Goal: Entertainment & Leisure: Consume media (video, audio)

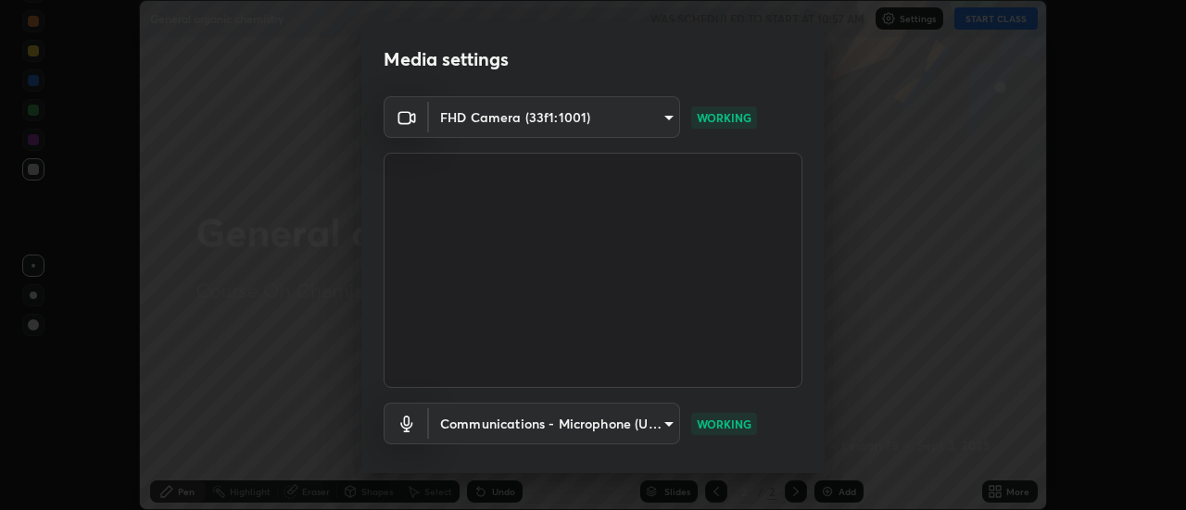
scroll to position [97, 0]
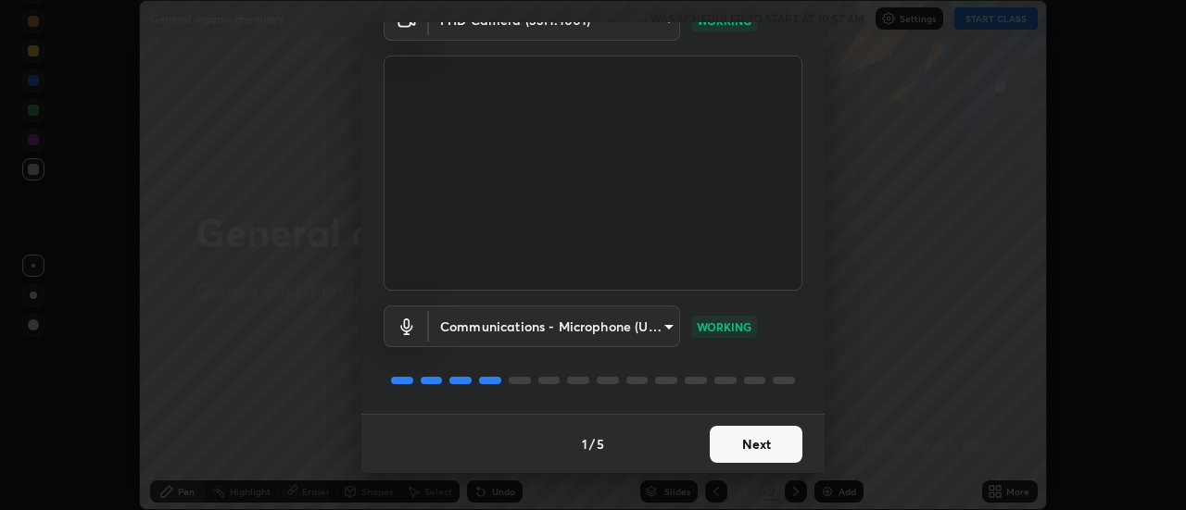
click at [745, 439] on button "Next" at bounding box center [756, 444] width 93 height 37
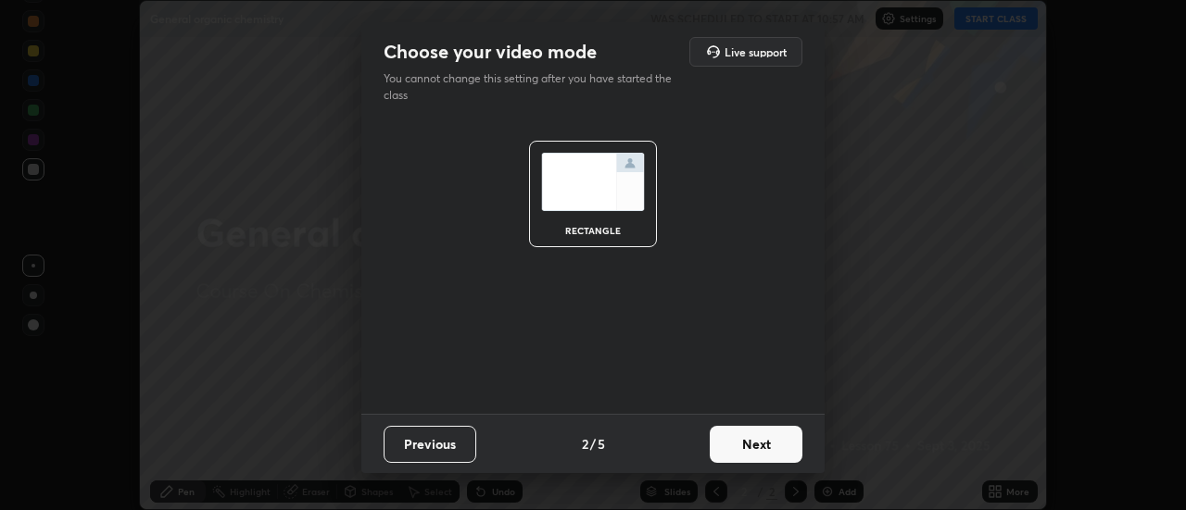
scroll to position [0, 0]
click at [754, 444] on button "Next" at bounding box center [756, 444] width 93 height 37
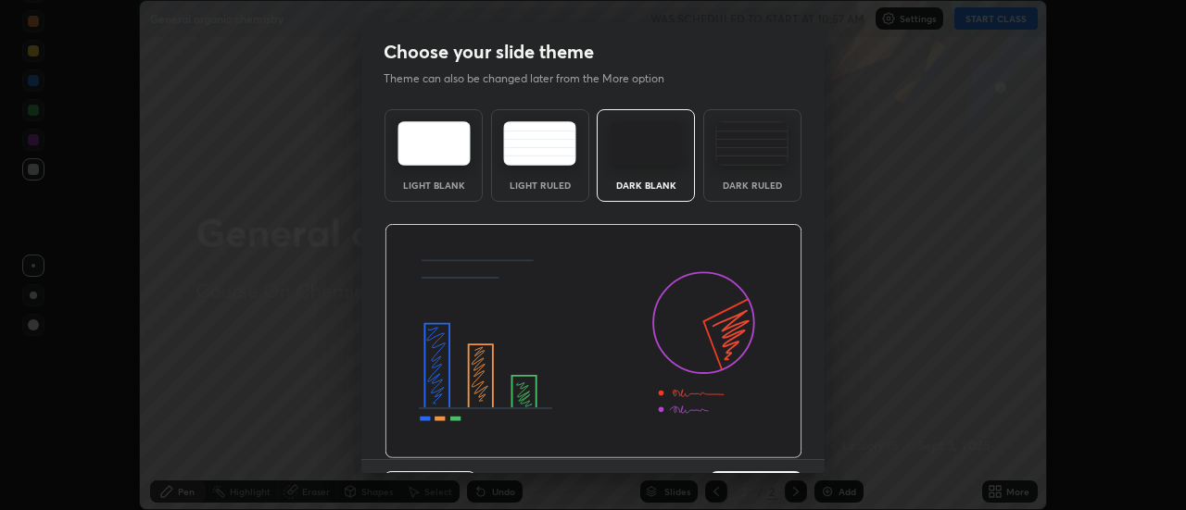
click at [756, 446] on img at bounding box center [593, 341] width 418 height 235
click at [758, 445] on img at bounding box center [593, 341] width 418 height 235
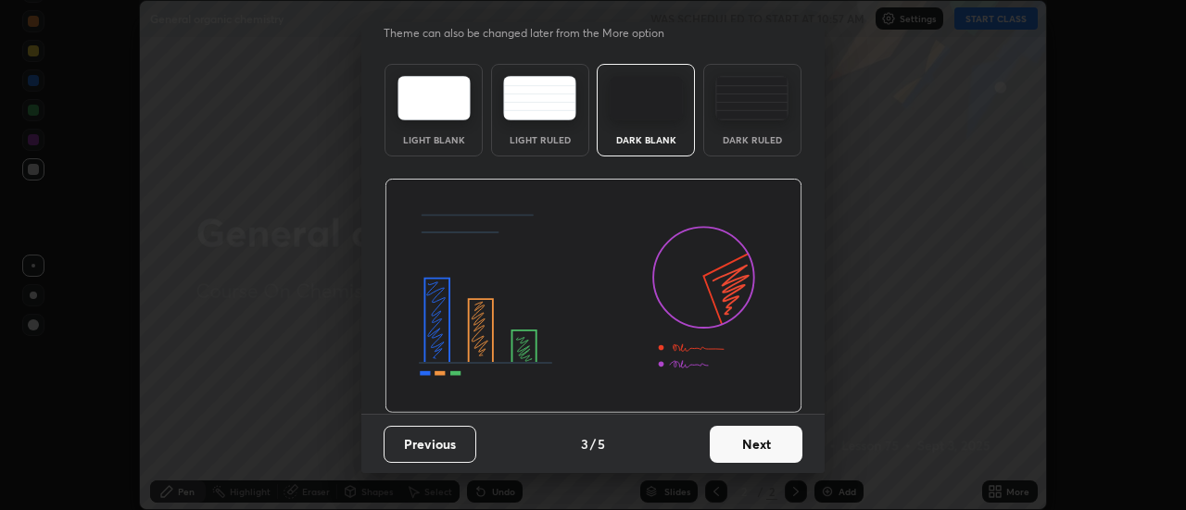
click at [756, 436] on button "Next" at bounding box center [756, 444] width 93 height 37
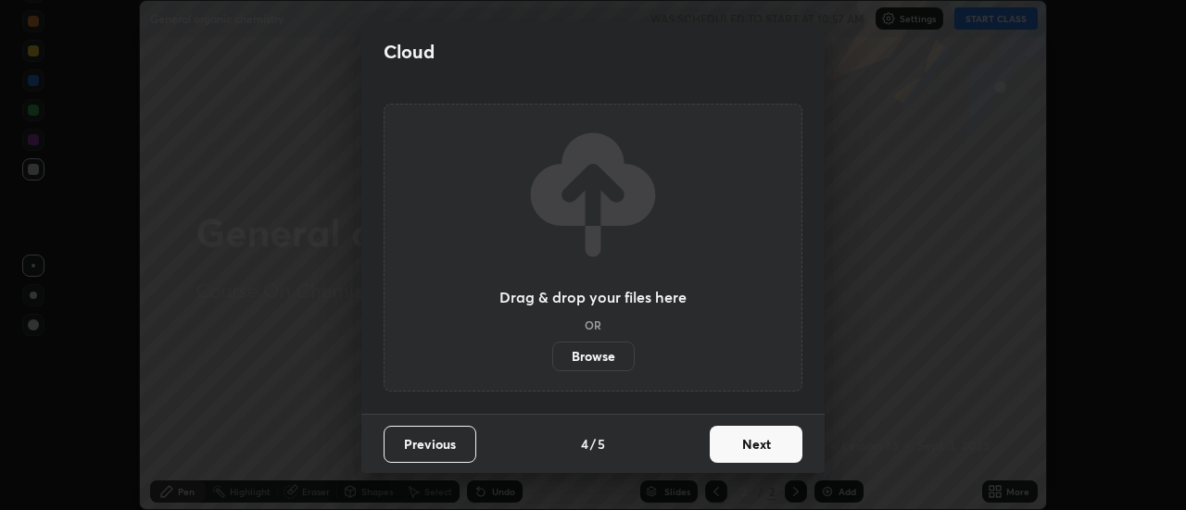
click at [760, 446] on button "Next" at bounding box center [756, 444] width 93 height 37
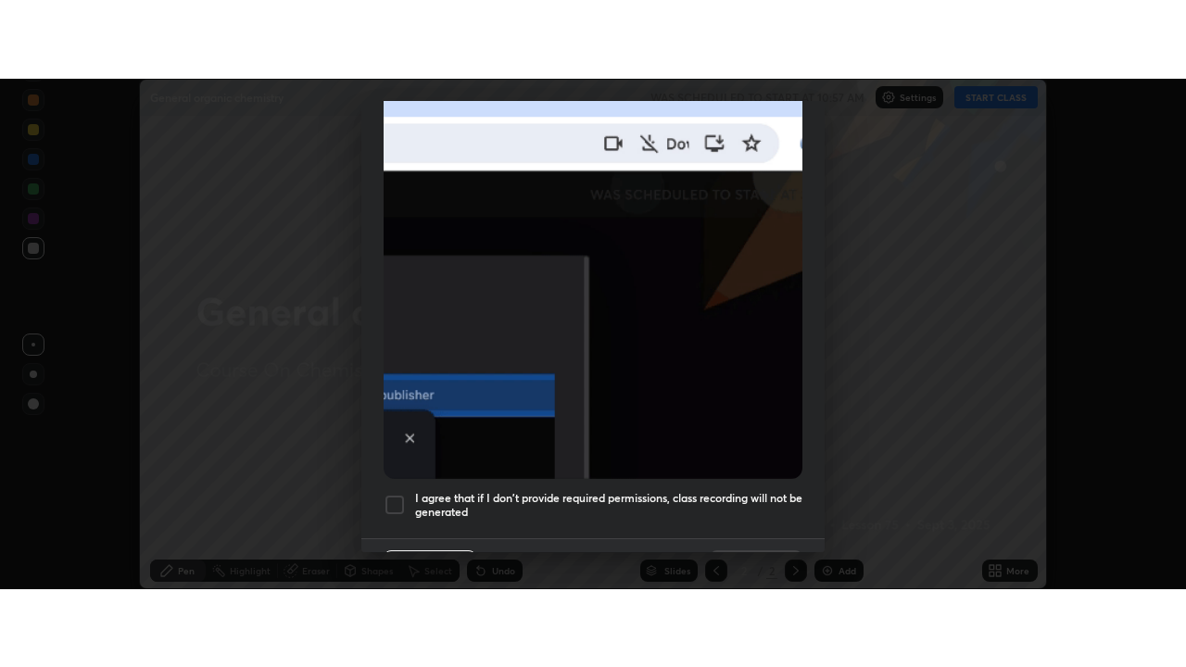
scroll to position [475, 0]
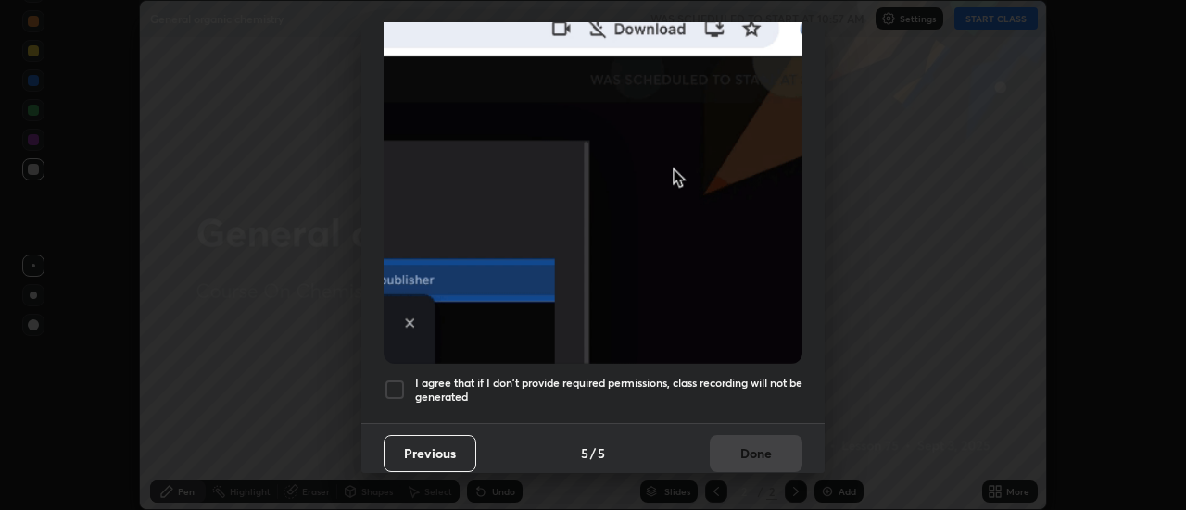
click at [641, 376] on h5 "I agree that if I don't provide required permissions, class recording will not …" at bounding box center [608, 390] width 387 height 29
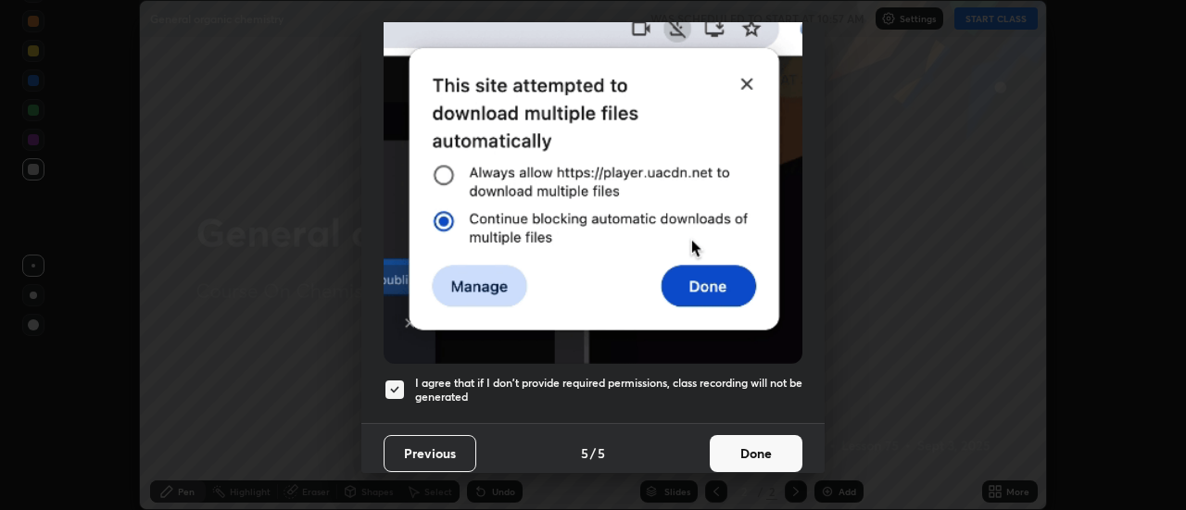
click at [758, 440] on button "Done" at bounding box center [756, 453] width 93 height 37
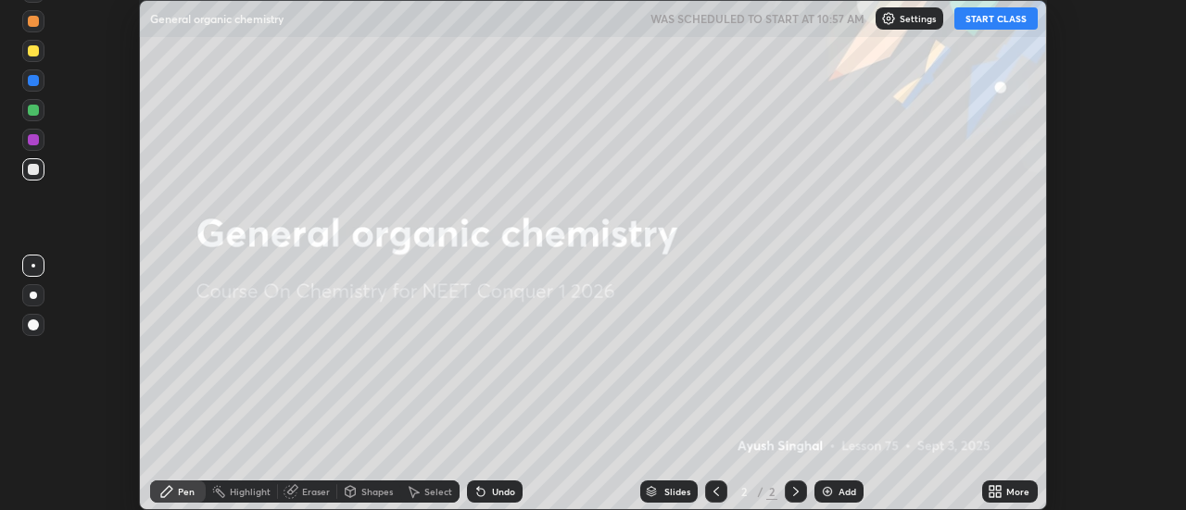
click at [992, 488] on icon at bounding box center [991, 488] width 5 height 5
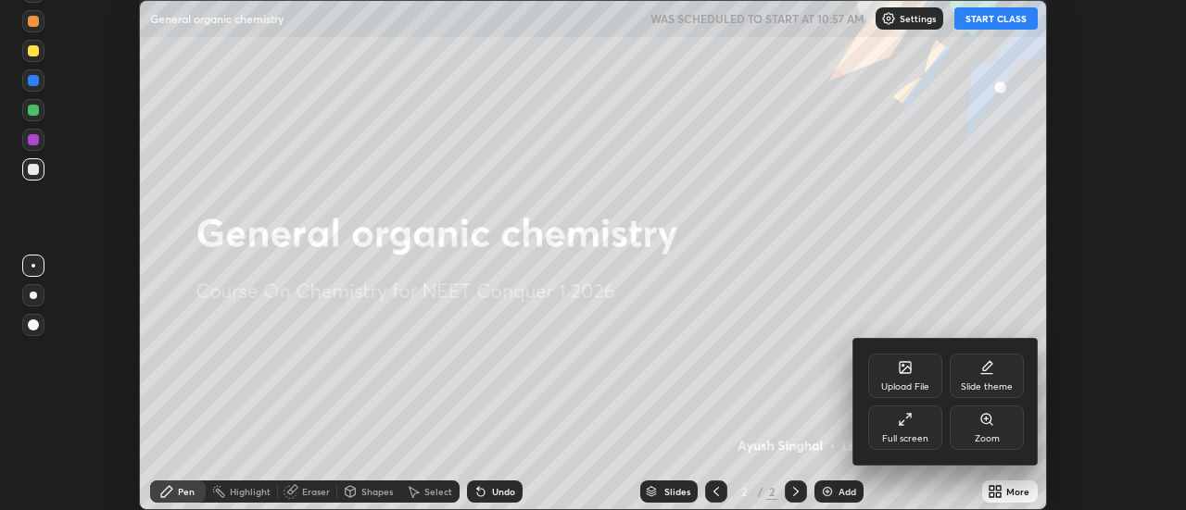
click at [908, 426] on icon at bounding box center [905, 419] width 15 height 15
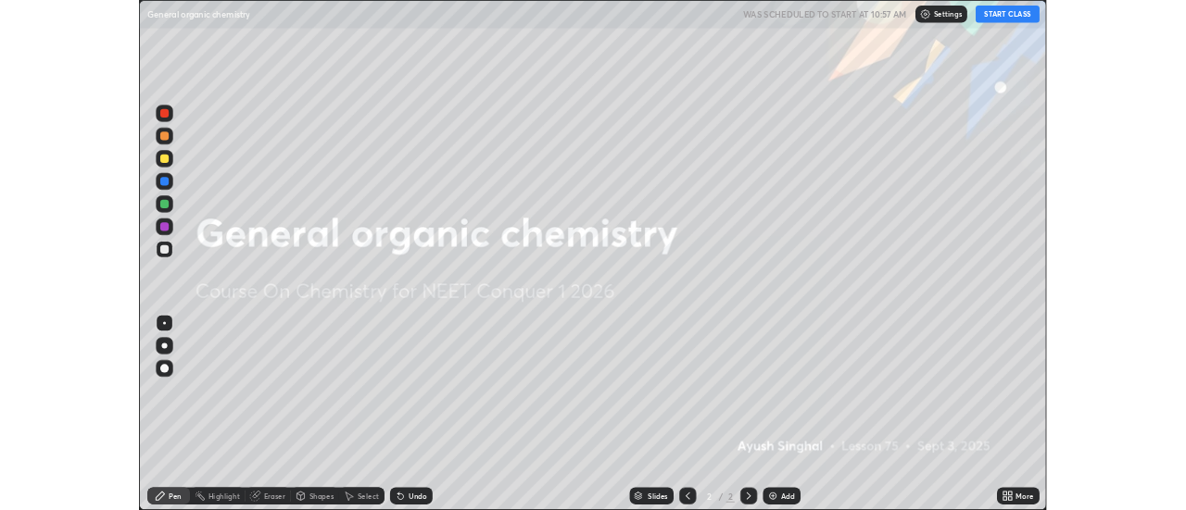
scroll to position [667, 1186]
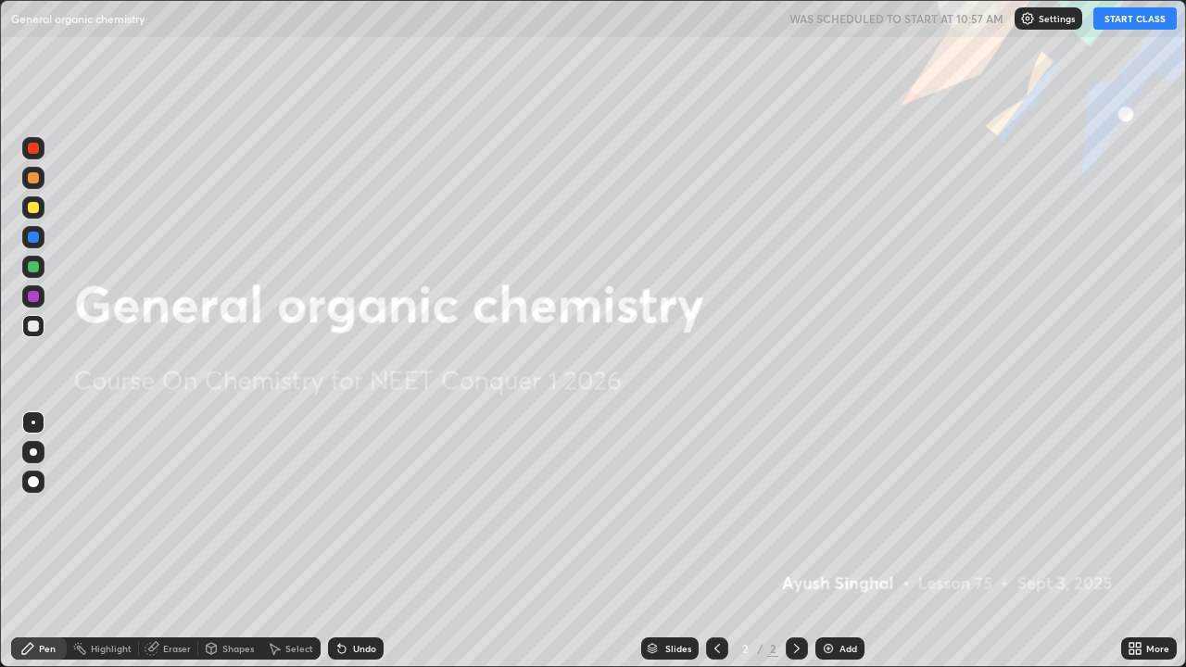
click at [1137, 509] on icon at bounding box center [1138, 645] width 5 height 5
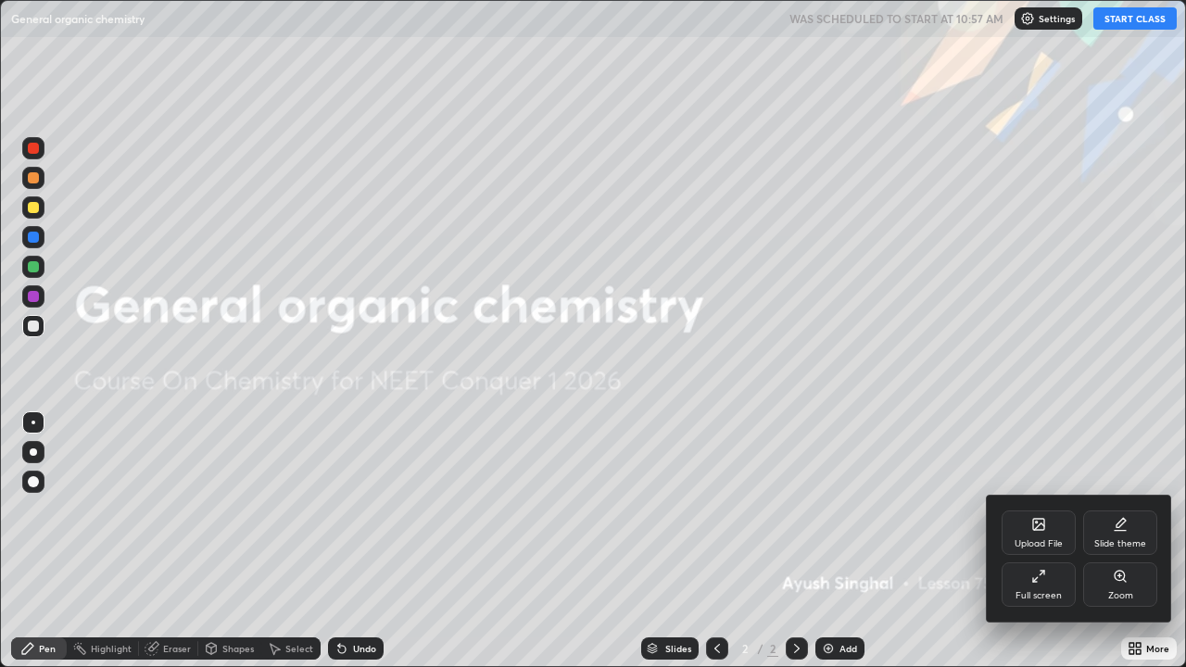
click at [828, 509] on div at bounding box center [593, 333] width 1186 height 667
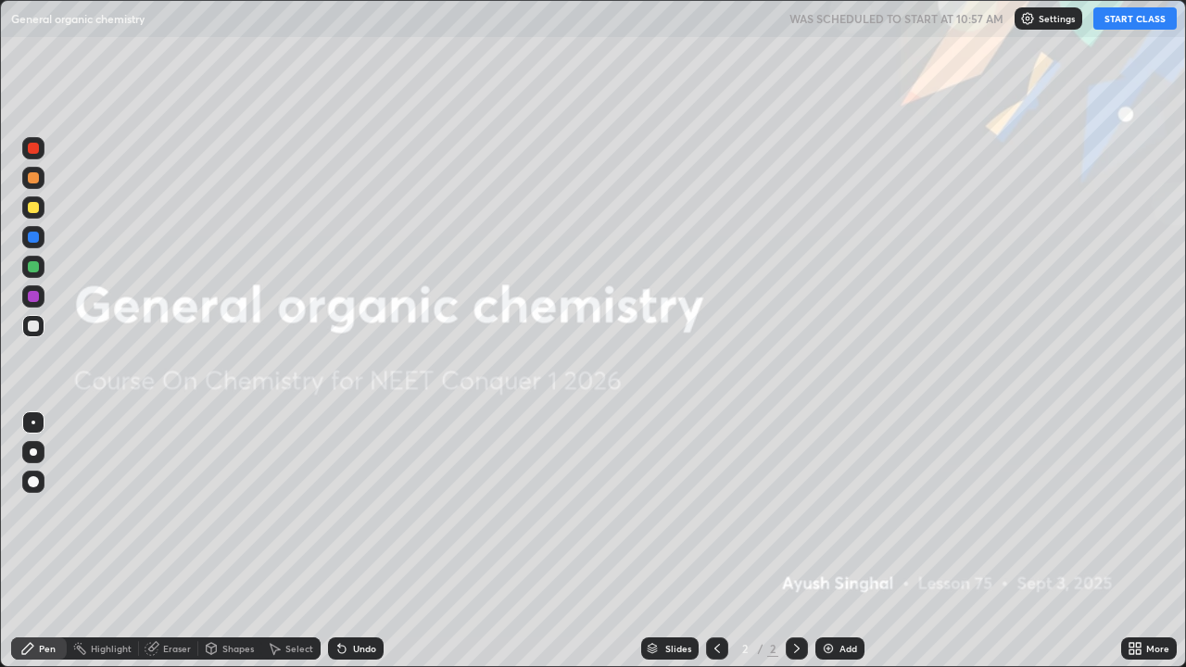
click at [835, 509] on div "Add" at bounding box center [839, 648] width 49 height 22
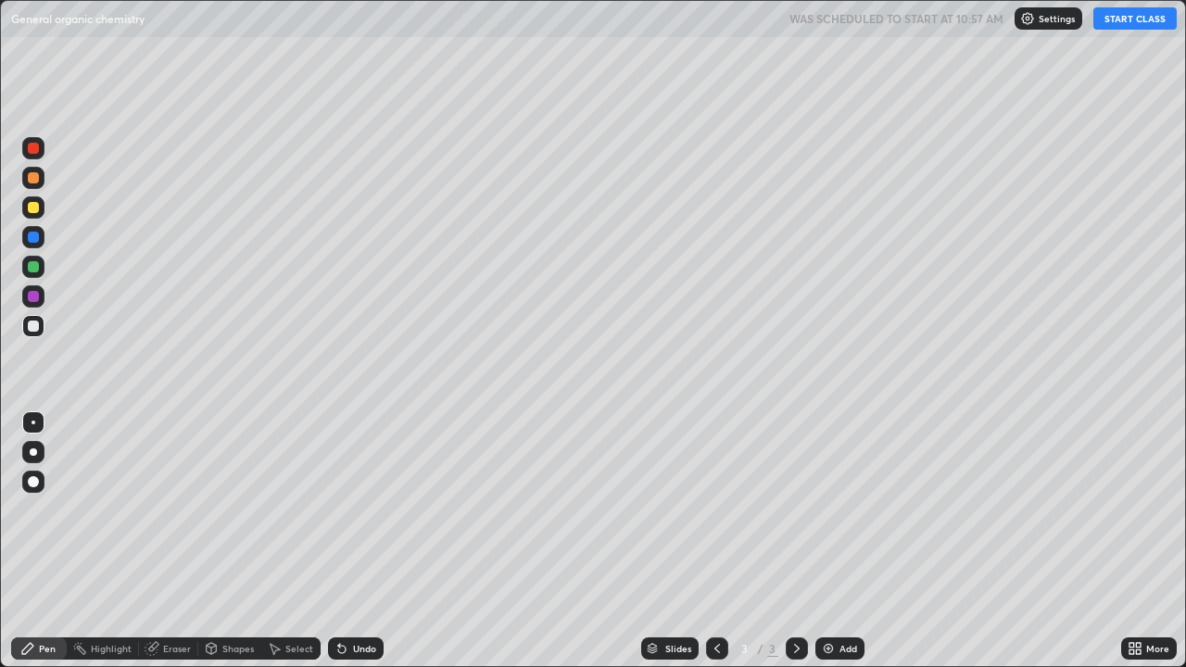
click at [1132, 25] on button "START CLASS" at bounding box center [1134, 18] width 83 height 22
click at [34, 267] on div at bounding box center [33, 266] width 11 height 11
click at [36, 237] on div at bounding box center [33, 237] width 11 height 11
click at [34, 329] on div at bounding box center [33, 325] width 11 height 11
click at [369, 509] on div "Undo" at bounding box center [364, 648] width 23 height 9
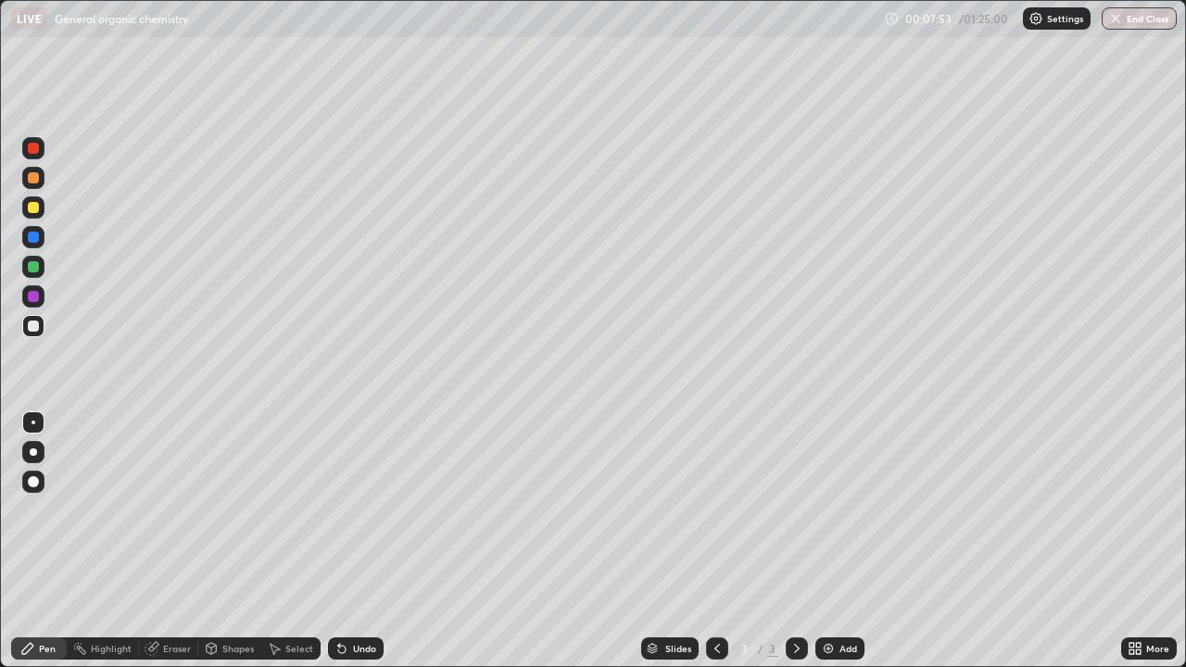
click at [829, 509] on div "Add" at bounding box center [839, 648] width 49 height 22
click at [36, 328] on div at bounding box center [33, 325] width 11 height 11
click at [358, 509] on div "Undo" at bounding box center [364, 648] width 23 height 9
click at [32, 266] on div at bounding box center [33, 266] width 11 height 11
click at [42, 243] on div at bounding box center [33, 237] width 22 height 22
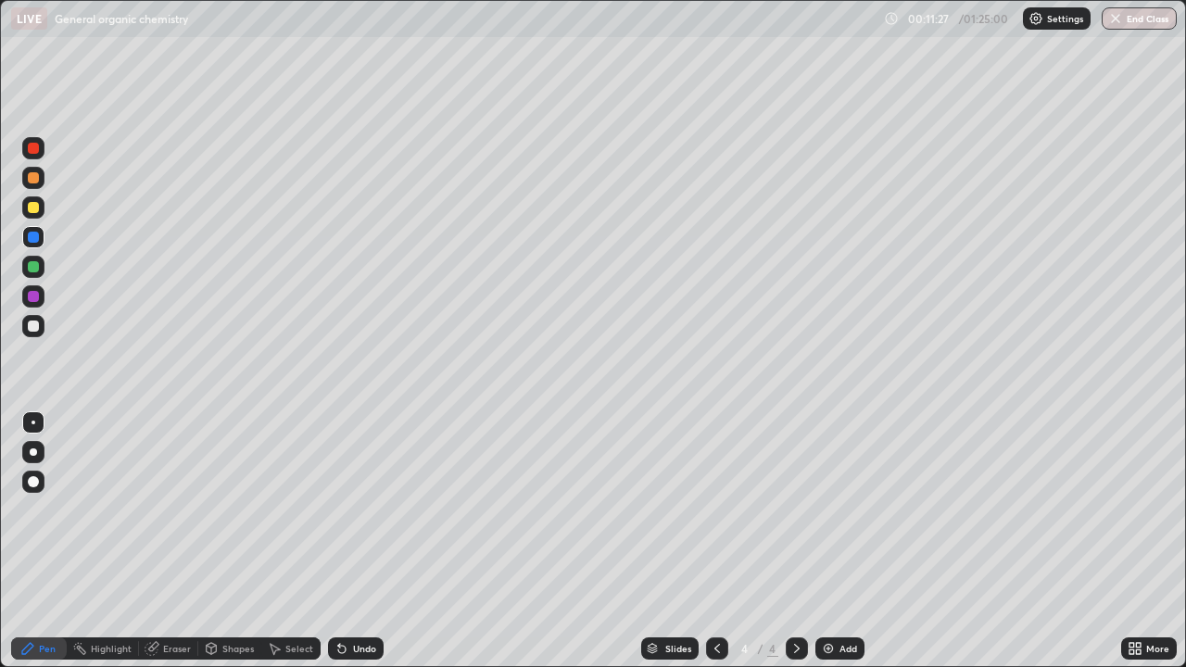
click at [355, 509] on div "Undo" at bounding box center [364, 648] width 23 height 9
click at [353, 509] on div "Undo" at bounding box center [364, 648] width 23 height 9
click at [175, 509] on div "Eraser" at bounding box center [177, 648] width 28 height 9
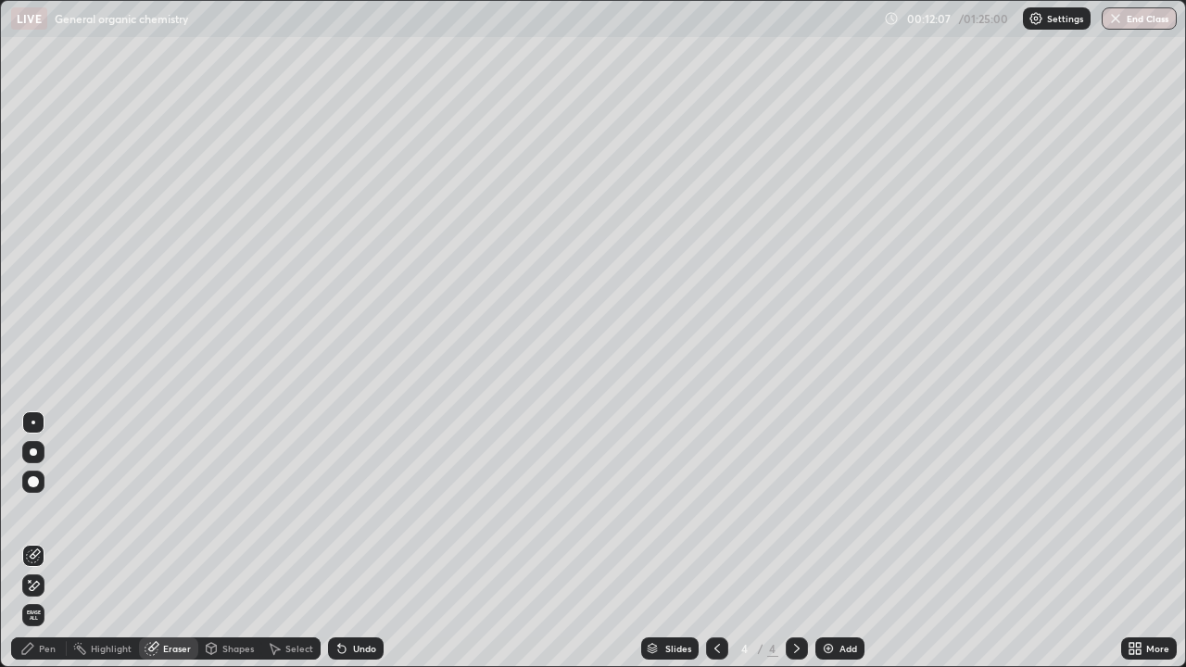
click at [42, 509] on div "Pen" at bounding box center [47, 648] width 17 height 9
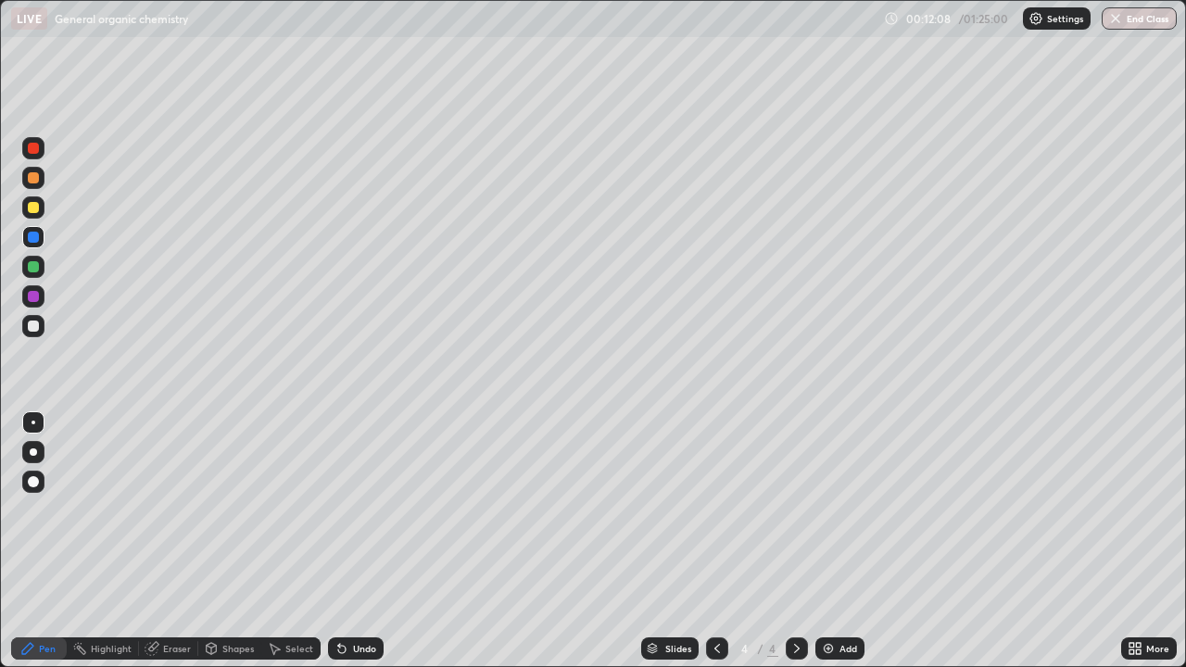
click at [32, 326] on div at bounding box center [33, 325] width 11 height 11
click at [34, 214] on div at bounding box center [33, 207] width 22 height 22
click at [29, 331] on div at bounding box center [33, 326] width 22 height 22
click at [848, 509] on div "Add" at bounding box center [839, 648] width 49 height 22
click at [47, 320] on div at bounding box center [34, 326] width 30 height 30
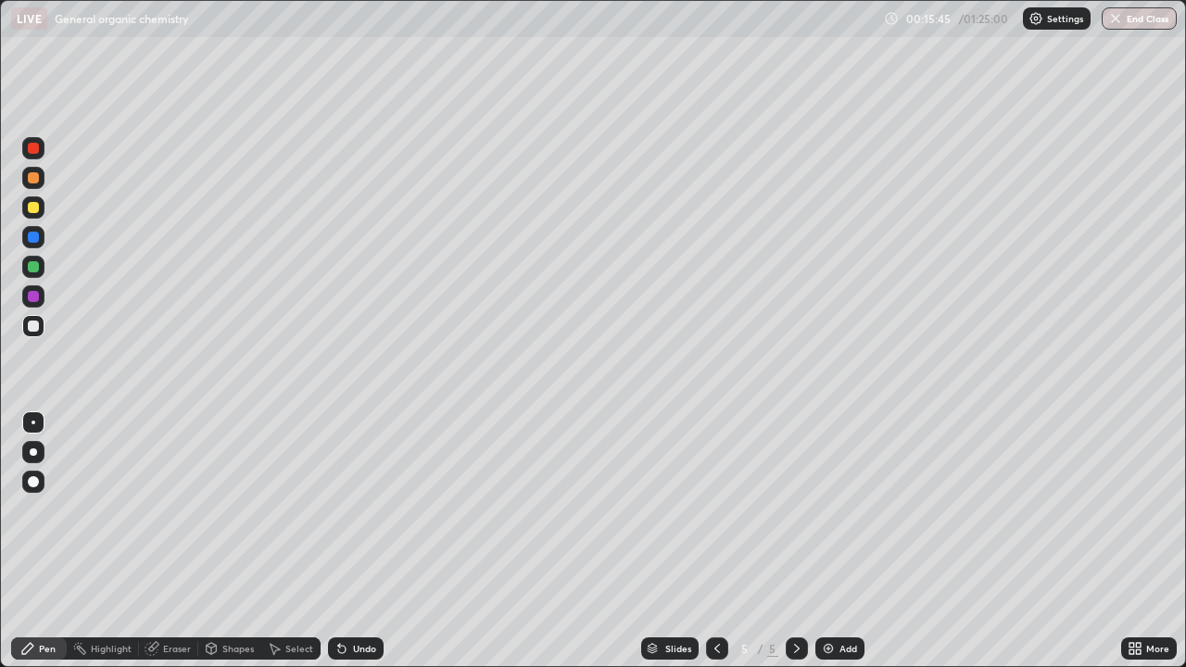
click at [34, 333] on div at bounding box center [33, 326] width 22 height 22
click at [33, 327] on div at bounding box center [33, 325] width 11 height 11
click at [34, 267] on div at bounding box center [33, 266] width 11 height 11
click at [36, 268] on div at bounding box center [33, 266] width 11 height 11
click at [39, 214] on div at bounding box center [33, 207] width 22 height 22
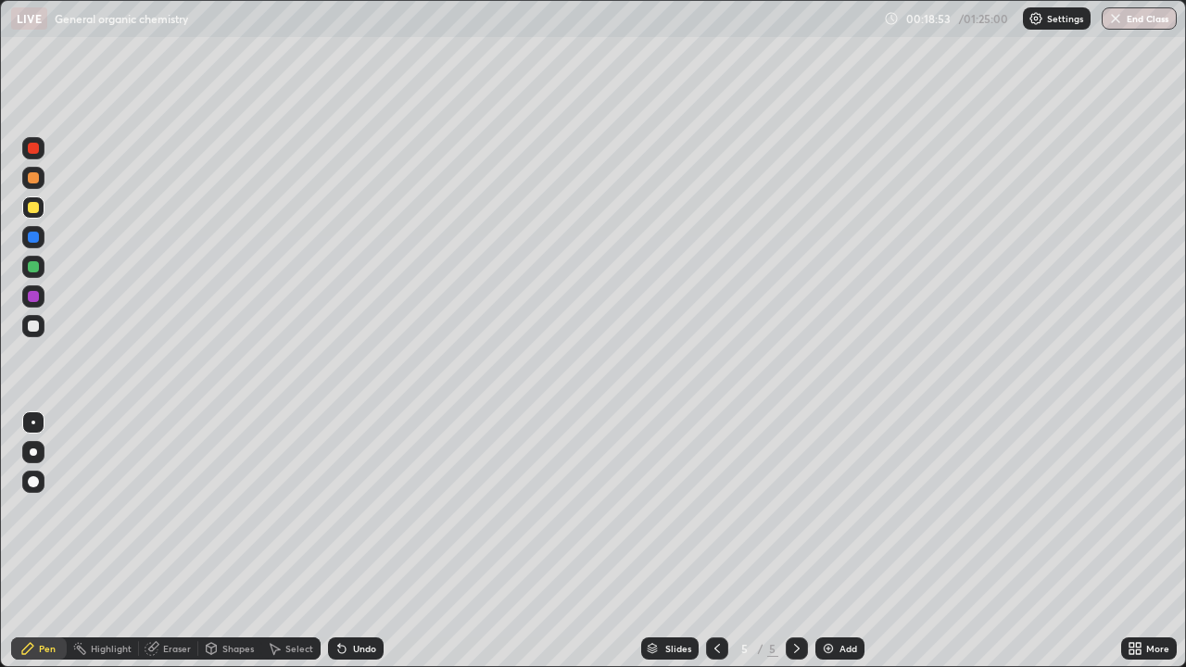
click at [363, 509] on div "Undo" at bounding box center [364, 648] width 23 height 9
click at [353, 509] on div "Undo" at bounding box center [356, 648] width 56 height 22
click at [347, 509] on div "Undo" at bounding box center [356, 648] width 56 height 22
click at [345, 509] on icon at bounding box center [341, 648] width 15 height 15
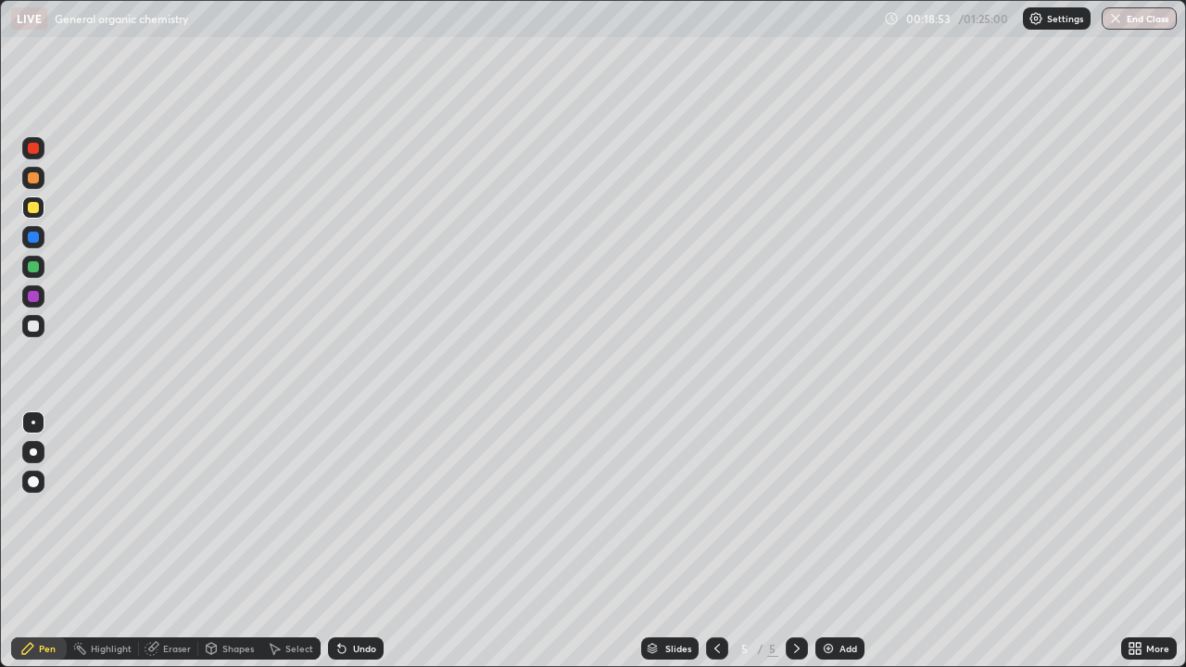
click at [344, 509] on icon at bounding box center [341, 648] width 15 height 15
click at [339, 509] on icon at bounding box center [341, 649] width 7 height 7
click at [345, 509] on icon at bounding box center [341, 648] width 15 height 15
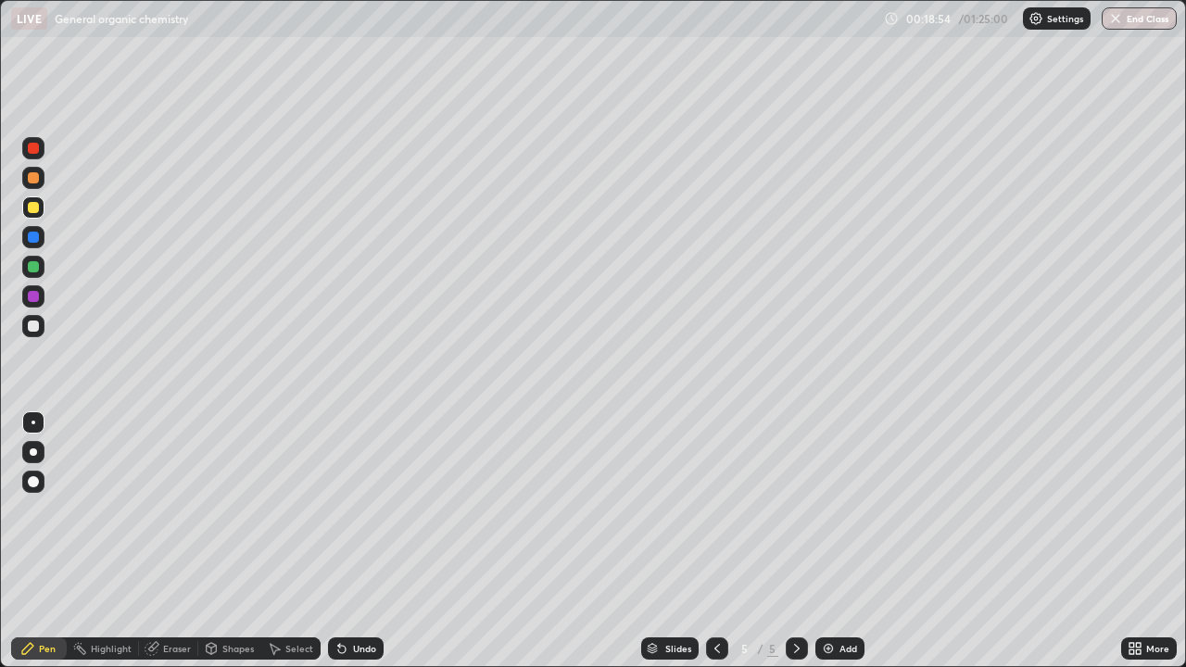
click at [349, 509] on div "Undo" at bounding box center [356, 648] width 56 height 22
click at [348, 509] on div "Undo" at bounding box center [356, 648] width 56 height 22
click at [347, 509] on div "Undo" at bounding box center [356, 648] width 56 height 22
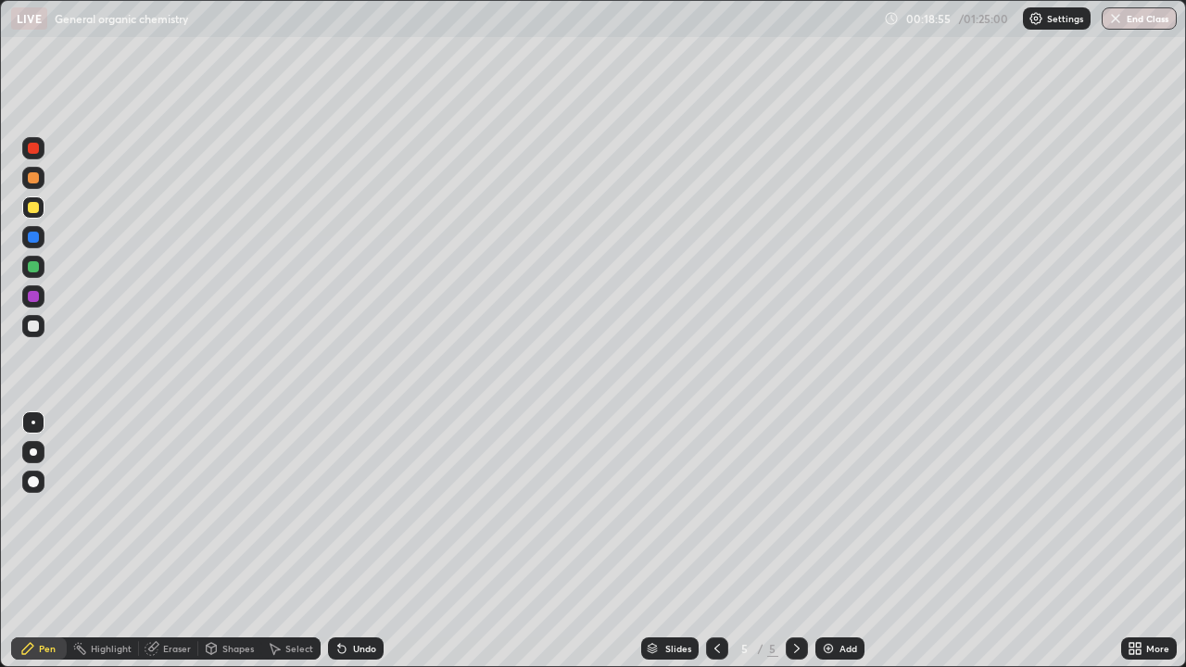
click at [348, 509] on div "Undo" at bounding box center [356, 648] width 56 height 22
click at [349, 509] on div "Undo" at bounding box center [356, 648] width 56 height 22
click at [351, 509] on div "Undo" at bounding box center [356, 648] width 56 height 22
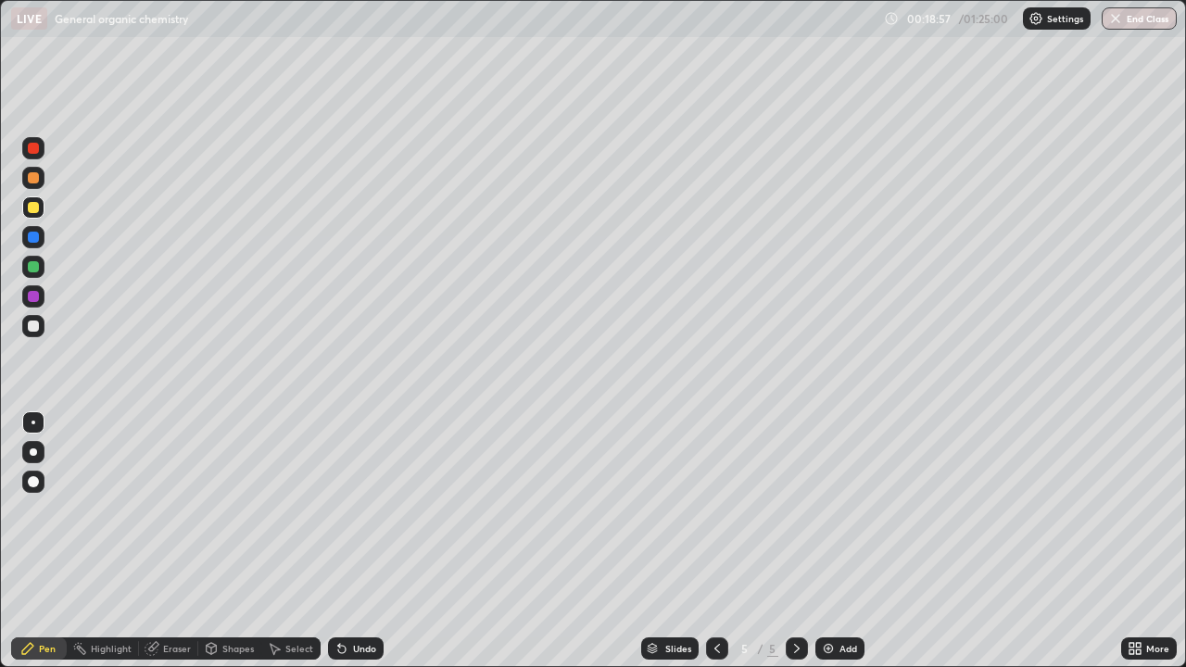
click at [353, 509] on div "Undo" at bounding box center [364, 648] width 23 height 9
click at [34, 327] on div at bounding box center [33, 325] width 11 height 11
click at [35, 267] on div at bounding box center [33, 266] width 11 height 11
click at [354, 509] on div "Undo" at bounding box center [356, 648] width 56 height 22
click at [355, 509] on div "Undo" at bounding box center [364, 648] width 23 height 9
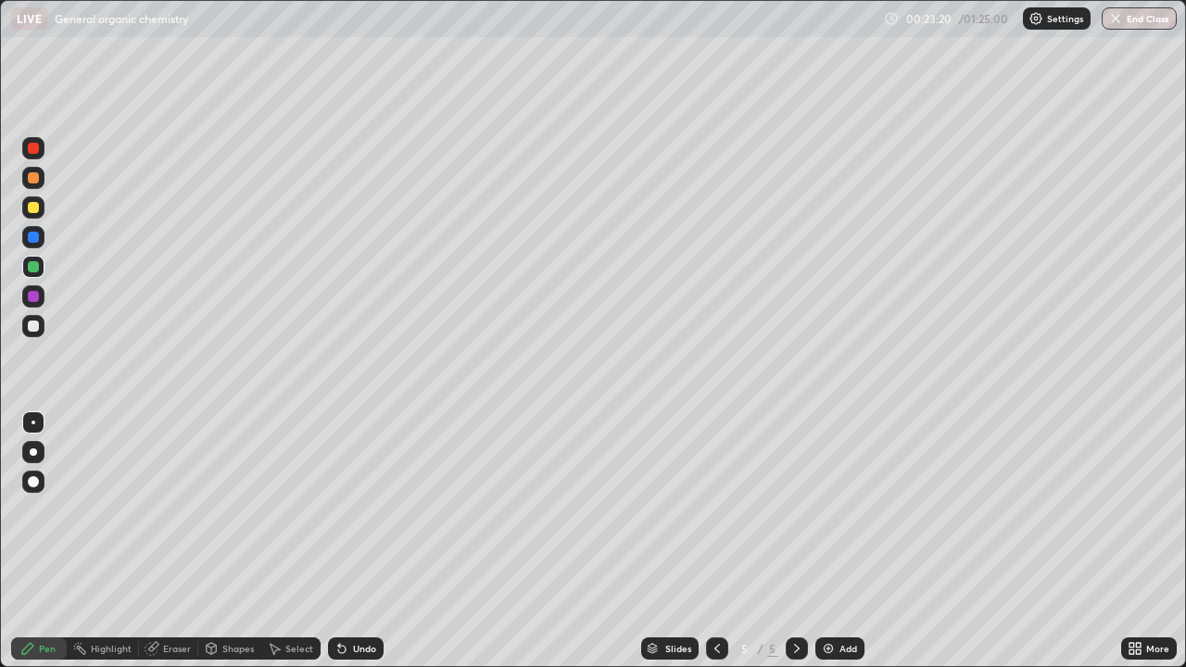
click at [355, 509] on div "Undo" at bounding box center [364, 648] width 23 height 9
click at [353, 509] on div "Undo" at bounding box center [364, 648] width 23 height 9
click at [357, 509] on div "Undo" at bounding box center [364, 648] width 23 height 9
click at [355, 509] on div "Undo" at bounding box center [364, 648] width 23 height 9
click at [357, 509] on div "Undo" at bounding box center [356, 648] width 56 height 22
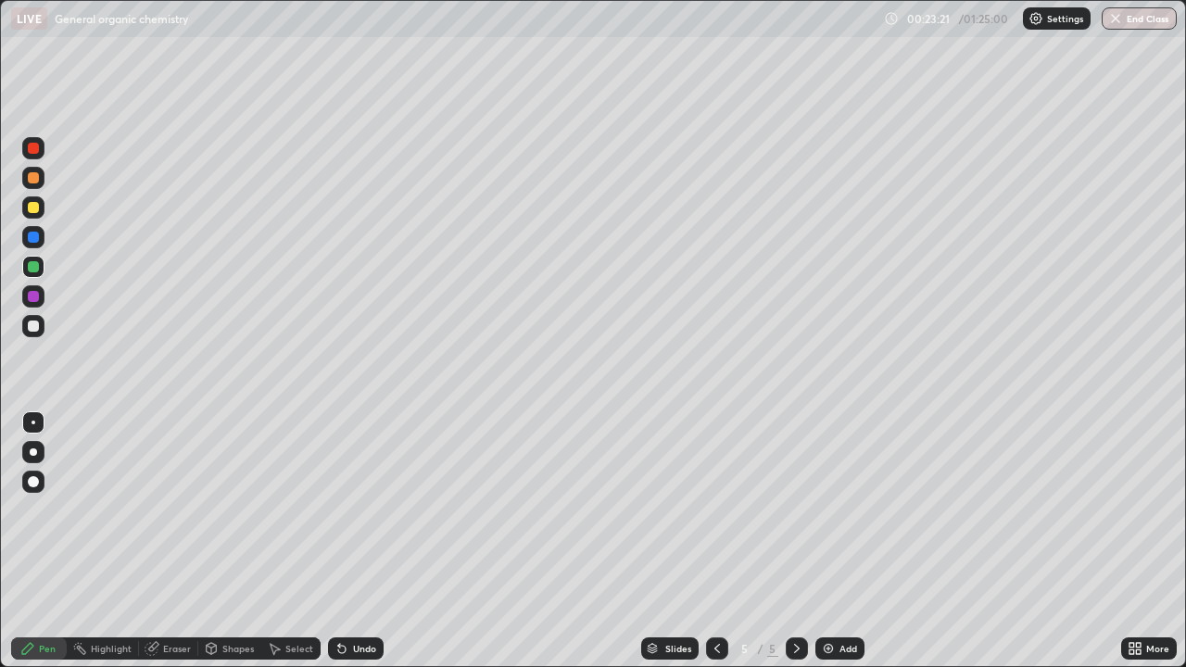
click at [357, 509] on div "Undo" at bounding box center [356, 648] width 56 height 22
click at [358, 509] on div "Undo" at bounding box center [356, 648] width 56 height 22
click at [361, 509] on div "Undo" at bounding box center [356, 648] width 56 height 22
click at [360, 509] on div "Undo" at bounding box center [356, 648] width 56 height 22
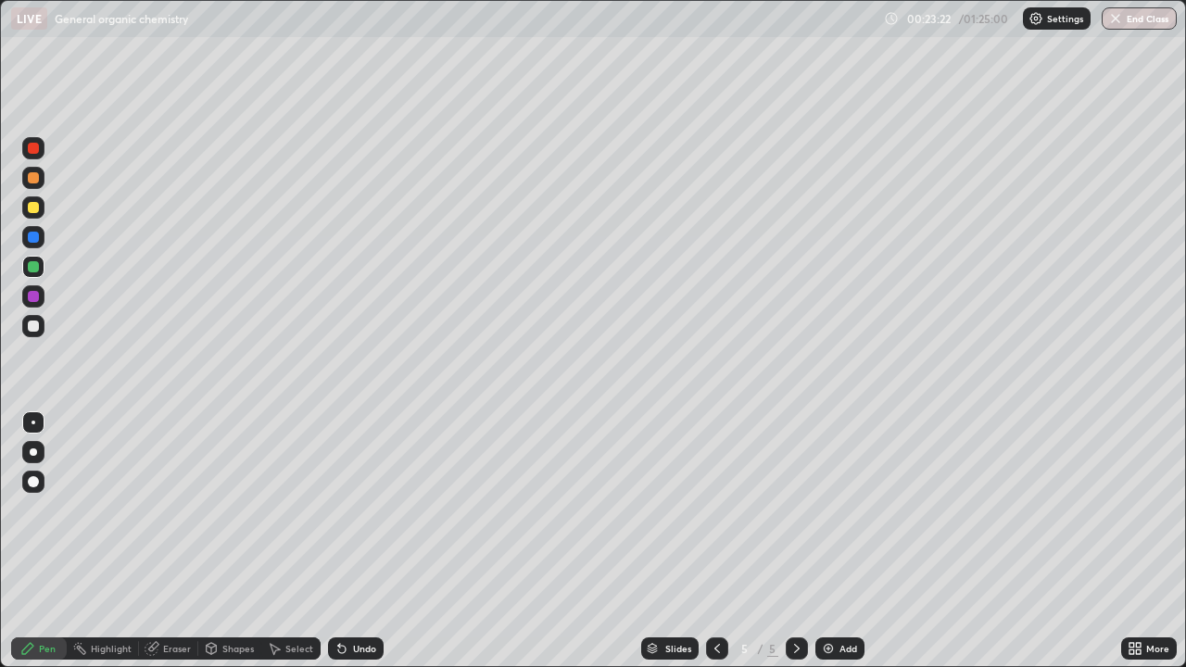
click at [360, 509] on div "Undo" at bounding box center [356, 648] width 56 height 22
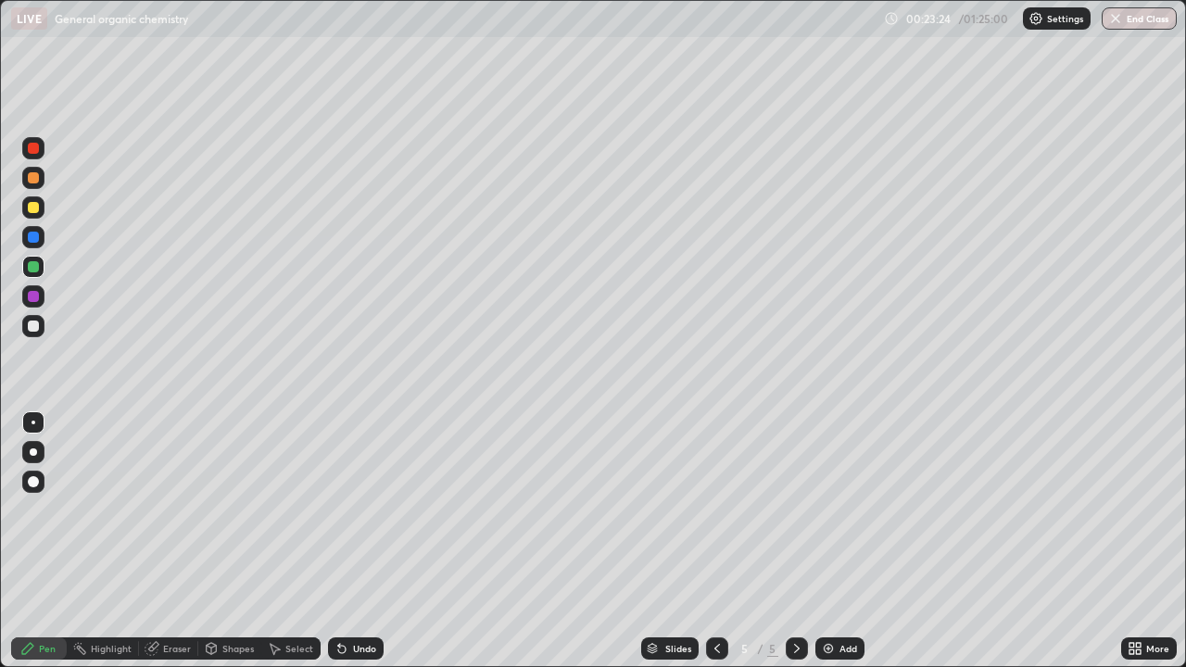
click at [358, 509] on div "Undo" at bounding box center [364, 648] width 23 height 9
click at [359, 509] on div "Undo" at bounding box center [356, 648] width 56 height 22
click at [358, 509] on div "Undo" at bounding box center [356, 648] width 56 height 22
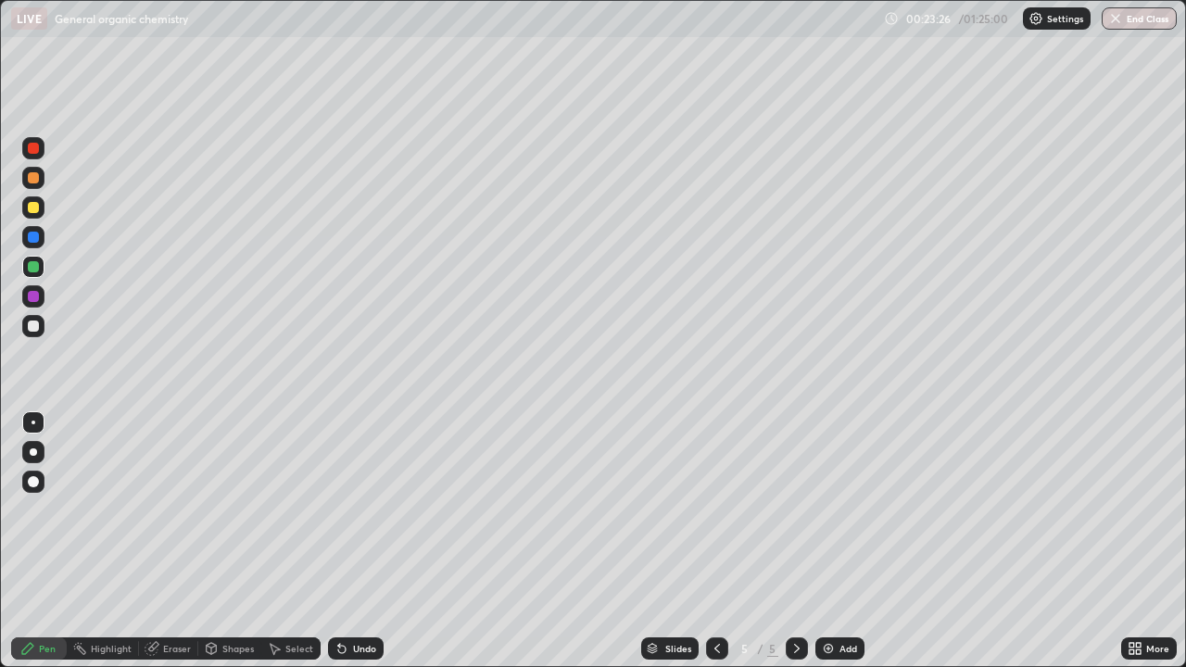
click at [359, 509] on div "Undo" at bounding box center [364, 648] width 23 height 9
click at [365, 509] on div "Undo" at bounding box center [356, 648] width 56 height 22
click at [834, 509] on img at bounding box center [828, 648] width 15 height 15
click at [41, 325] on div at bounding box center [33, 326] width 22 height 22
click at [712, 509] on icon at bounding box center [717, 648] width 15 height 15
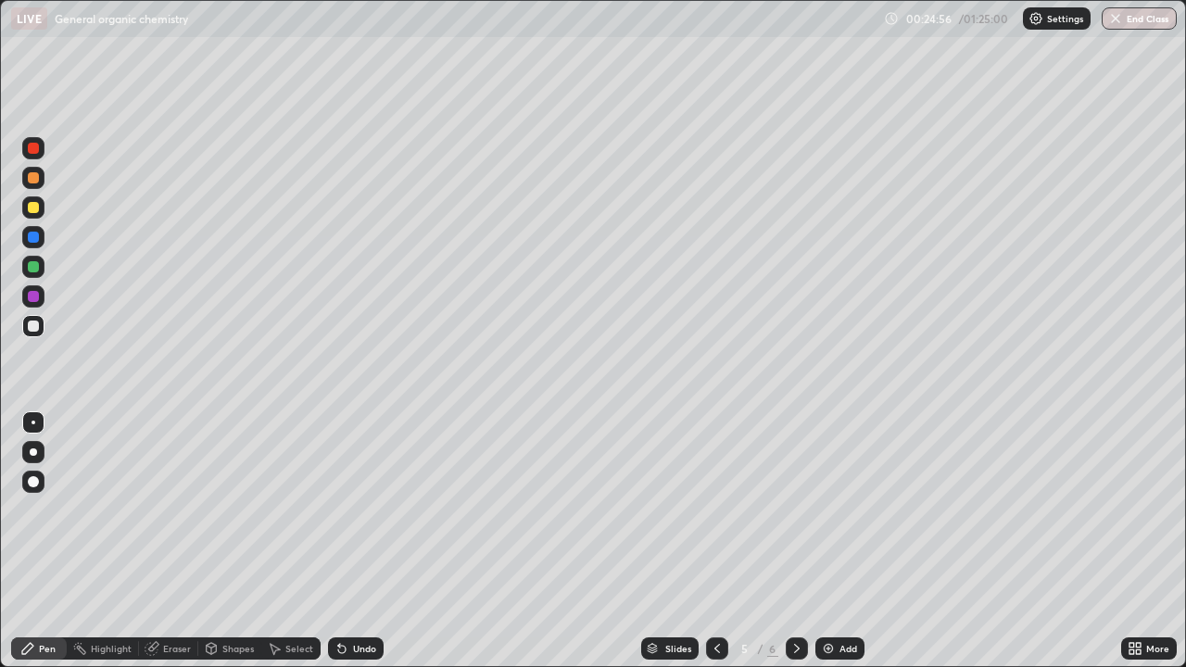
click at [795, 509] on icon at bounding box center [796, 648] width 15 height 15
click at [32, 265] on div at bounding box center [33, 266] width 11 height 11
click at [31, 322] on div at bounding box center [33, 325] width 11 height 11
click at [31, 211] on div at bounding box center [33, 207] width 11 height 11
click at [35, 331] on div at bounding box center [33, 325] width 11 height 11
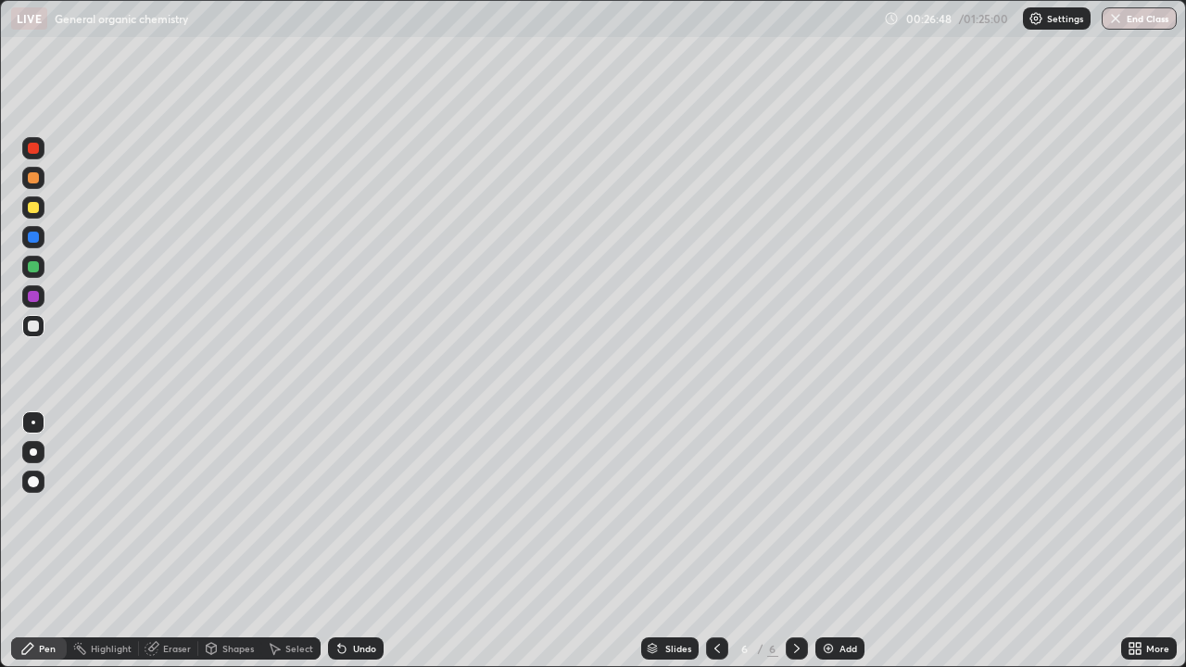
click at [34, 267] on div at bounding box center [33, 266] width 11 height 11
click at [36, 239] on div at bounding box center [33, 237] width 11 height 11
click at [36, 241] on div at bounding box center [33, 237] width 11 height 11
click at [34, 239] on div at bounding box center [33, 237] width 11 height 11
click at [31, 238] on div at bounding box center [33, 237] width 11 height 11
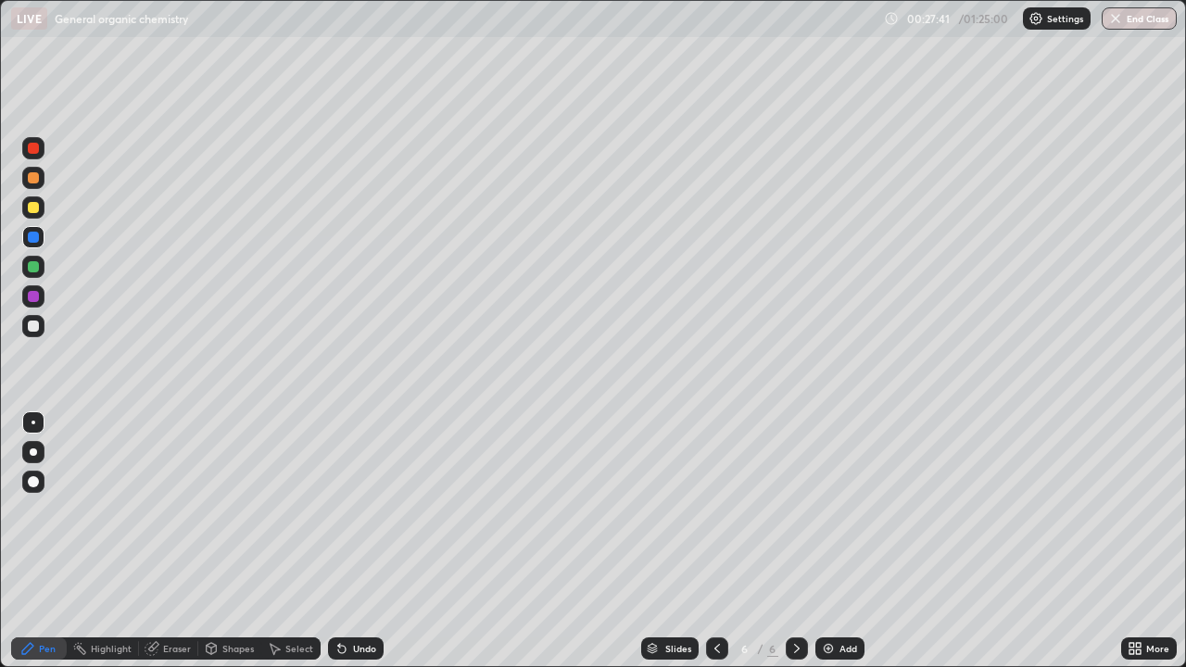
click at [32, 214] on div at bounding box center [33, 207] width 22 height 22
click at [42, 178] on div at bounding box center [33, 178] width 22 height 22
click at [707, 509] on div at bounding box center [717, 648] width 22 height 22
click at [32, 330] on div at bounding box center [33, 325] width 11 height 11
click at [103, 509] on div "Highlight" at bounding box center [111, 648] width 41 height 9
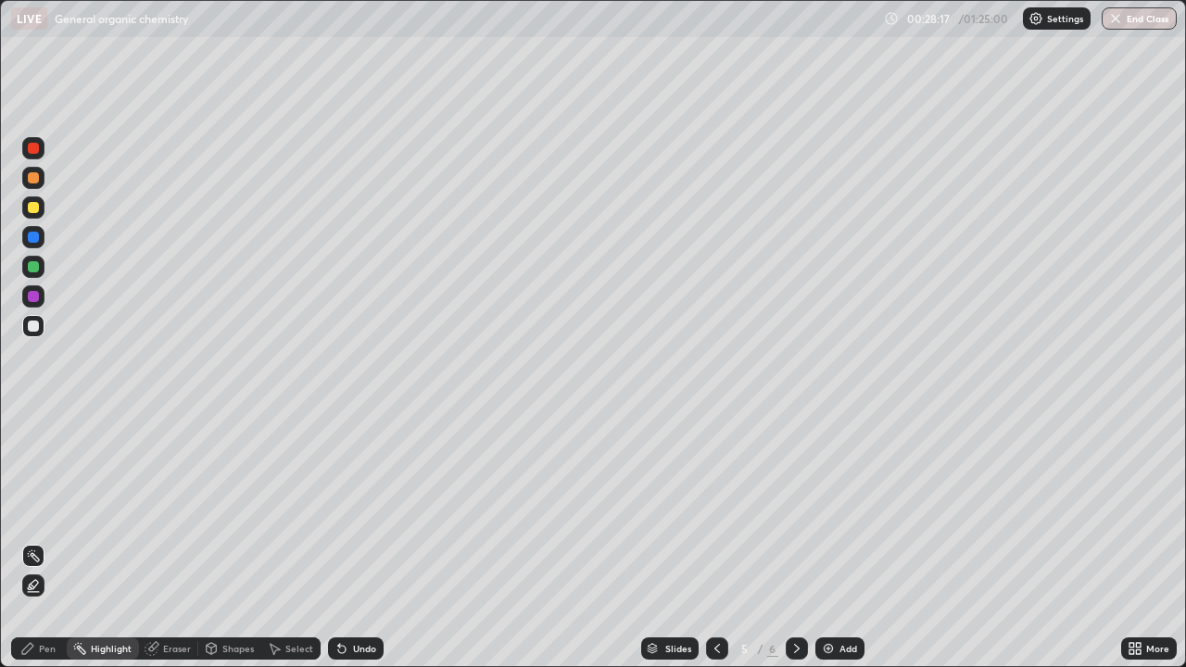
click at [31, 509] on icon at bounding box center [33, 586] width 4 height 4
click at [34, 509] on icon at bounding box center [33, 555] width 15 height 15
click at [360, 509] on div "Undo" at bounding box center [356, 648] width 56 height 22
click at [35, 509] on div "Pen" at bounding box center [39, 648] width 56 height 22
click at [795, 509] on icon at bounding box center [797, 648] width 6 height 9
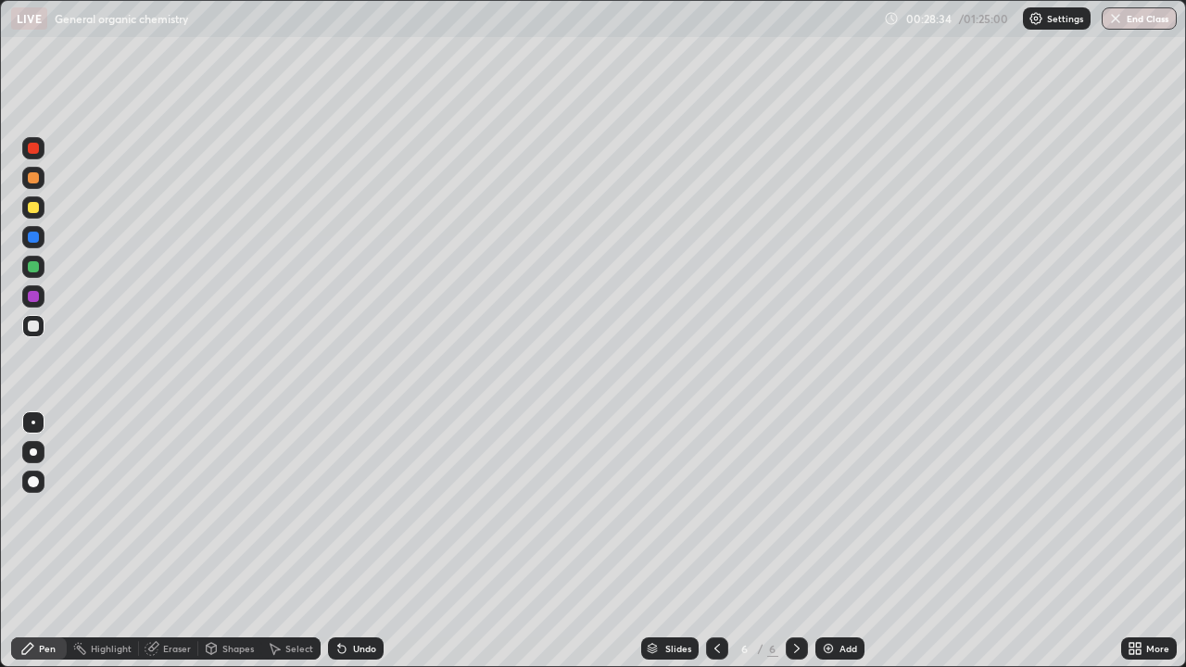
click at [353, 509] on div "Undo" at bounding box center [364, 648] width 23 height 9
click at [355, 509] on div "Undo" at bounding box center [364, 648] width 23 height 9
click at [169, 509] on div "Eraser" at bounding box center [177, 648] width 28 height 9
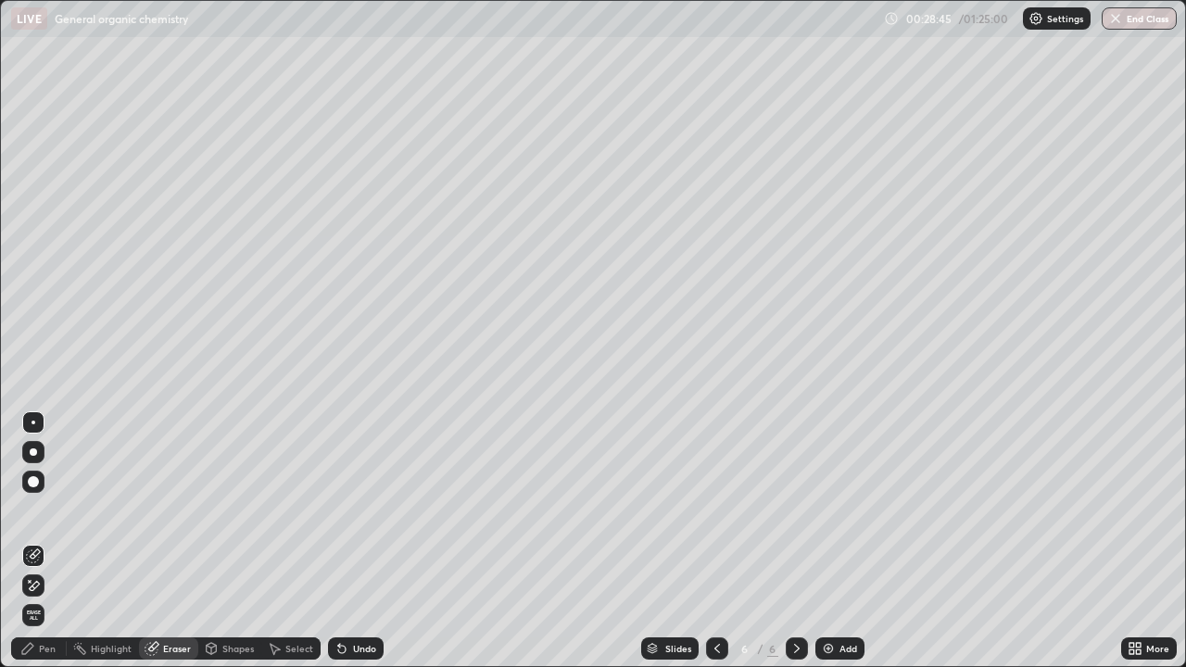
click at [51, 509] on div "Pen" at bounding box center [39, 648] width 56 height 22
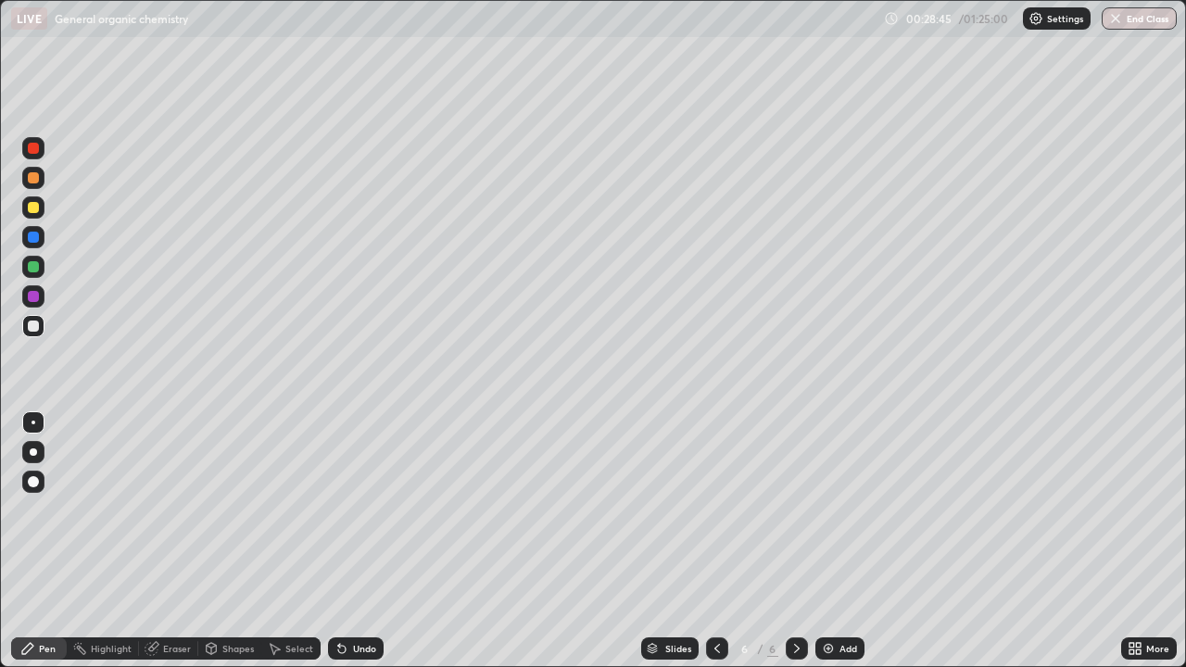
click at [100, 509] on div "Highlight" at bounding box center [111, 648] width 41 height 9
click at [32, 239] on div at bounding box center [33, 237] width 11 height 11
click at [33, 206] on div at bounding box center [33, 207] width 11 height 11
click at [31, 176] on div at bounding box center [33, 177] width 11 height 11
click at [706, 509] on div at bounding box center [717, 648] width 22 height 22
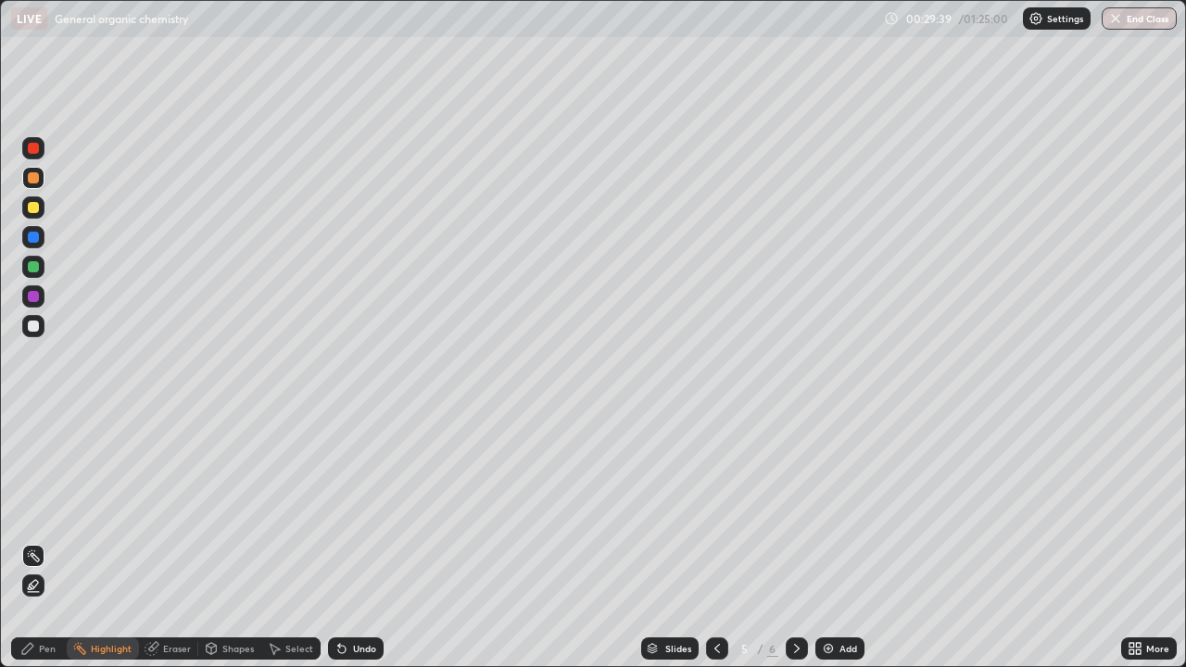
click at [794, 509] on icon at bounding box center [796, 648] width 15 height 15
click at [36, 328] on div at bounding box center [33, 325] width 11 height 11
click at [39, 509] on div "Pen" at bounding box center [47, 648] width 17 height 9
click at [715, 509] on icon at bounding box center [717, 648] width 15 height 15
click at [796, 509] on icon at bounding box center [797, 648] width 6 height 9
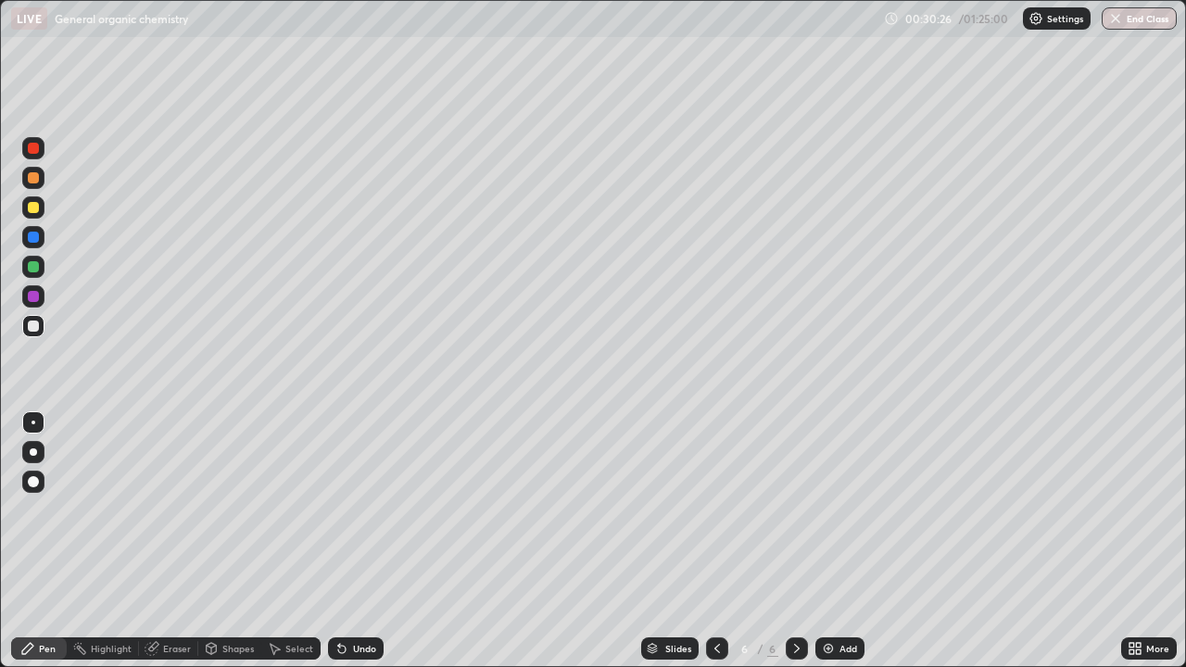
click at [839, 509] on div "Add" at bounding box center [848, 648] width 18 height 9
click at [714, 509] on icon at bounding box center [717, 648] width 15 height 15
click at [353, 509] on div "Undo" at bounding box center [364, 648] width 23 height 9
click at [352, 509] on div "Undo" at bounding box center [356, 648] width 56 height 22
click at [354, 509] on div "Undo" at bounding box center [356, 648] width 56 height 22
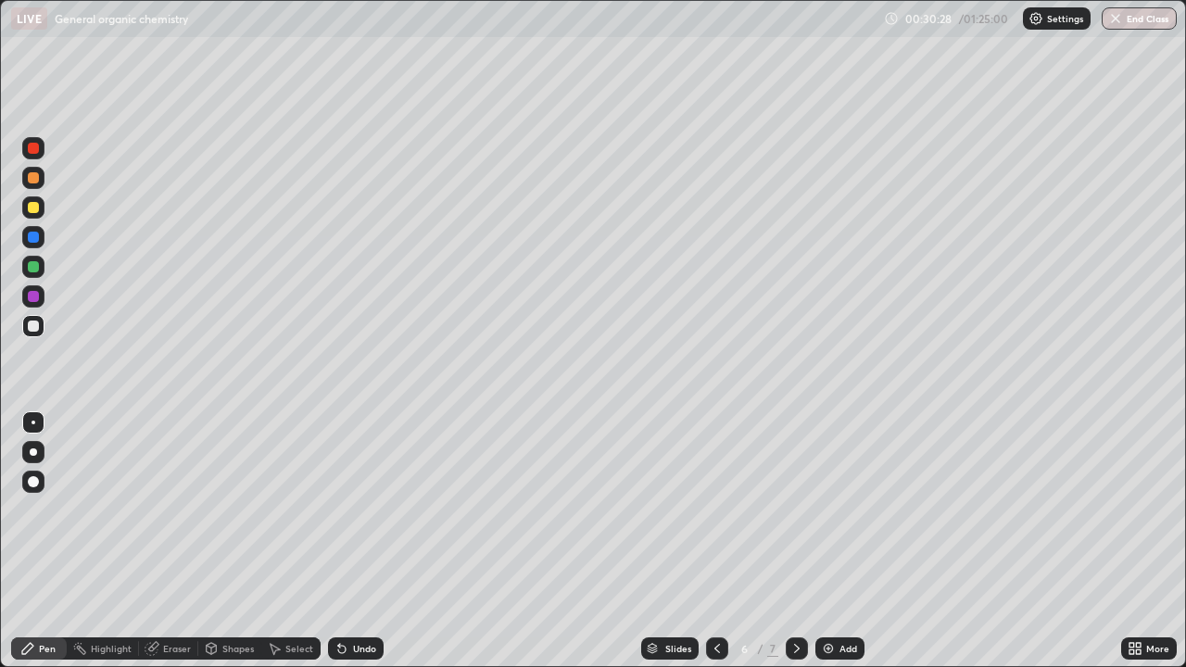
click at [358, 509] on div "Undo" at bounding box center [364, 648] width 23 height 9
click at [356, 509] on div "Undo" at bounding box center [364, 648] width 23 height 9
click at [355, 509] on div "Undo" at bounding box center [364, 648] width 23 height 9
click at [349, 509] on div "Undo" at bounding box center [356, 648] width 56 height 22
click at [345, 509] on div "Undo" at bounding box center [356, 648] width 56 height 22
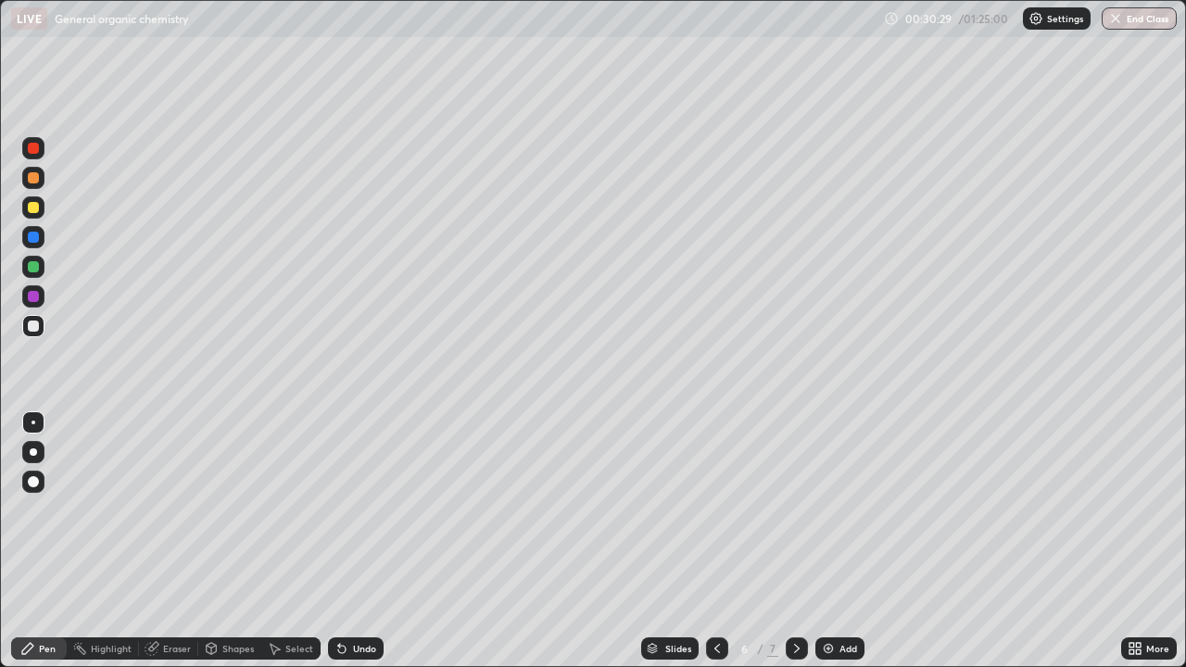
click at [345, 509] on div "Undo" at bounding box center [356, 648] width 56 height 22
click at [346, 509] on div "Undo" at bounding box center [356, 648] width 56 height 22
click at [346, 509] on div "Undo" at bounding box center [351, 648] width 63 height 37
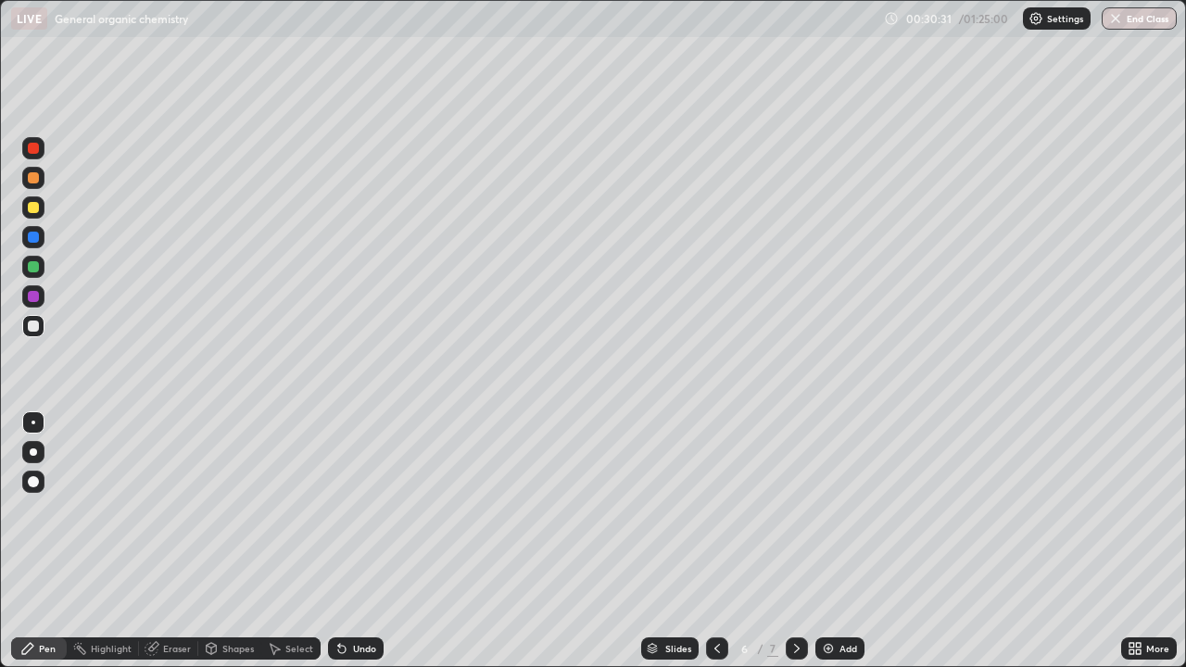
click at [351, 509] on div "Undo" at bounding box center [351, 648] width 63 height 37
click at [37, 270] on div at bounding box center [33, 266] width 11 height 11
click at [31, 333] on div at bounding box center [33, 326] width 22 height 22
click at [107, 509] on div "Highlight" at bounding box center [111, 648] width 41 height 9
click at [34, 509] on icon at bounding box center [33, 585] width 15 height 15
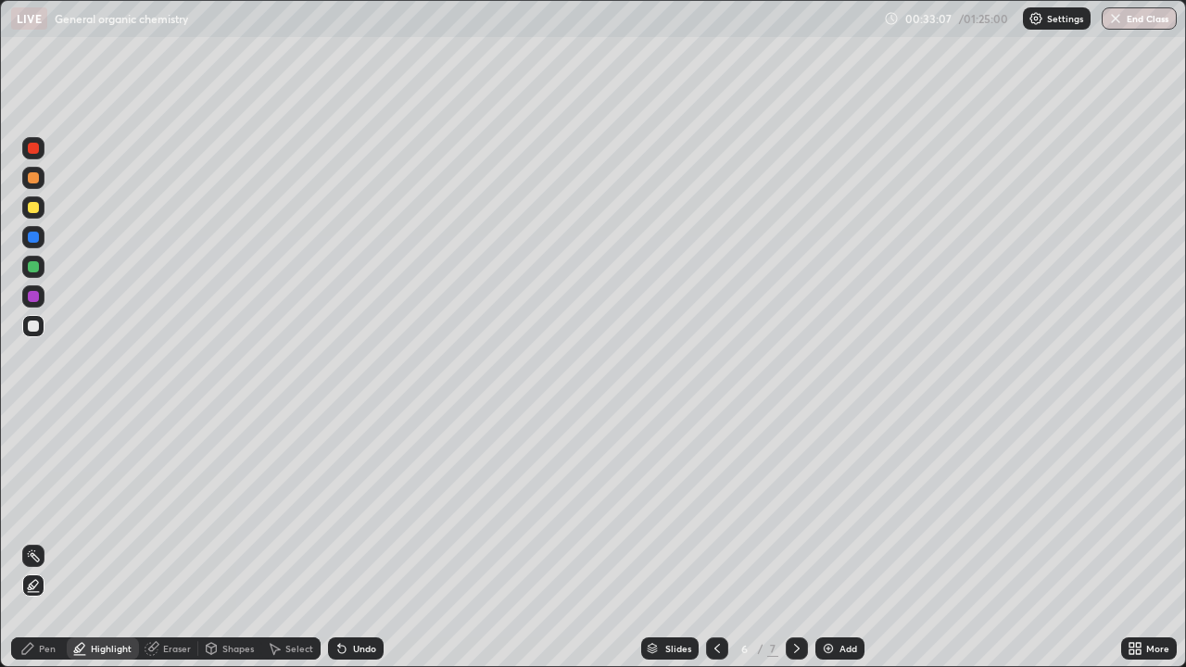
click at [45, 509] on div "Pen" at bounding box center [47, 648] width 17 height 9
click at [825, 509] on div "Add" at bounding box center [839, 648] width 49 height 22
click at [34, 326] on div at bounding box center [33, 325] width 11 height 11
click at [34, 327] on div at bounding box center [33, 325] width 11 height 11
click at [36, 296] on div at bounding box center [33, 296] width 11 height 11
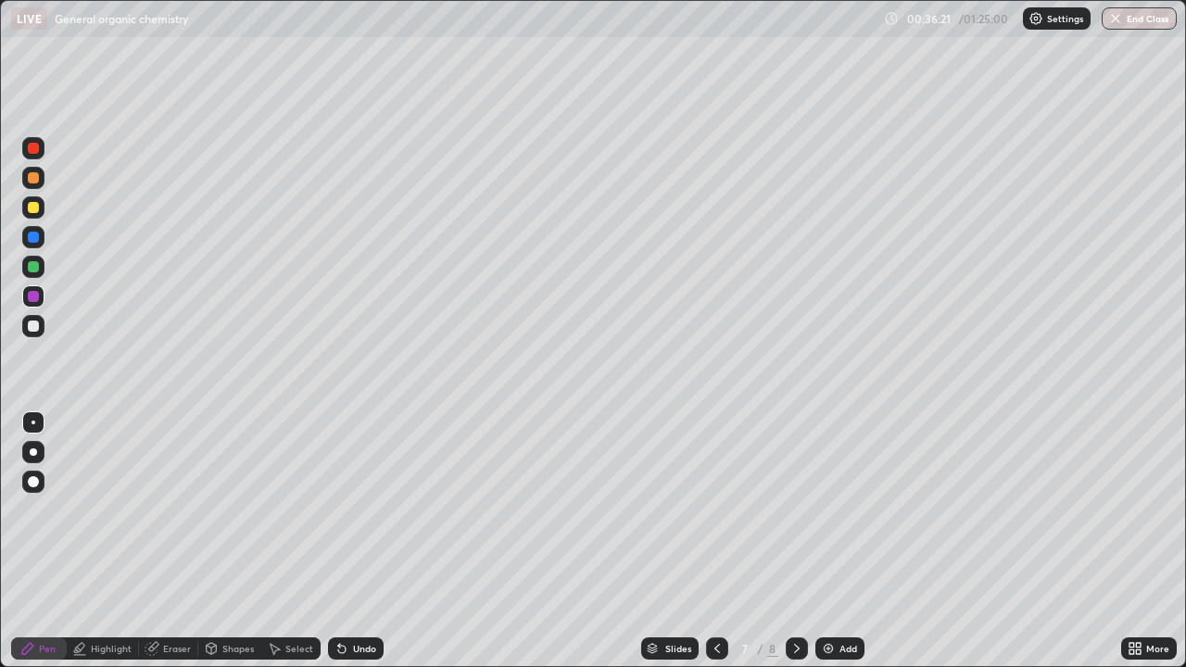
click at [37, 329] on div at bounding box center [33, 325] width 11 height 11
click at [37, 328] on div at bounding box center [33, 325] width 11 height 11
click at [38, 295] on div at bounding box center [33, 296] width 11 height 11
click at [32, 326] on div at bounding box center [33, 325] width 11 height 11
click at [835, 509] on div "Add" at bounding box center [839, 648] width 49 height 22
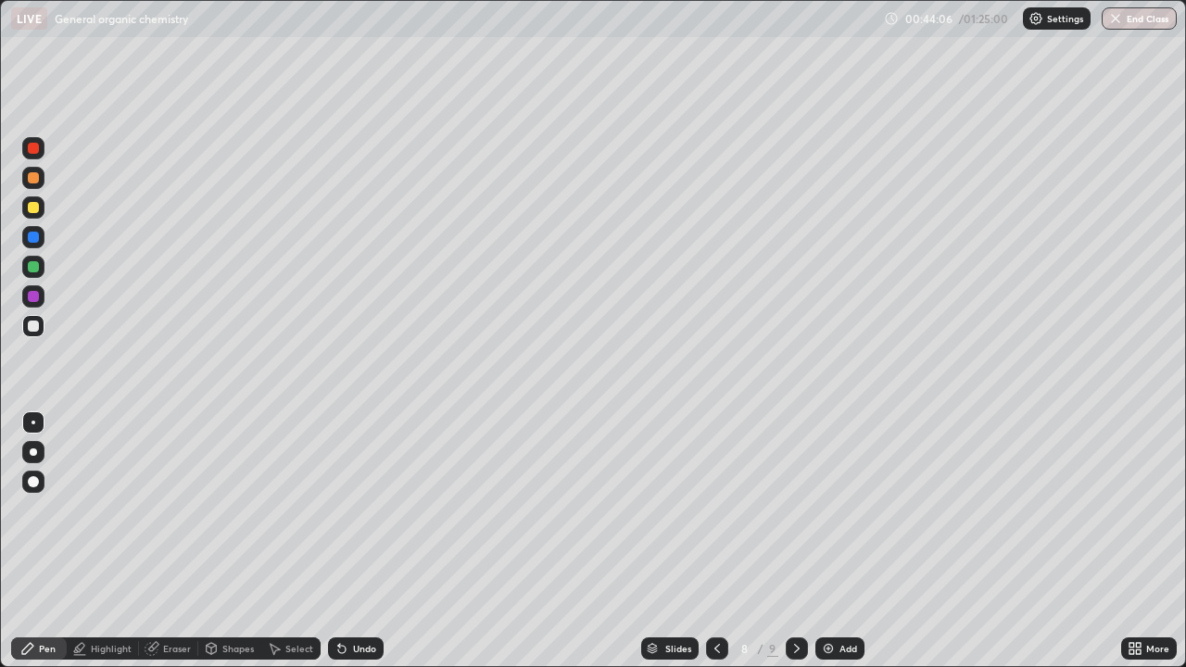
click at [33, 330] on div at bounding box center [33, 325] width 11 height 11
click at [34, 325] on div at bounding box center [33, 325] width 11 height 11
click at [36, 269] on div at bounding box center [33, 266] width 11 height 11
click at [31, 326] on div at bounding box center [33, 325] width 11 height 11
click at [358, 509] on div "Undo" at bounding box center [364, 648] width 23 height 9
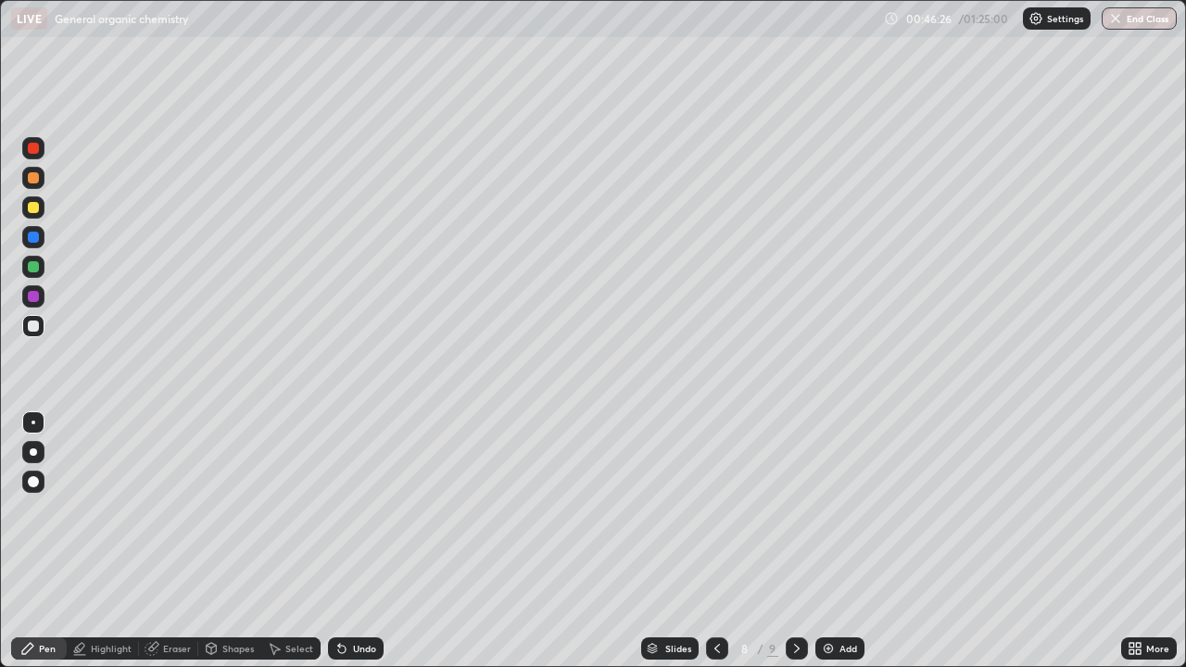
click at [363, 509] on div "Undo" at bounding box center [364, 648] width 23 height 9
click at [358, 509] on div "Undo" at bounding box center [364, 648] width 23 height 9
click at [354, 509] on div "Undo" at bounding box center [364, 648] width 23 height 9
click at [353, 509] on div "Undo" at bounding box center [364, 648] width 23 height 9
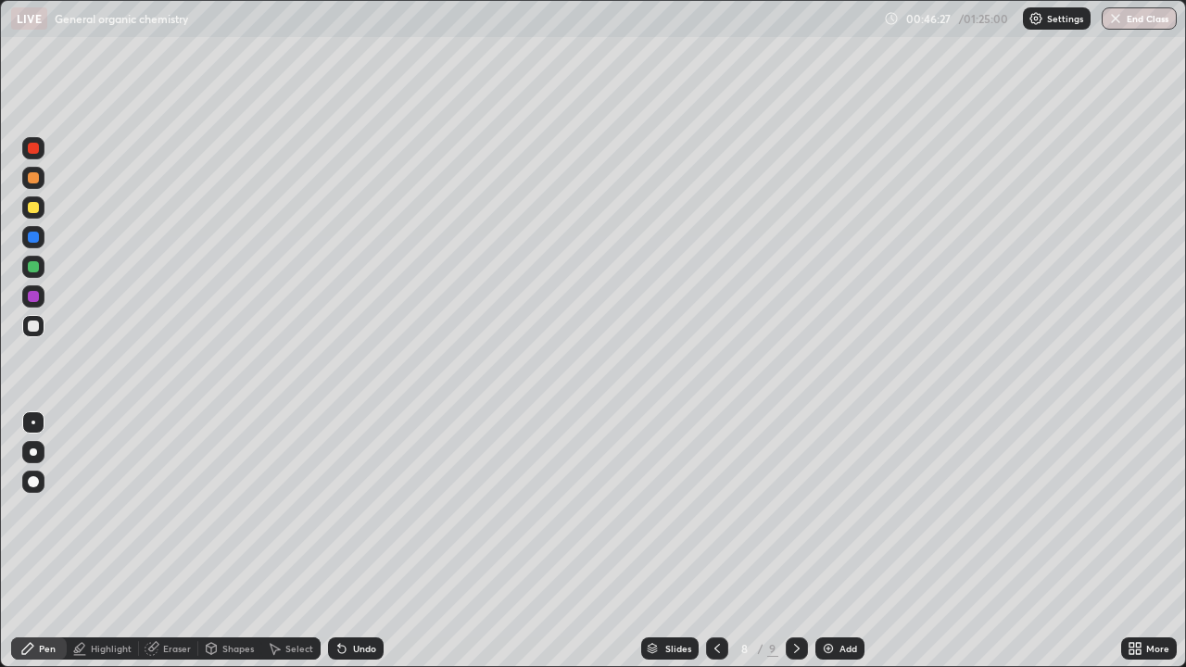
click at [356, 509] on div "Undo" at bounding box center [364, 648] width 23 height 9
click at [361, 509] on div "Undo" at bounding box center [364, 648] width 23 height 9
click at [369, 509] on div "Undo" at bounding box center [364, 648] width 23 height 9
click at [370, 509] on div "Undo" at bounding box center [364, 648] width 23 height 9
click at [371, 509] on div "Undo" at bounding box center [364, 648] width 23 height 9
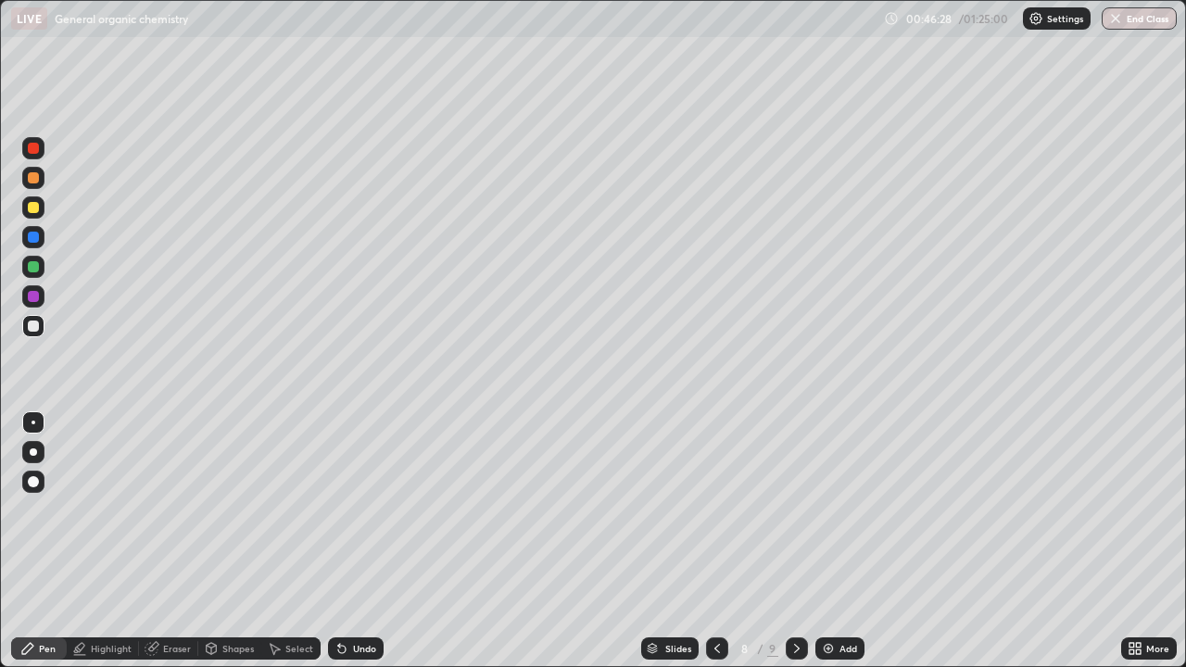
click at [372, 509] on div "Undo" at bounding box center [364, 648] width 23 height 9
click at [371, 509] on div "Undo" at bounding box center [364, 648] width 23 height 9
click at [370, 509] on div "Undo" at bounding box center [364, 648] width 23 height 9
click at [371, 509] on div "Undo" at bounding box center [364, 648] width 23 height 9
click at [372, 509] on div "Undo" at bounding box center [364, 648] width 23 height 9
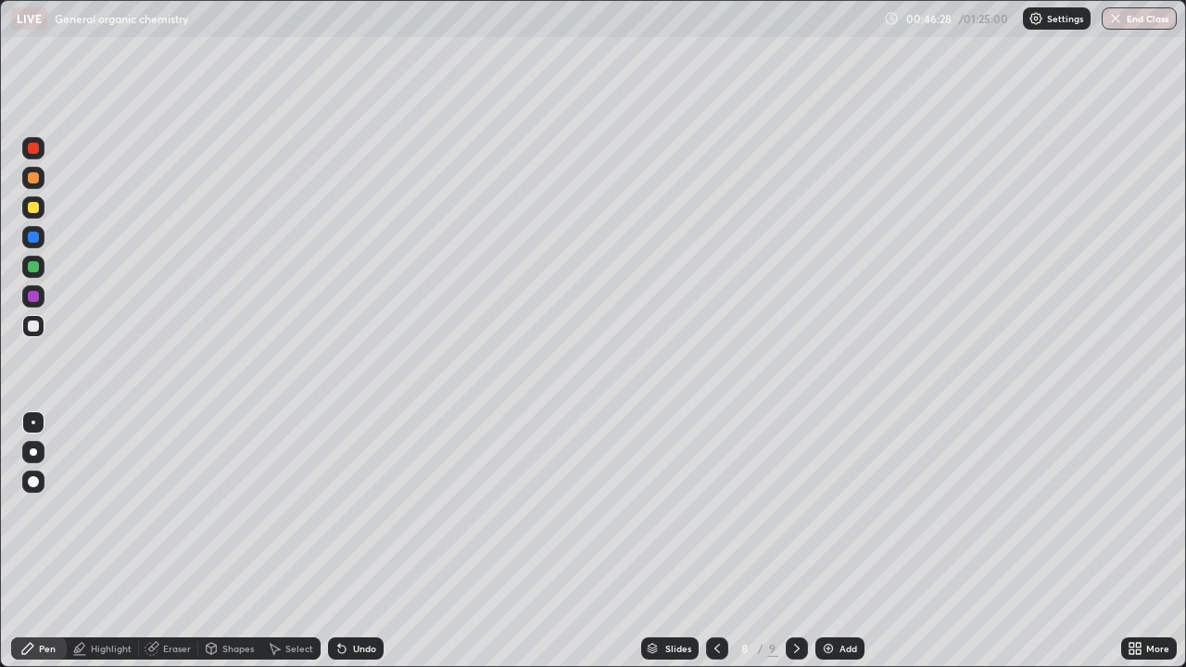
click at [373, 509] on div "Undo" at bounding box center [364, 648] width 23 height 9
click at [371, 509] on div "Undo" at bounding box center [356, 648] width 56 height 22
click at [370, 509] on div "Undo" at bounding box center [356, 648] width 56 height 22
click at [369, 509] on div "Undo" at bounding box center [356, 648] width 56 height 22
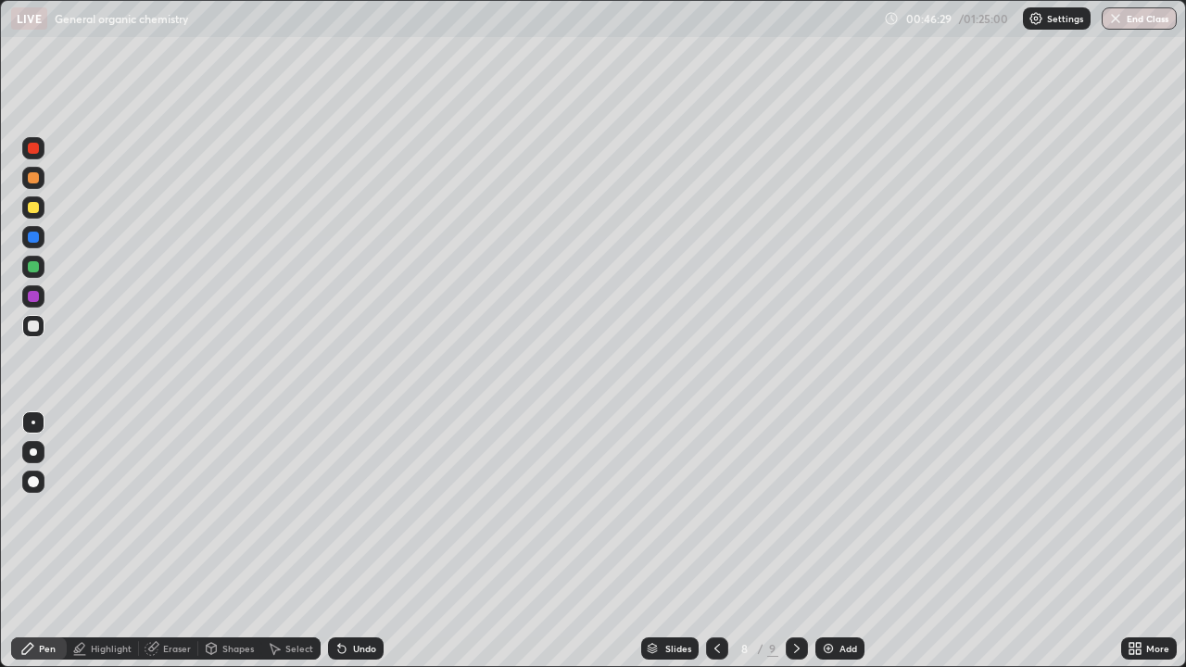
click at [371, 509] on div "Undo" at bounding box center [364, 648] width 23 height 9
click at [370, 509] on div "Undo" at bounding box center [364, 648] width 23 height 9
click at [369, 509] on div "Undo" at bounding box center [364, 648] width 23 height 9
click at [367, 509] on div "Undo" at bounding box center [356, 648] width 56 height 22
click at [357, 509] on div "Undo" at bounding box center [364, 648] width 23 height 9
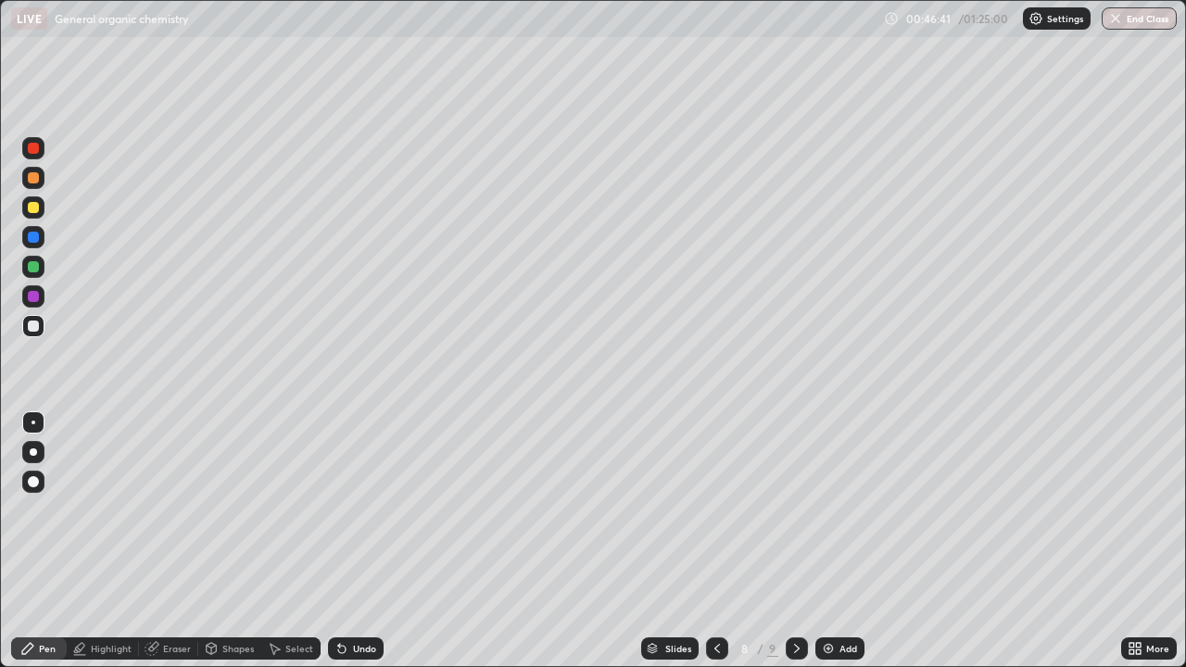
click at [354, 509] on div "Undo" at bounding box center [364, 648] width 23 height 9
click at [353, 509] on div "Undo" at bounding box center [364, 648] width 23 height 9
click at [349, 509] on div "Undo" at bounding box center [356, 648] width 56 height 22
click at [346, 509] on div "Undo" at bounding box center [356, 648] width 56 height 22
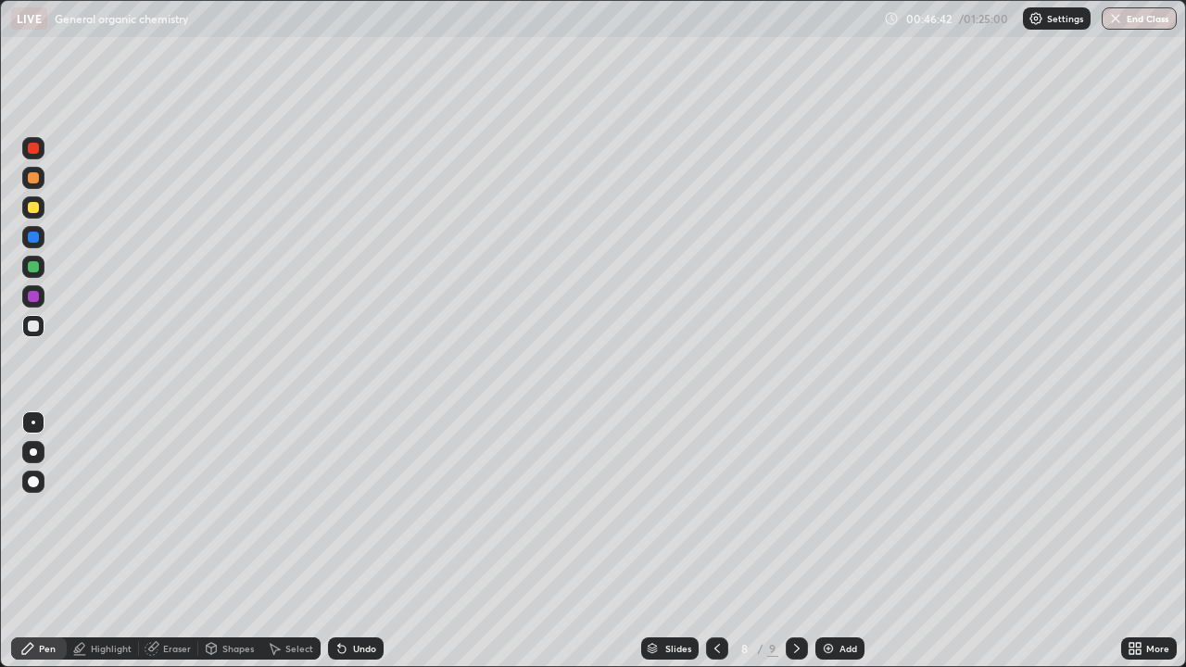
click at [345, 509] on icon at bounding box center [341, 648] width 15 height 15
click at [342, 509] on icon at bounding box center [341, 649] width 7 height 7
click at [358, 509] on div "Undo" at bounding box center [364, 648] width 23 height 9
click at [35, 322] on div at bounding box center [33, 325] width 11 height 11
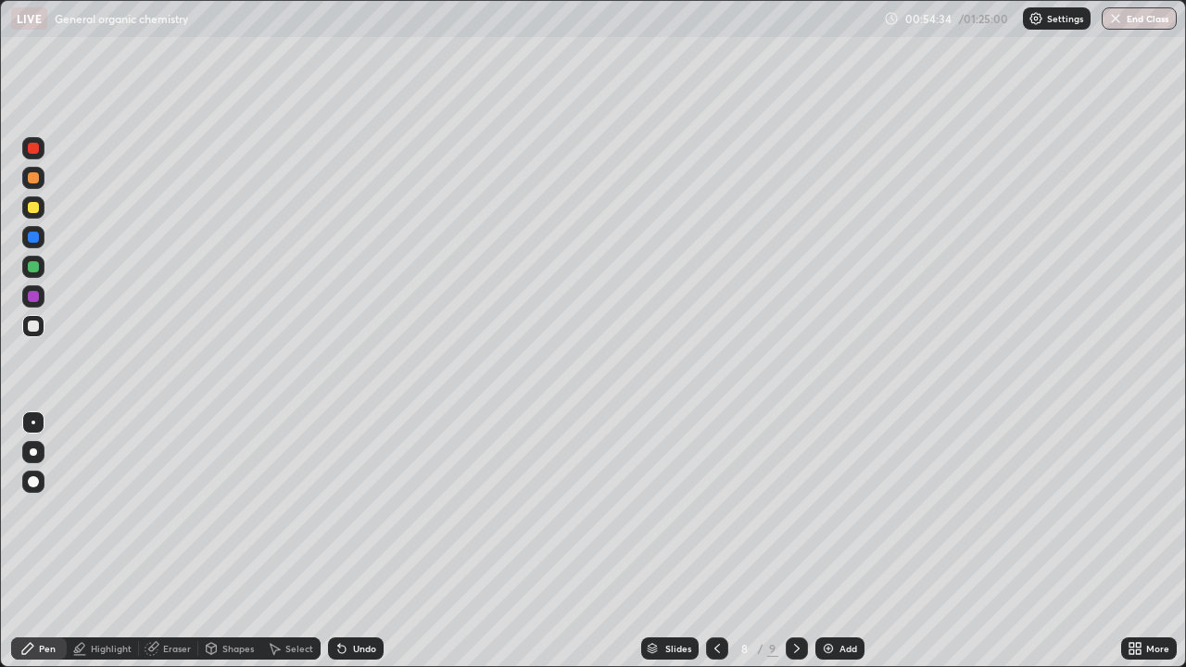
click at [793, 509] on icon at bounding box center [796, 648] width 15 height 15
click at [37, 152] on div at bounding box center [33, 148] width 11 height 11
click at [344, 509] on div "Undo" at bounding box center [356, 648] width 56 height 22
click at [343, 509] on icon at bounding box center [341, 648] width 15 height 15
click at [345, 509] on icon at bounding box center [341, 648] width 15 height 15
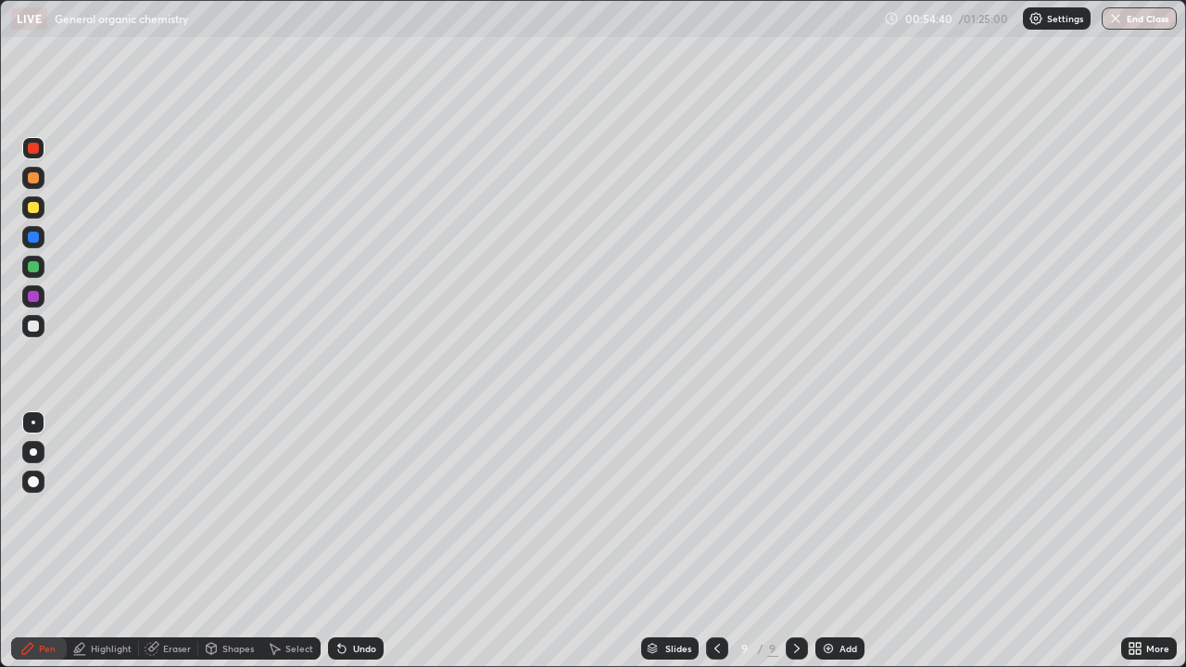
click at [347, 509] on div "Undo" at bounding box center [356, 648] width 56 height 22
click at [31, 177] on div at bounding box center [33, 177] width 11 height 11
click at [32, 327] on div at bounding box center [33, 325] width 11 height 11
click at [363, 509] on div "Undo" at bounding box center [364, 648] width 23 height 9
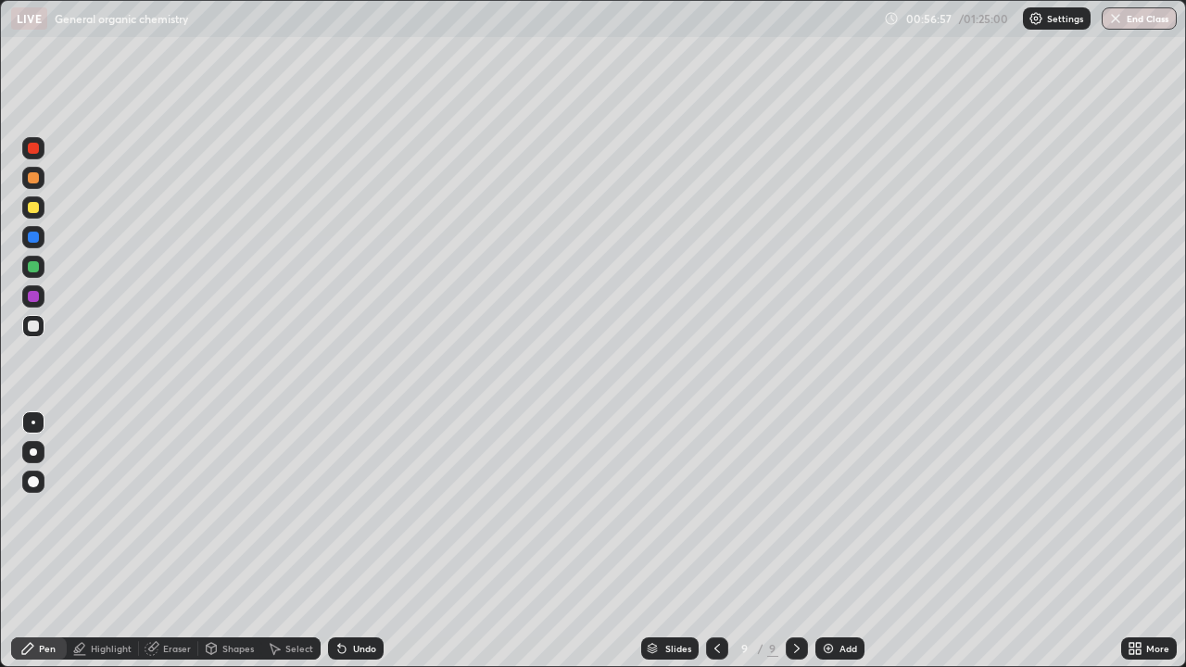
click at [353, 509] on div "Undo" at bounding box center [364, 648] width 23 height 9
click at [346, 509] on div "Undo" at bounding box center [356, 648] width 56 height 22
click at [345, 509] on div "Undo" at bounding box center [356, 648] width 56 height 22
click at [342, 509] on div "Undo" at bounding box center [356, 648] width 56 height 22
click at [340, 509] on div "Undo" at bounding box center [356, 648] width 56 height 22
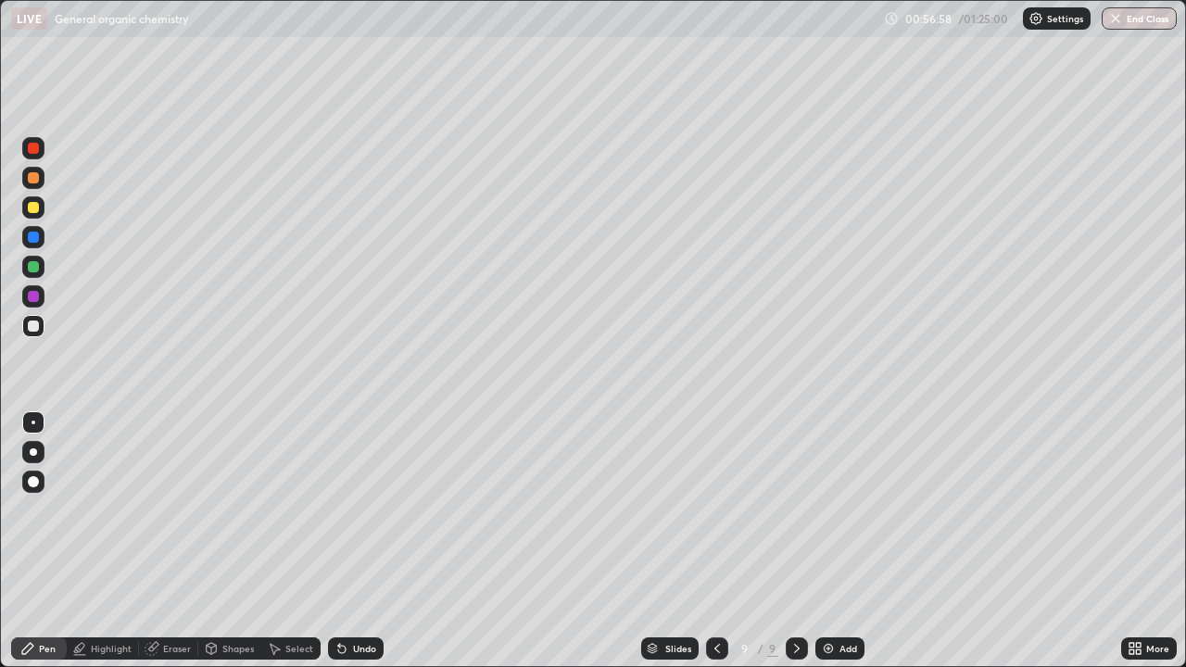
click at [340, 509] on div "Undo" at bounding box center [356, 648] width 56 height 22
click at [341, 509] on div "Undo" at bounding box center [356, 648] width 56 height 22
click at [342, 509] on div "Undo" at bounding box center [356, 648] width 56 height 22
click at [341, 509] on icon at bounding box center [341, 648] width 15 height 15
click at [338, 509] on icon at bounding box center [339, 645] width 2 height 2
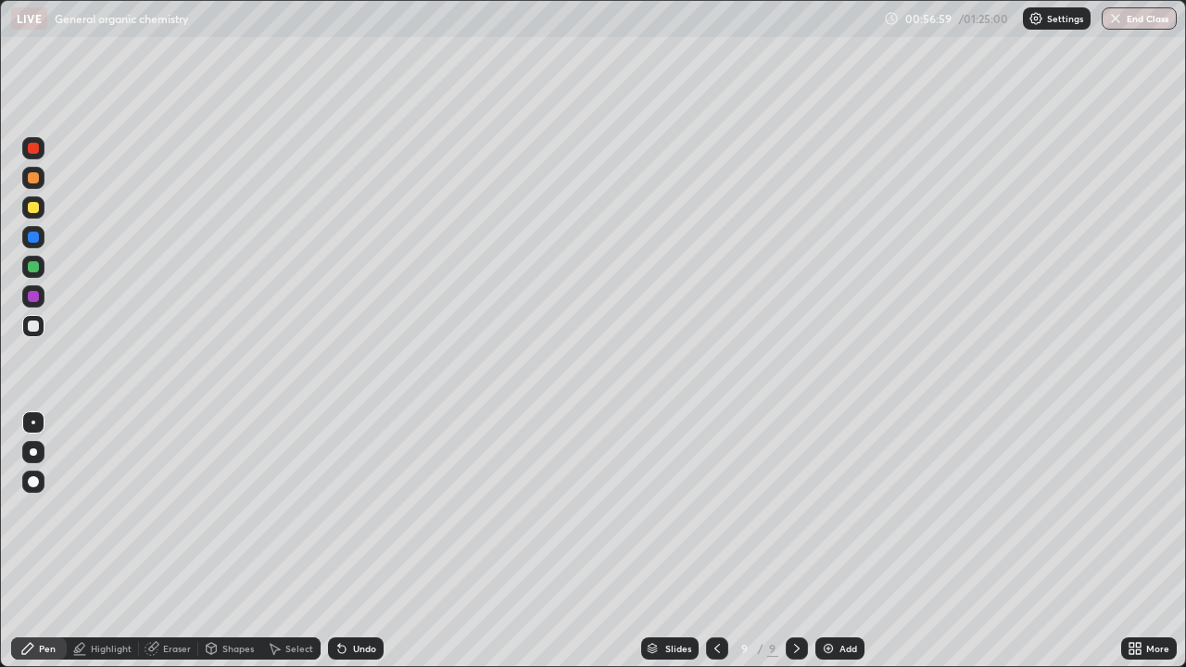
click at [339, 509] on icon at bounding box center [341, 649] width 7 height 7
click at [346, 509] on icon at bounding box center [341, 648] width 15 height 15
click at [346, 509] on div "Undo" at bounding box center [356, 648] width 56 height 22
click at [345, 509] on div "Undo" at bounding box center [356, 648] width 56 height 22
click at [346, 509] on div "Undo" at bounding box center [356, 648] width 56 height 22
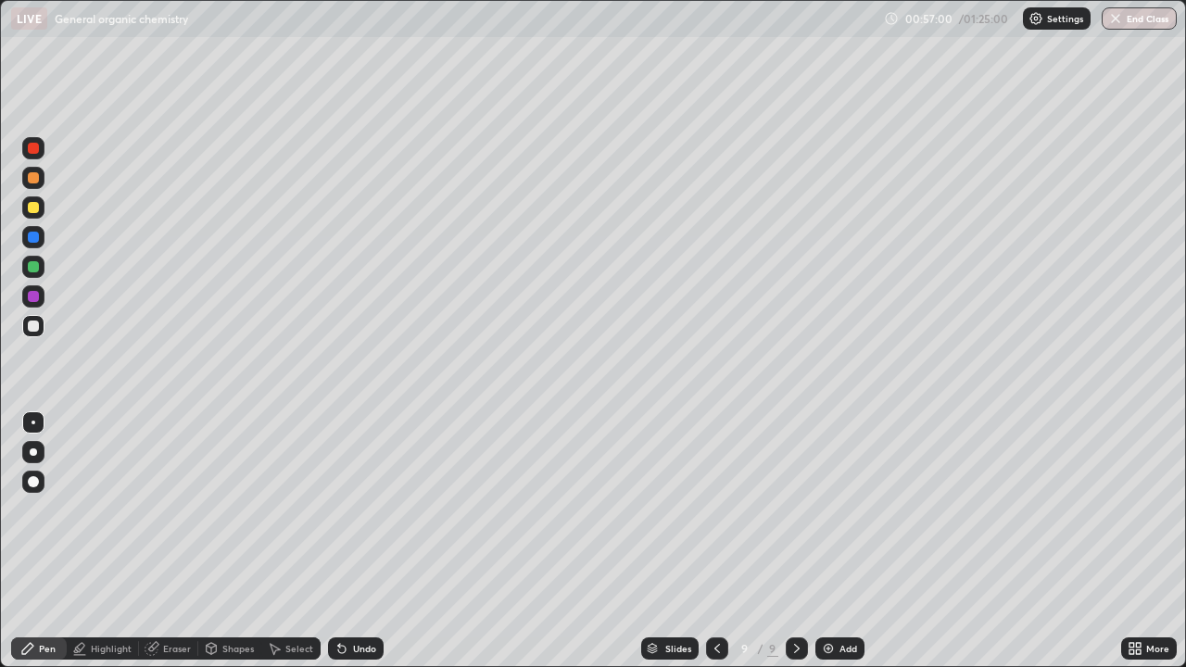
click at [346, 509] on div "Undo" at bounding box center [356, 648] width 56 height 22
click at [348, 509] on div "Undo" at bounding box center [356, 648] width 56 height 22
click at [349, 509] on div "Undo" at bounding box center [356, 648] width 56 height 22
click at [350, 509] on div "Undo" at bounding box center [356, 648] width 56 height 22
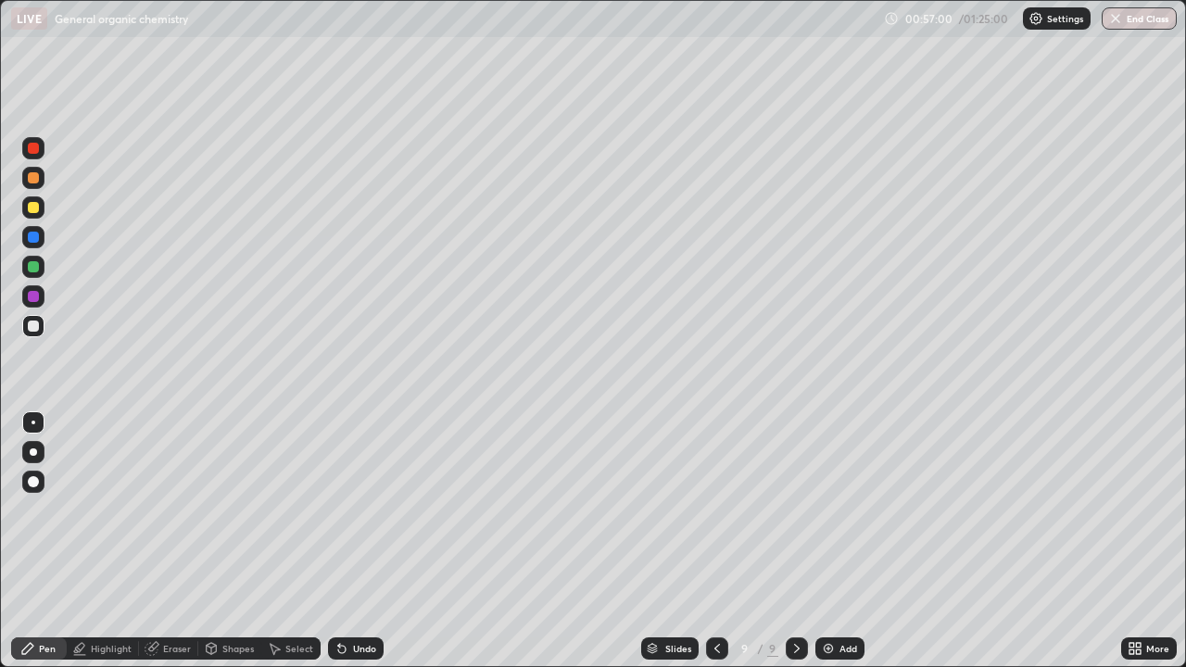
click at [353, 509] on div "Undo" at bounding box center [364, 648] width 23 height 9
click at [355, 509] on div "Undo" at bounding box center [364, 648] width 23 height 9
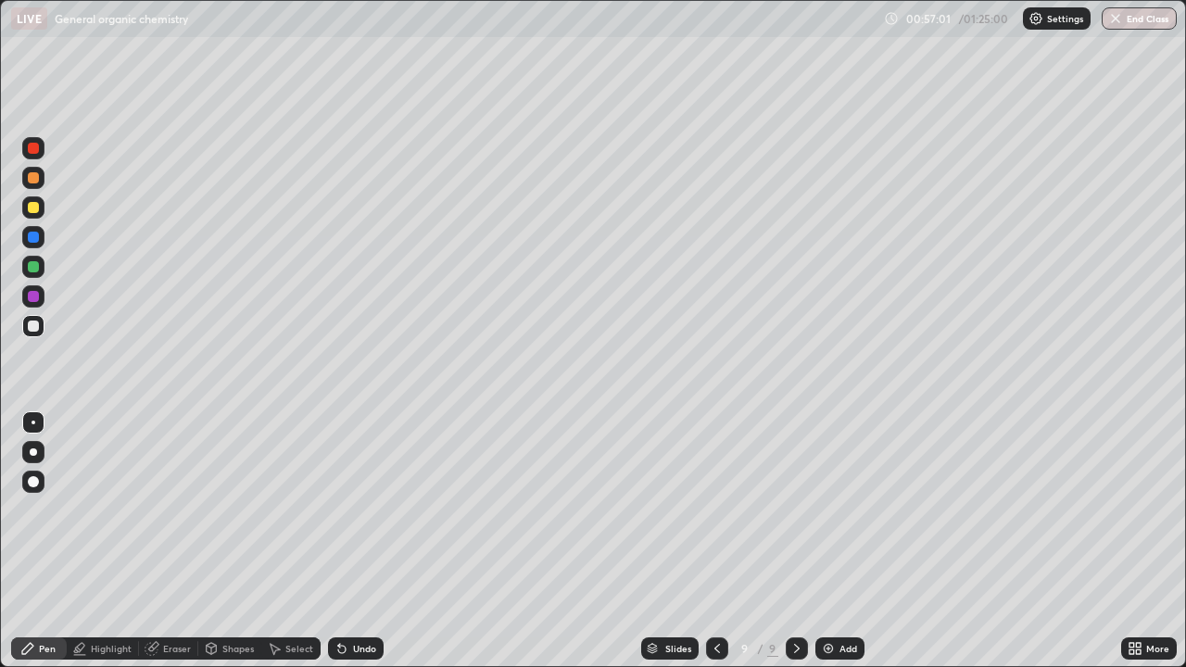
click at [358, 509] on div "Undo" at bounding box center [364, 648] width 23 height 9
click at [846, 509] on div "Add" at bounding box center [839, 648] width 49 height 22
click at [715, 509] on icon at bounding box center [716, 648] width 6 height 9
click at [844, 509] on div "Add" at bounding box center [848, 648] width 18 height 9
click at [714, 509] on icon at bounding box center [717, 648] width 6 height 9
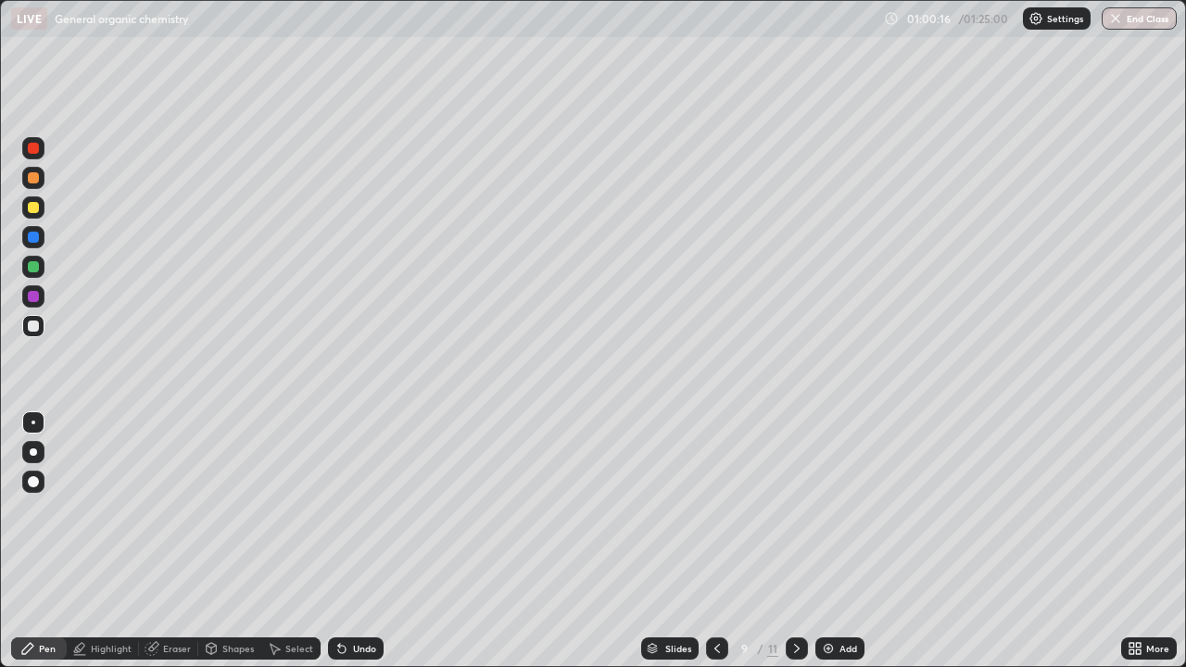
click at [795, 509] on icon at bounding box center [796, 648] width 15 height 15
click at [32, 274] on div at bounding box center [33, 267] width 22 height 22
click at [32, 324] on div at bounding box center [33, 325] width 11 height 11
click at [170, 509] on div "Eraser" at bounding box center [177, 648] width 28 height 9
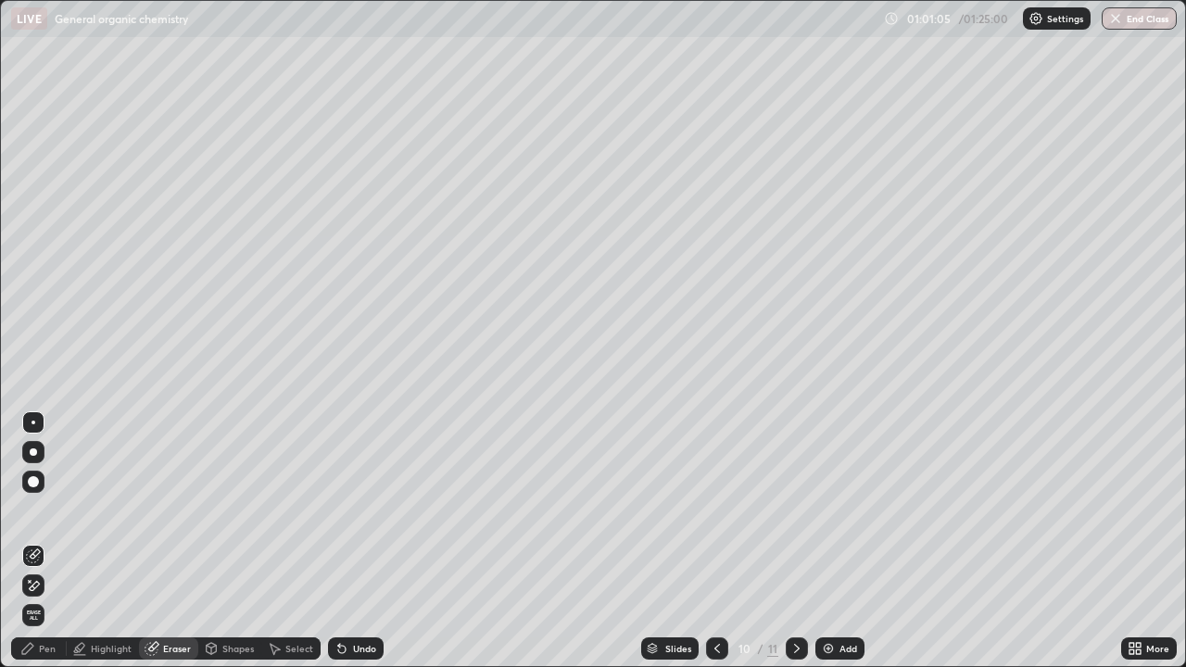
click at [52, 509] on div "Pen" at bounding box center [47, 648] width 17 height 9
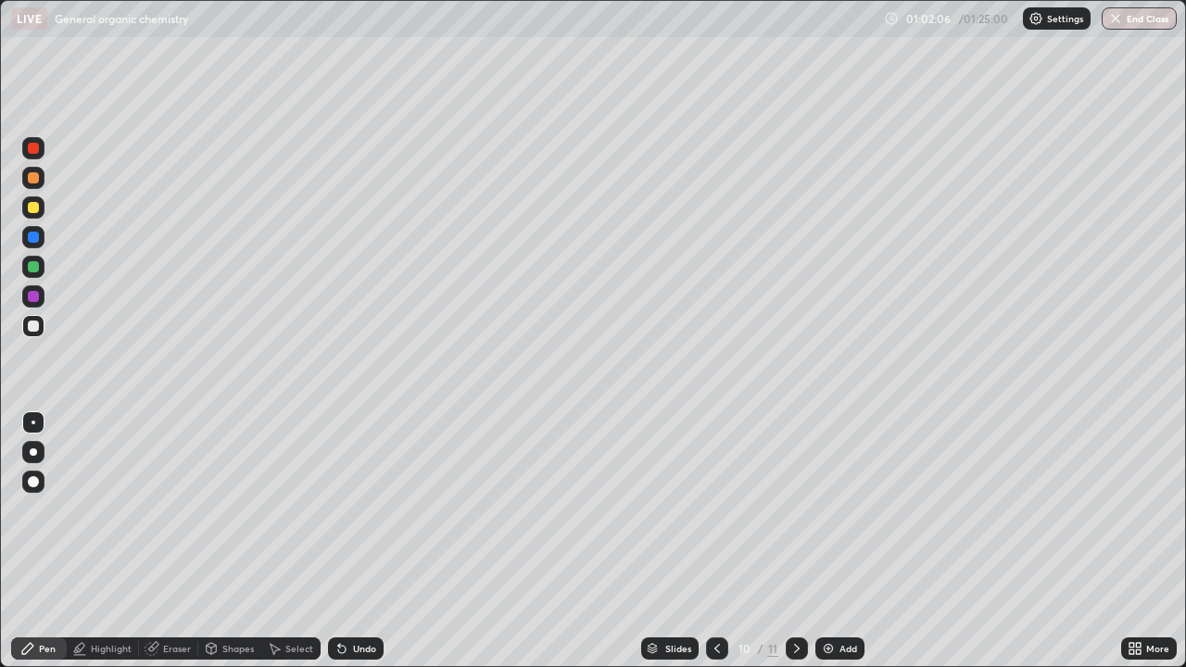
click at [343, 509] on icon at bounding box center [341, 649] width 7 height 7
click at [338, 509] on icon at bounding box center [339, 645] width 2 height 2
click at [336, 509] on div "Undo" at bounding box center [356, 648] width 56 height 22
click at [334, 509] on icon at bounding box center [341, 648] width 15 height 15
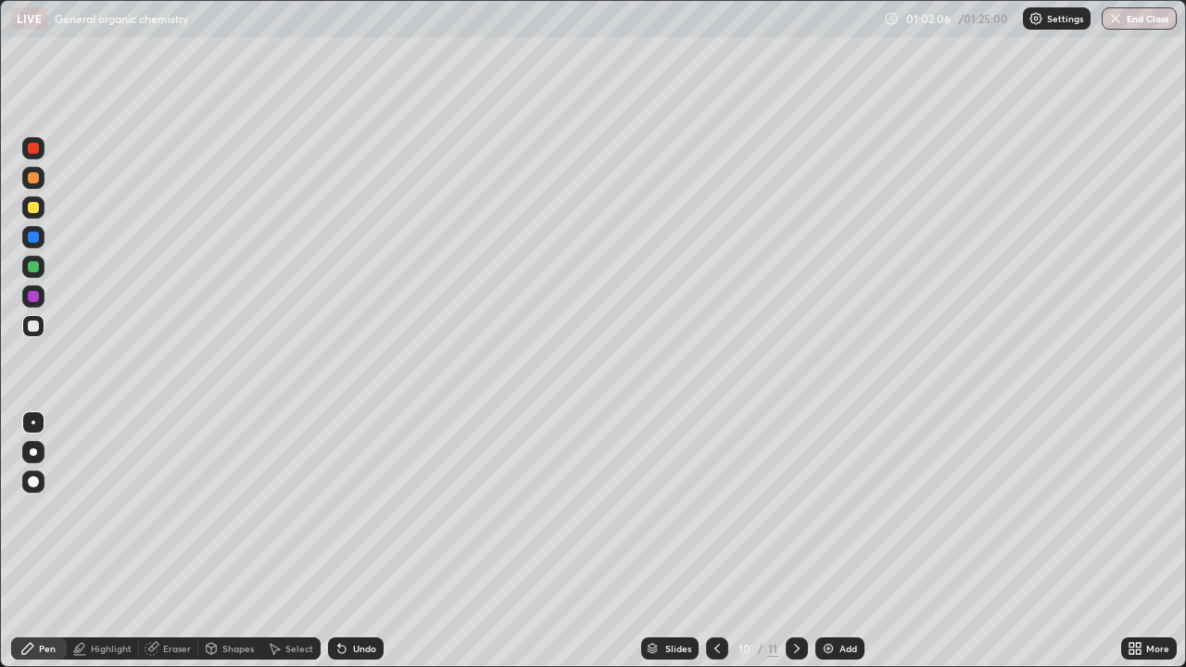
click at [334, 509] on icon at bounding box center [341, 648] width 15 height 15
click at [333, 509] on div "Undo" at bounding box center [356, 648] width 56 height 22
click at [332, 509] on div "Undo" at bounding box center [356, 648] width 56 height 22
click at [333, 509] on div "Undo" at bounding box center [356, 648] width 56 height 22
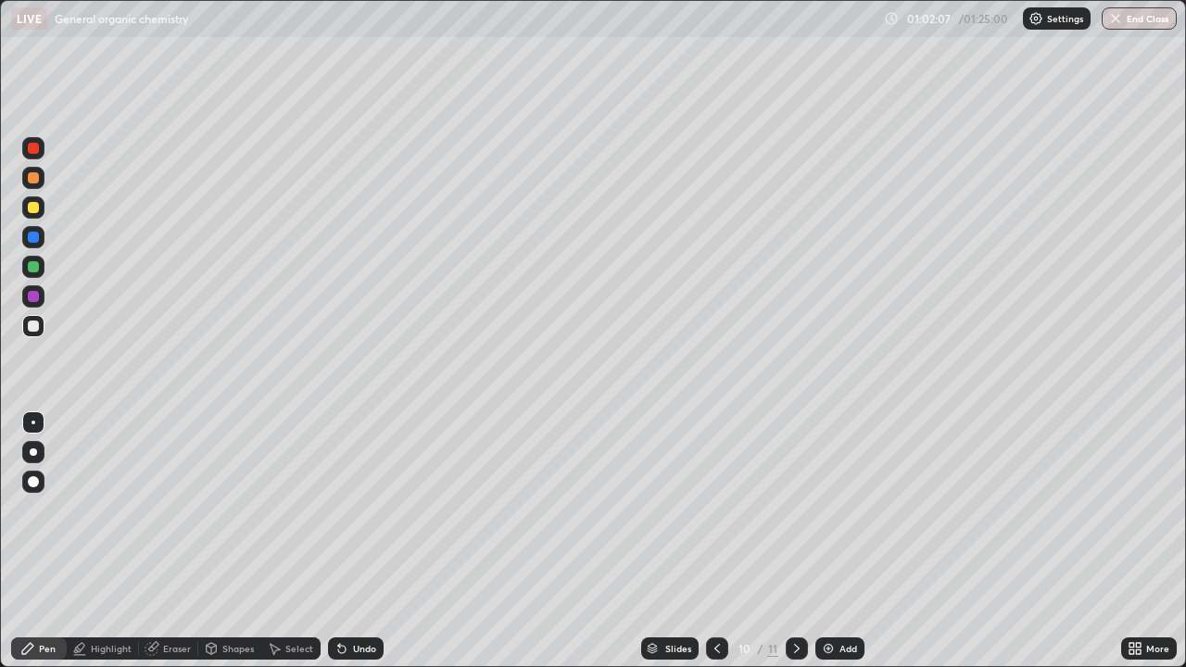
click at [338, 509] on div "Undo" at bounding box center [356, 648] width 56 height 22
click at [342, 509] on div "Undo" at bounding box center [356, 648] width 56 height 22
click at [344, 509] on icon at bounding box center [341, 648] width 15 height 15
click at [369, 509] on div "Undo" at bounding box center [364, 648] width 23 height 9
click at [363, 509] on div "Undo" at bounding box center [364, 648] width 23 height 9
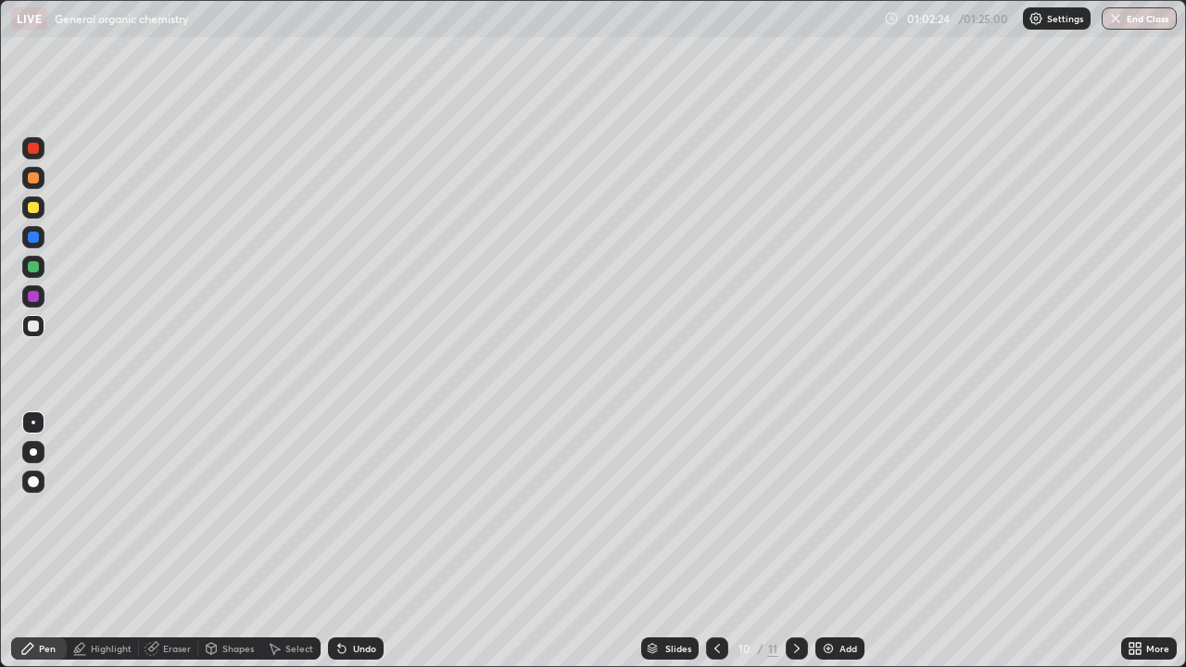
click at [365, 509] on div "Undo" at bounding box center [364, 648] width 23 height 9
click at [363, 509] on div "Undo" at bounding box center [364, 648] width 23 height 9
click at [40, 273] on div at bounding box center [33, 267] width 22 height 22
click at [359, 509] on div "Undo" at bounding box center [364, 648] width 23 height 9
click at [354, 509] on div "Undo" at bounding box center [364, 648] width 23 height 9
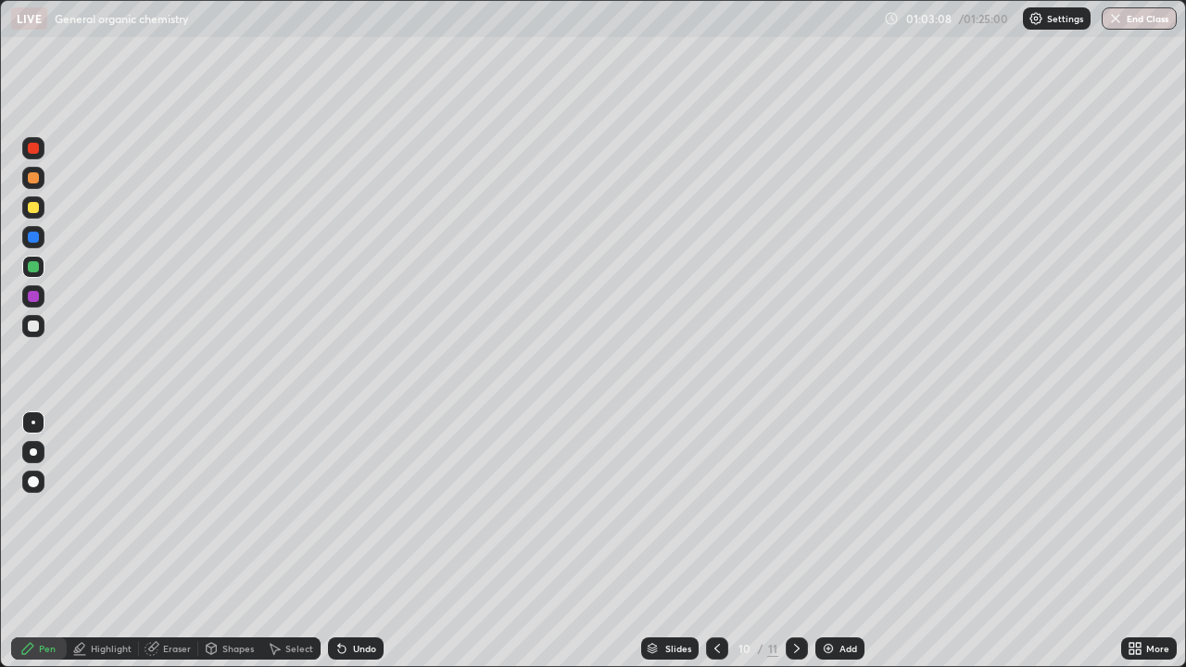
click at [36, 509] on div "Pen" at bounding box center [39, 648] width 56 height 22
click at [41, 239] on div at bounding box center [33, 237] width 22 height 22
click at [36, 331] on div at bounding box center [33, 325] width 11 height 11
click at [716, 509] on icon at bounding box center [717, 648] width 15 height 15
click at [715, 509] on icon at bounding box center [717, 648] width 6 height 9
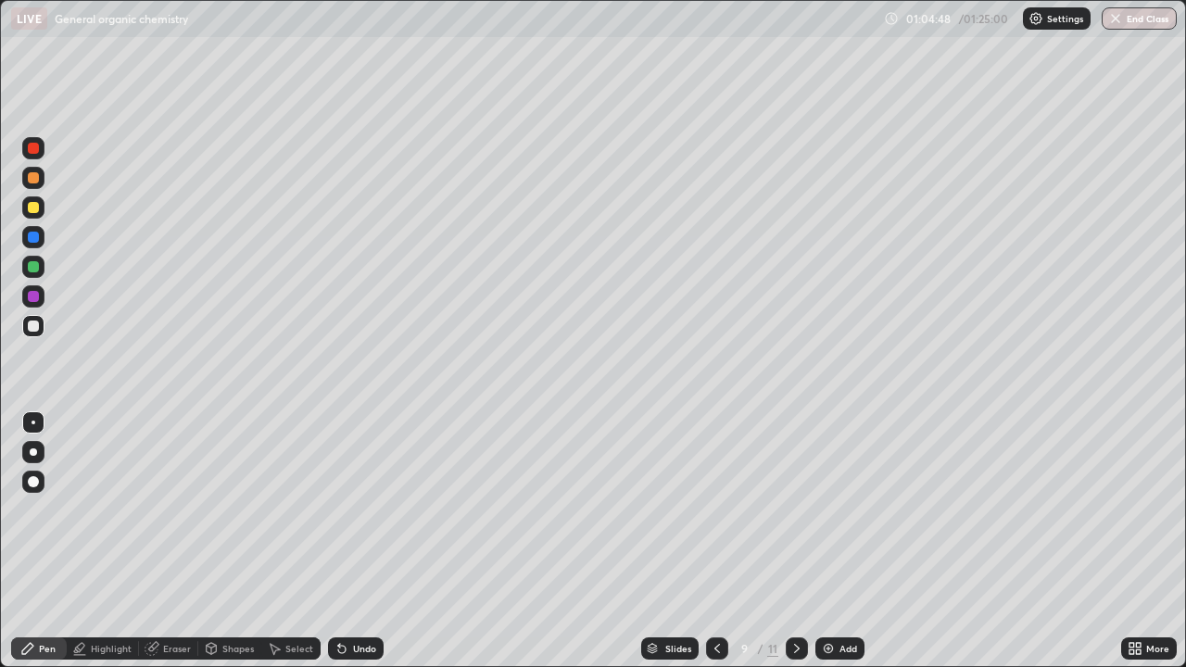
click at [716, 509] on icon at bounding box center [717, 648] width 15 height 15
click at [717, 509] on icon at bounding box center [717, 648] width 15 height 15
click at [791, 509] on icon at bounding box center [796, 648] width 15 height 15
click at [795, 509] on icon at bounding box center [796, 648] width 15 height 15
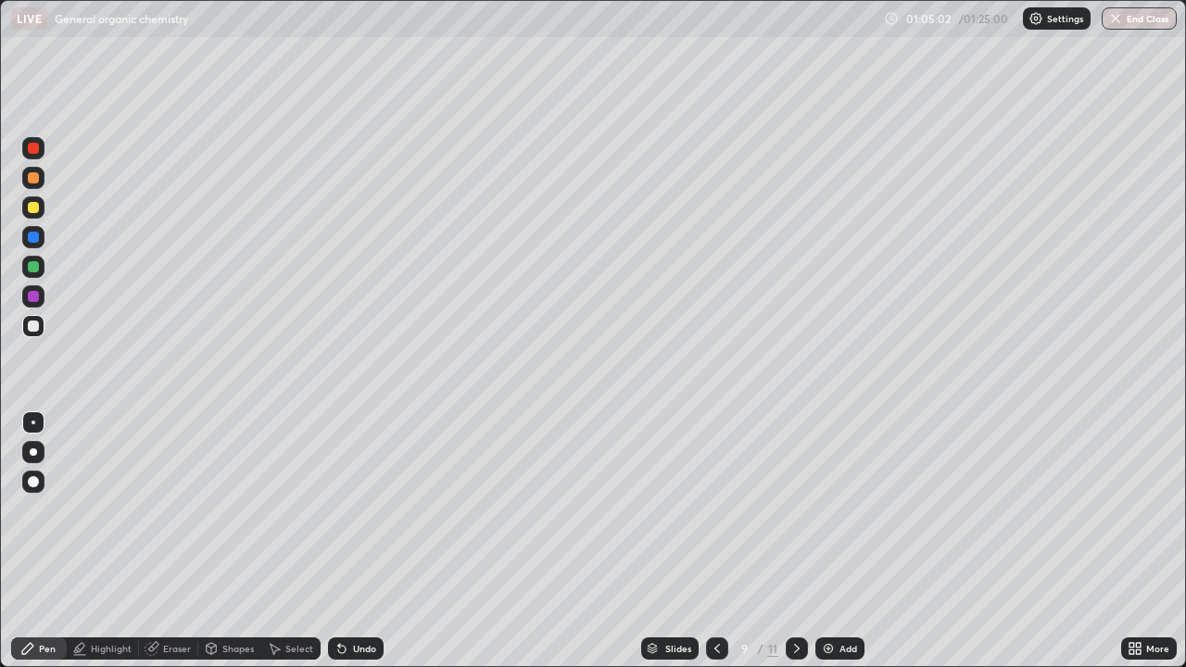
click at [795, 509] on icon at bounding box center [796, 648] width 15 height 15
click at [725, 509] on div at bounding box center [717, 648] width 22 height 22
click at [715, 509] on icon at bounding box center [717, 648] width 15 height 15
click at [797, 509] on icon at bounding box center [796, 648] width 15 height 15
click at [793, 509] on icon at bounding box center [796, 648] width 15 height 15
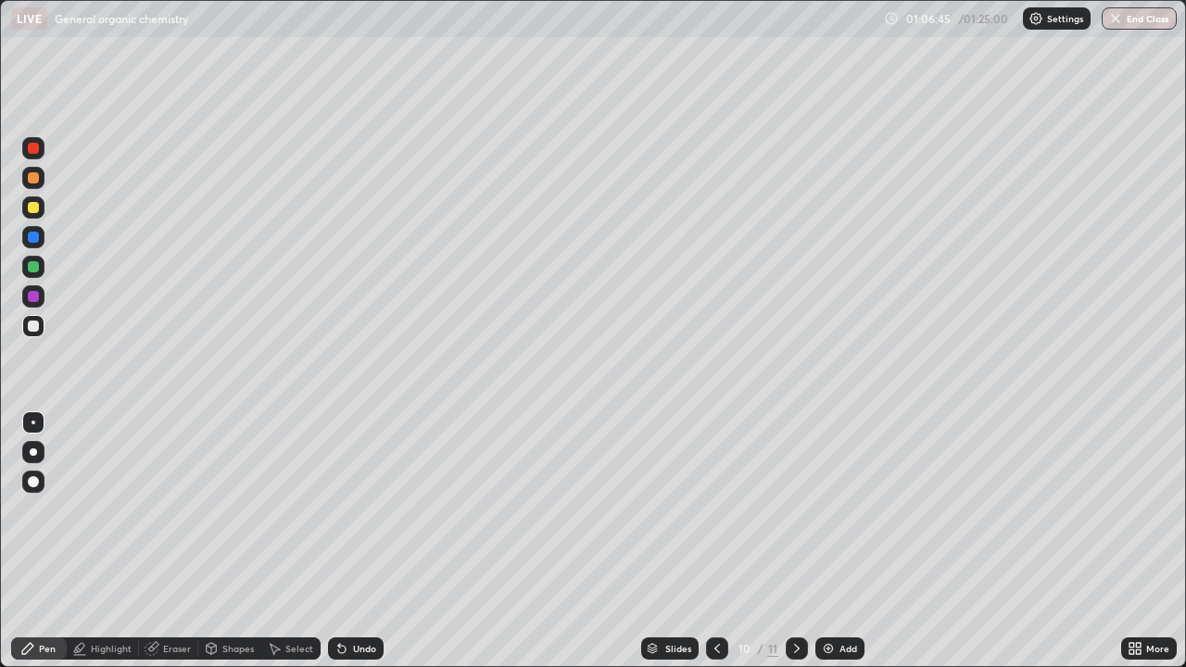
click at [41, 214] on div at bounding box center [33, 207] width 22 height 22
click at [712, 509] on icon at bounding box center [717, 648] width 15 height 15
click at [797, 509] on icon at bounding box center [796, 648] width 15 height 15
click at [715, 509] on icon at bounding box center [717, 648] width 15 height 15
click at [795, 509] on icon at bounding box center [796, 648] width 15 height 15
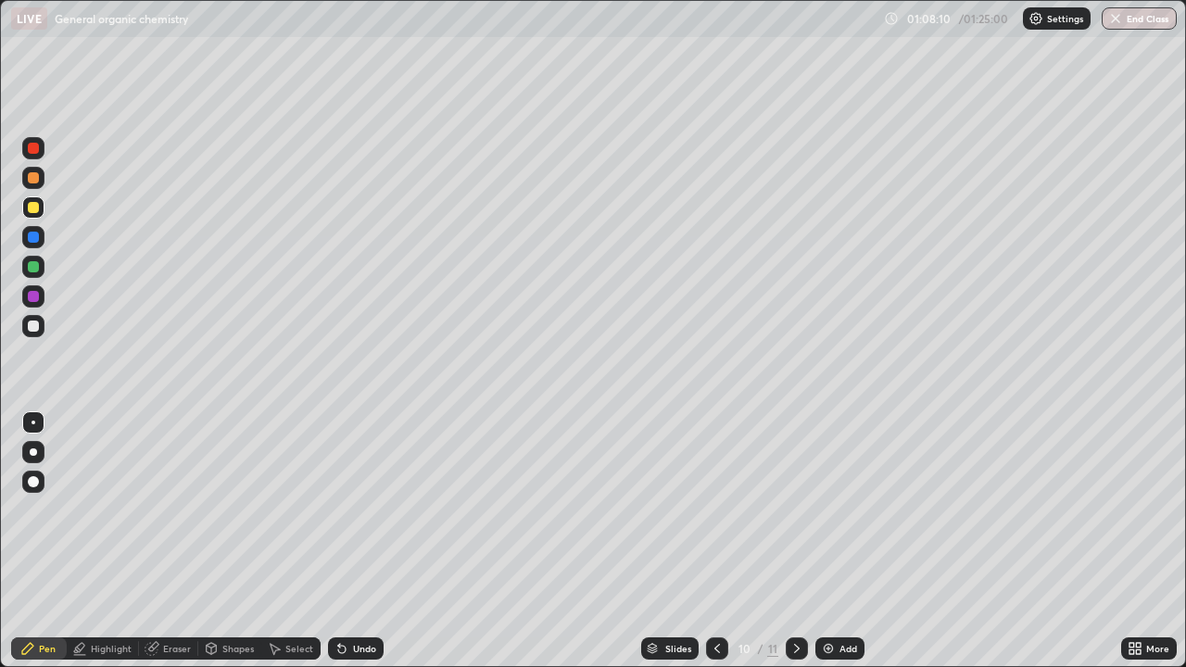
click at [714, 509] on div at bounding box center [717, 648] width 22 height 22
click at [792, 509] on icon at bounding box center [796, 648] width 15 height 15
click at [712, 509] on icon at bounding box center [717, 648] width 15 height 15
click at [794, 509] on div at bounding box center [796, 648] width 22 height 22
click at [847, 509] on div "Add" at bounding box center [848, 648] width 18 height 9
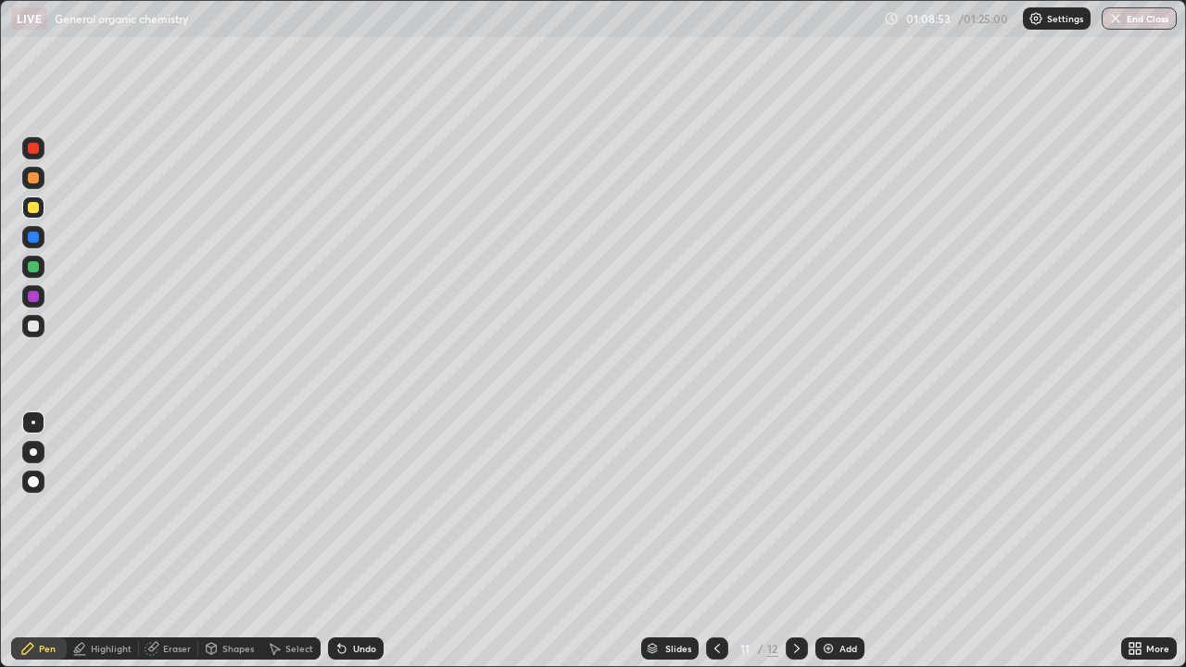
click at [33, 327] on div at bounding box center [33, 325] width 11 height 11
click at [338, 509] on icon at bounding box center [339, 645] width 2 height 2
click at [350, 509] on div "Undo" at bounding box center [356, 648] width 56 height 22
click at [356, 509] on div "Undo" at bounding box center [356, 648] width 56 height 22
click at [362, 509] on div "Undo" at bounding box center [356, 648] width 56 height 22
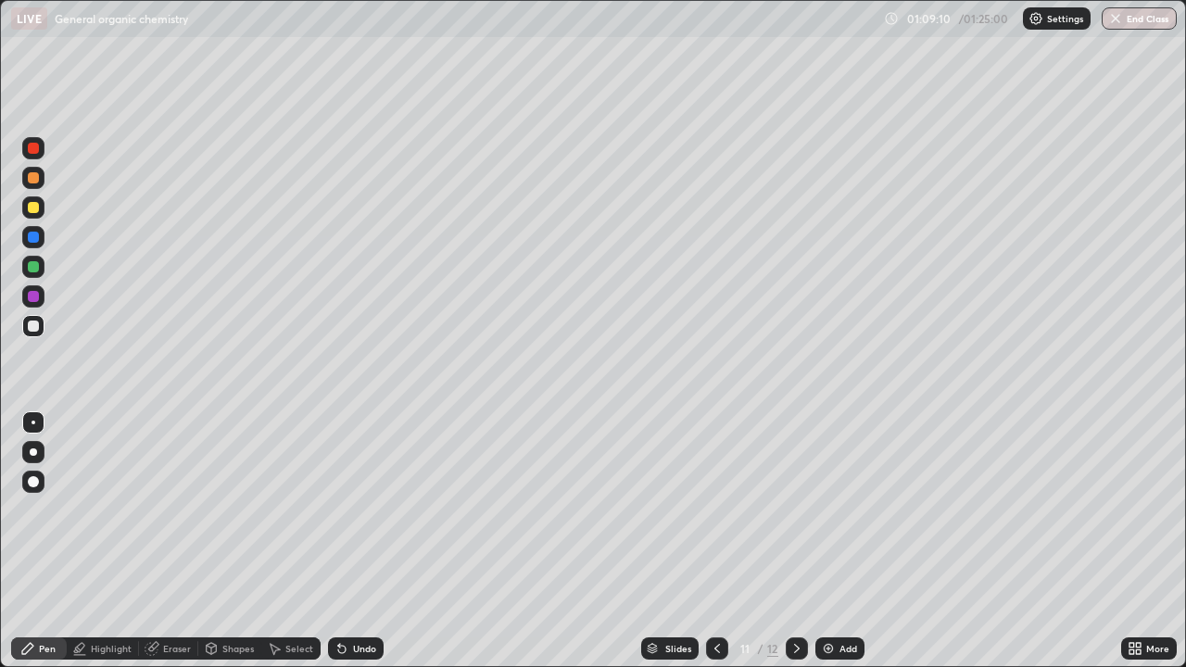
click at [360, 509] on div "Undo" at bounding box center [356, 648] width 56 height 22
click at [357, 509] on div "Undo" at bounding box center [356, 648] width 56 height 22
click at [358, 509] on div "Undo" at bounding box center [356, 648] width 56 height 22
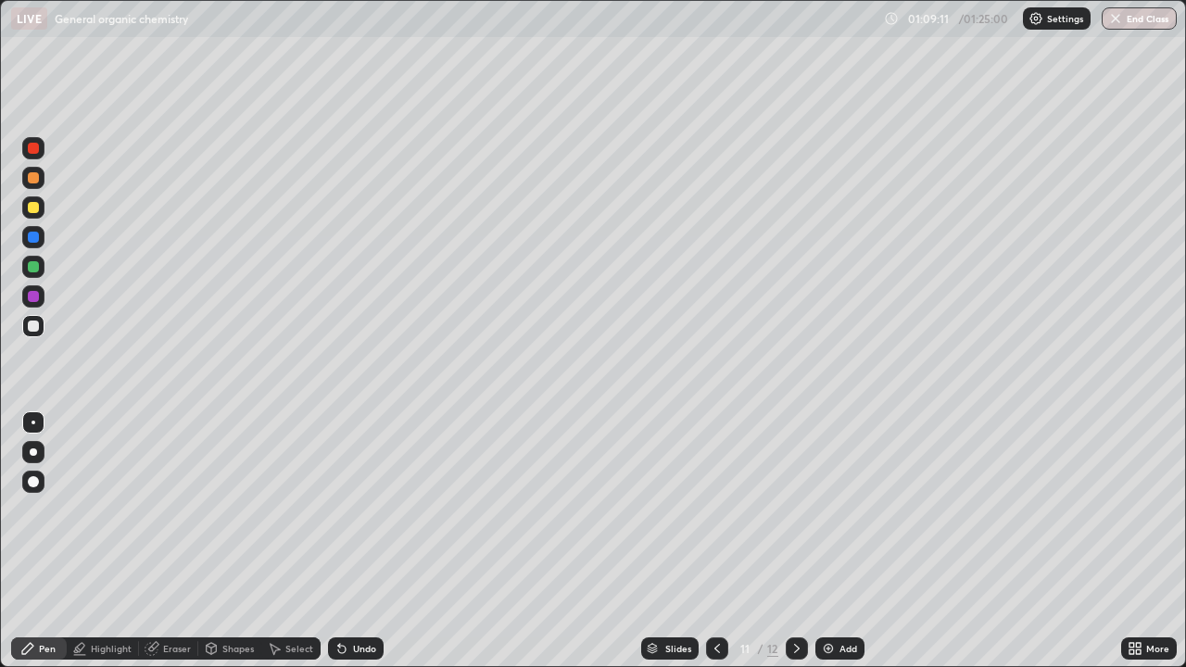
click at [358, 509] on div "Undo" at bounding box center [356, 648] width 56 height 22
click at [360, 509] on div "Undo" at bounding box center [356, 648] width 56 height 22
click at [361, 509] on div "Undo" at bounding box center [356, 648] width 56 height 22
click at [362, 509] on div "Undo" at bounding box center [356, 648] width 56 height 22
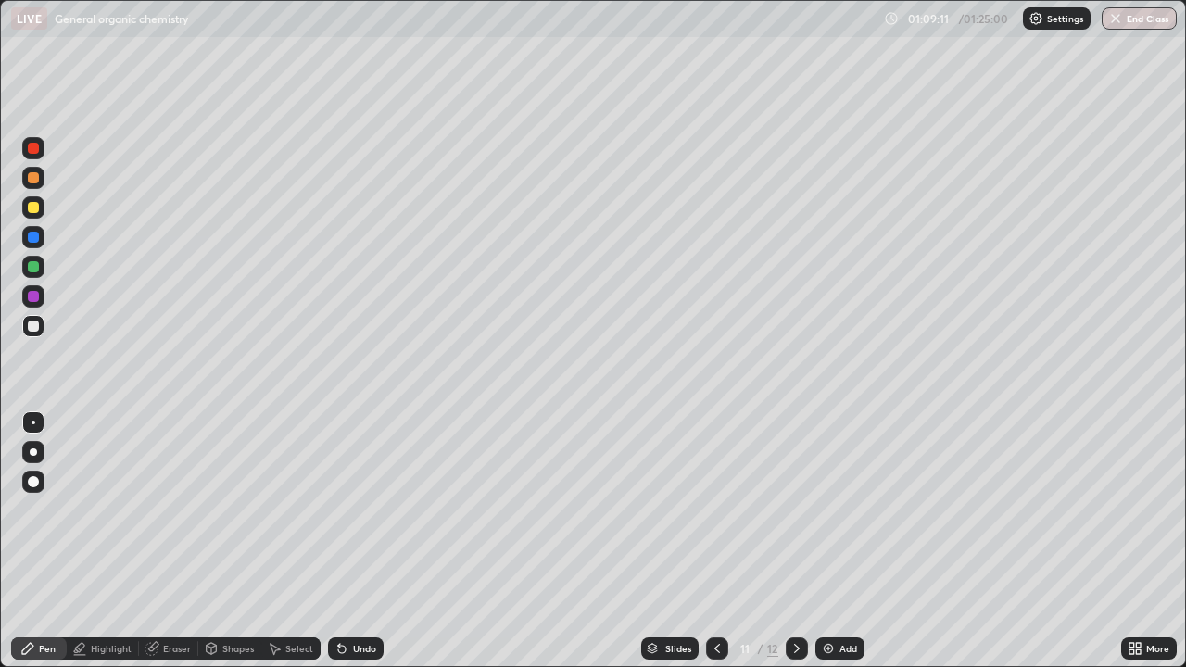
click at [363, 509] on div "Undo" at bounding box center [356, 648] width 56 height 22
click at [362, 509] on div "Undo" at bounding box center [356, 648] width 56 height 22
click at [356, 509] on div "Undo" at bounding box center [356, 648] width 56 height 22
click at [347, 509] on div "Undo" at bounding box center [356, 648] width 56 height 22
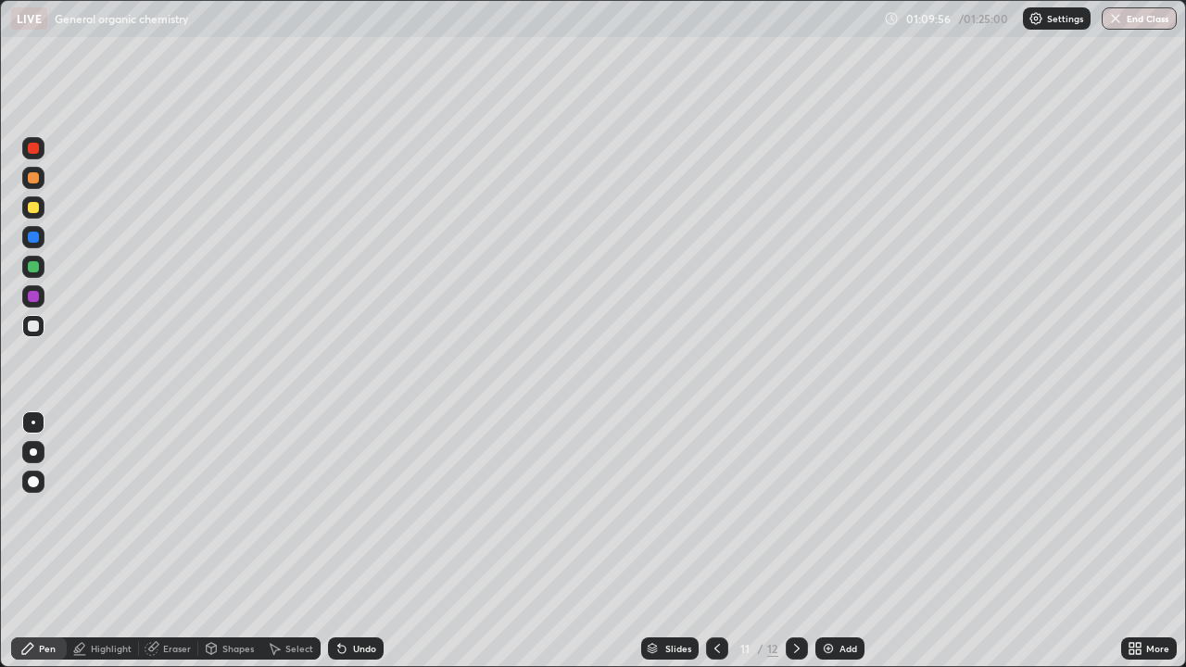
click at [28, 335] on div at bounding box center [33, 326] width 22 height 22
click at [34, 207] on div at bounding box center [33, 207] width 11 height 11
click at [37, 236] on div at bounding box center [33, 237] width 11 height 11
click at [353, 509] on div "Undo" at bounding box center [364, 648] width 23 height 9
click at [361, 509] on div "Undo" at bounding box center [356, 648] width 56 height 22
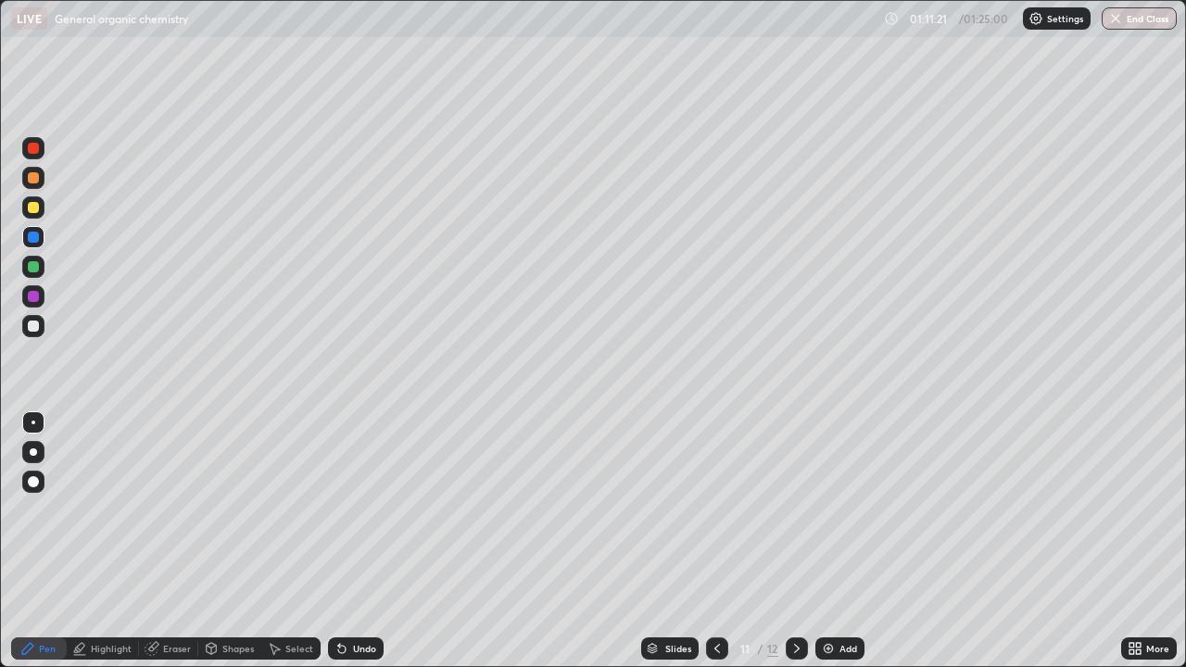
click at [361, 509] on div "Undo" at bounding box center [364, 648] width 23 height 9
click at [358, 509] on div "Undo" at bounding box center [364, 648] width 23 height 9
click at [360, 509] on div "Undo" at bounding box center [364, 648] width 23 height 9
click at [362, 509] on div "Undo" at bounding box center [356, 648] width 56 height 22
click at [364, 509] on div "Undo" at bounding box center [356, 648] width 56 height 22
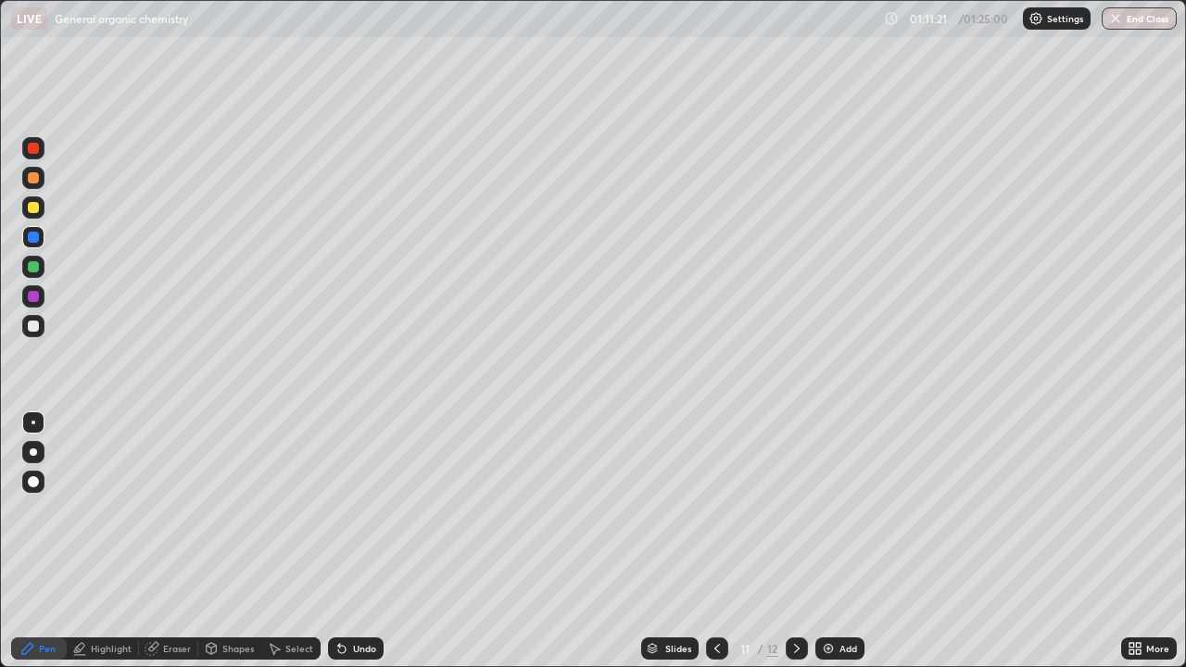
click at [364, 509] on div "Undo" at bounding box center [351, 648] width 63 height 37
click at [362, 509] on div "Undo" at bounding box center [351, 648] width 63 height 37
click at [361, 509] on div "Undo" at bounding box center [351, 648] width 63 height 37
click at [368, 509] on div "Undo" at bounding box center [356, 648] width 56 height 22
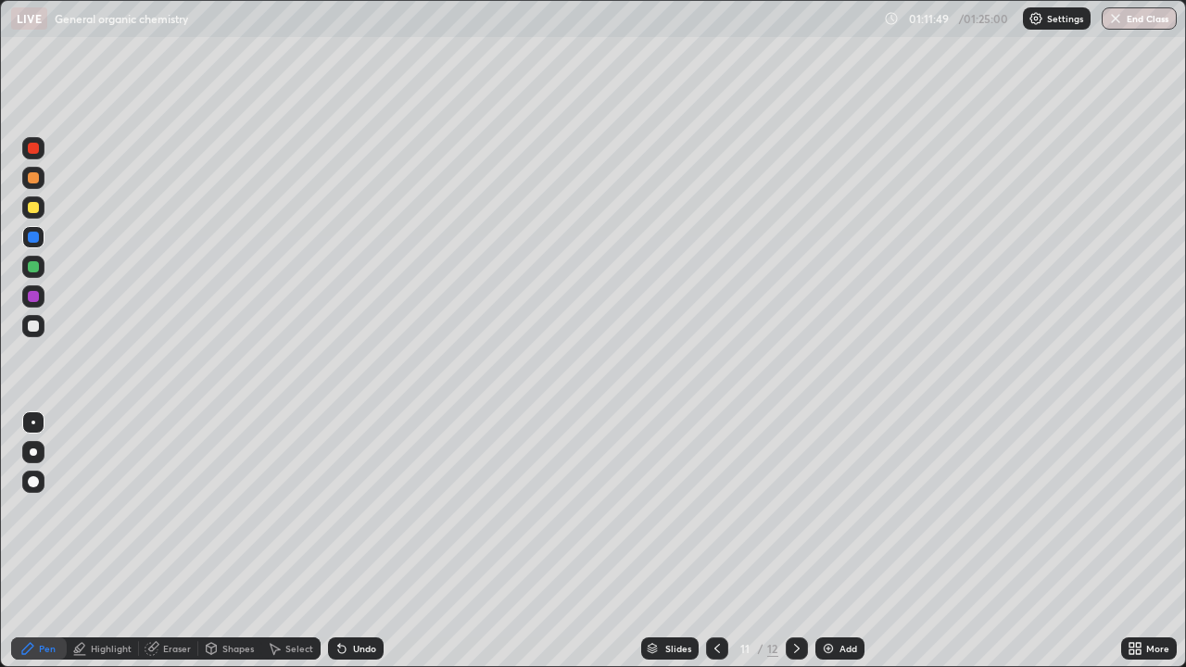
click at [352, 509] on div "Undo" at bounding box center [356, 648] width 56 height 22
click at [353, 509] on div "Undo" at bounding box center [364, 648] width 23 height 9
click at [349, 509] on div "Undo" at bounding box center [356, 648] width 56 height 22
click at [32, 330] on div at bounding box center [33, 325] width 11 height 11
click at [717, 509] on icon at bounding box center [717, 648] width 15 height 15
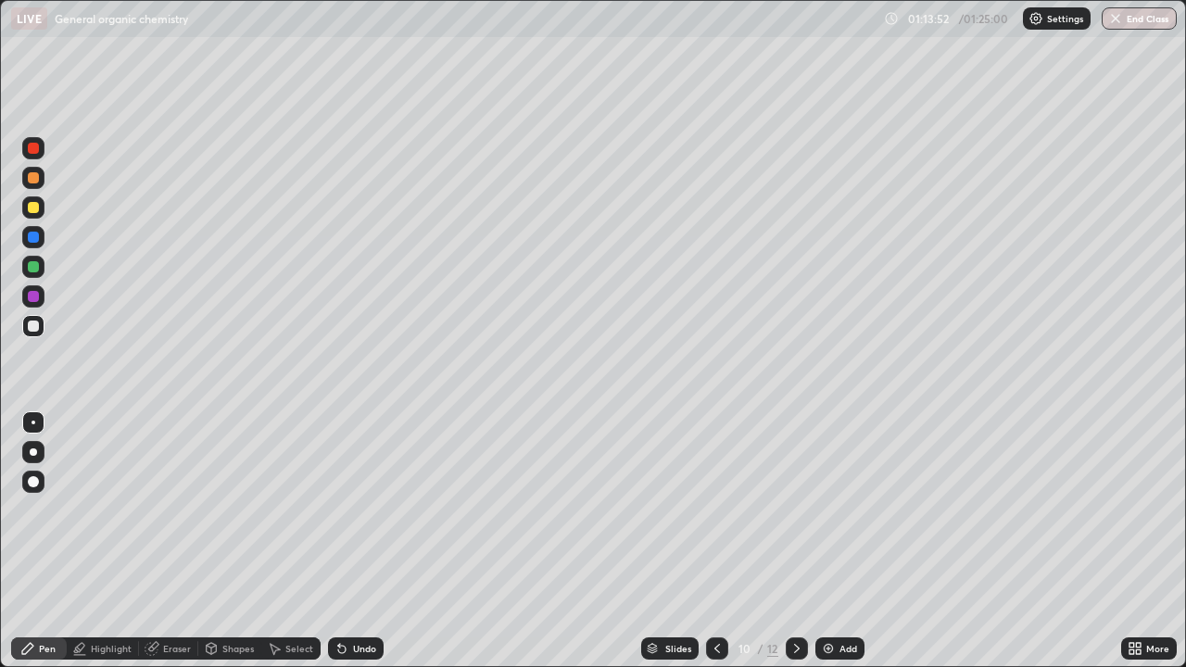
click at [715, 509] on icon at bounding box center [717, 648] width 15 height 15
click at [795, 509] on icon at bounding box center [796, 648] width 15 height 15
click at [834, 509] on div "Add" at bounding box center [839, 648] width 49 height 22
click at [38, 328] on div at bounding box center [33, 325] width 11 height 11
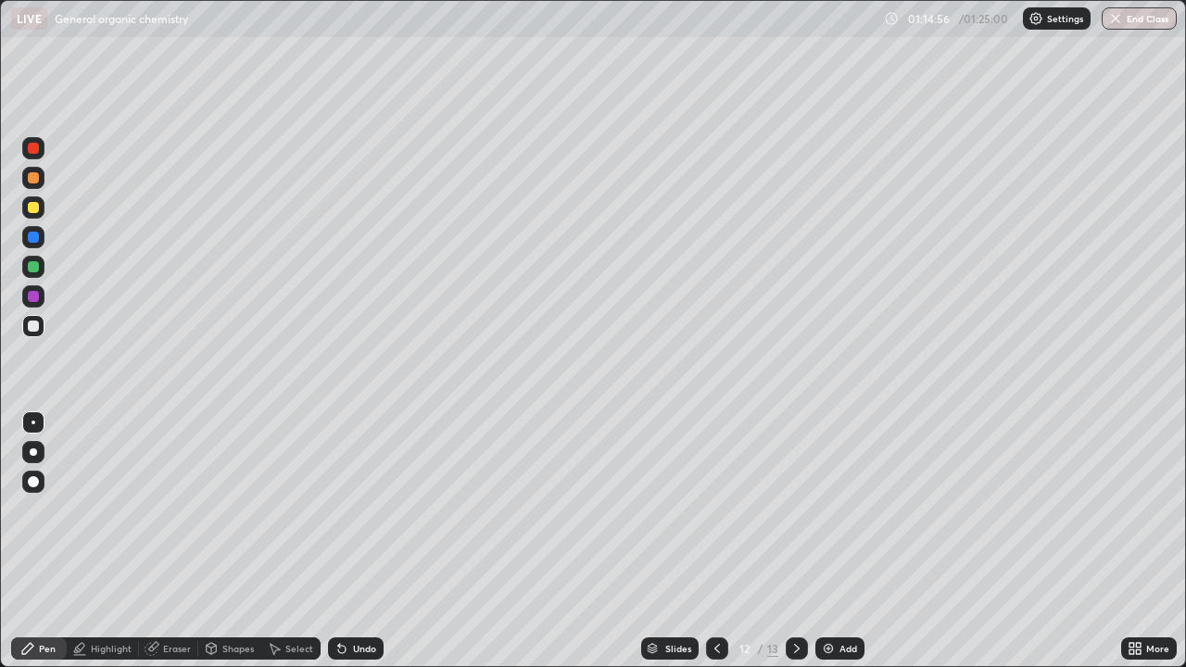
click at [358, 509] on div "Undo" at bounding box center [356, 648] width 56 height 22
click at [345, 509] on icon at bounding box center [341, 648] width 15 height 15
click at [35, 232] on div at bounding box center [33, 237] width 11 height 11
click at [43, 324] on div at bounding box center [33, 326] width 22 height 22
click at [354, 509] on div "Undo" at bounding box center [356, 648] width 56 height 22
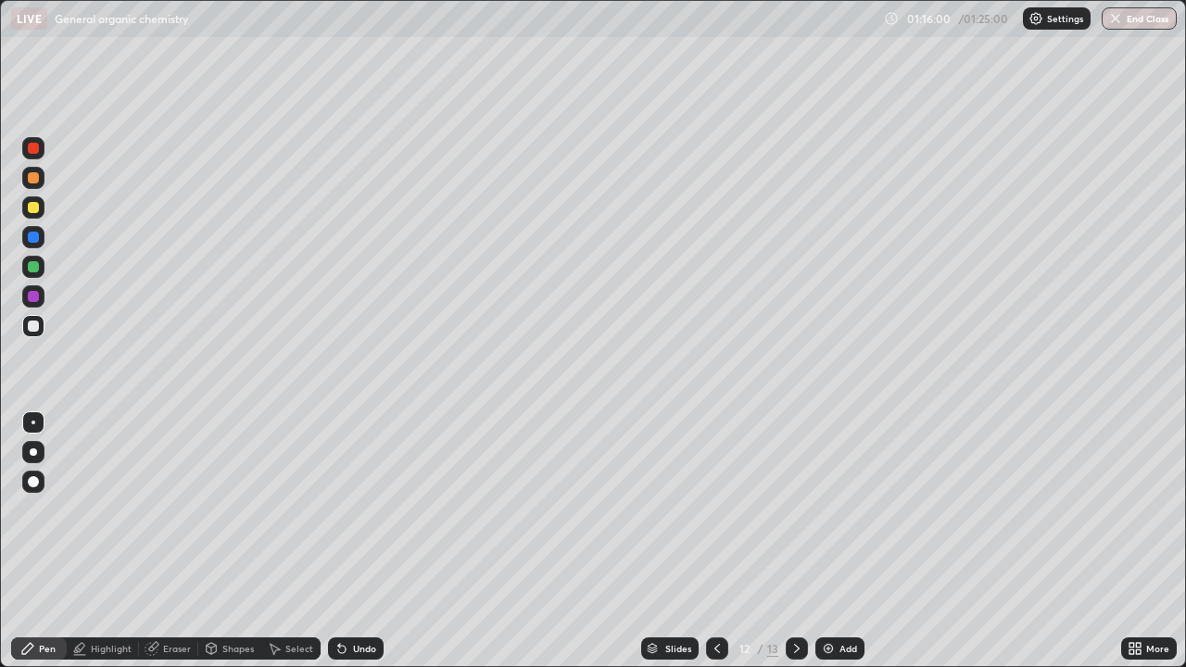
click at [353, 509] on div "Undo" at bounding box center [356, 648] width 56 height 22
click at [352, 509] on div "Undo" at bounding box center [356, 648] width 56 height 22
click at [33, 266] on div at bounding box center [33, 266] width 11 height 11
click at [38, 327] on div at bounding box center [33, 325] width 11 height 11
click at [715, 509] on icon at bounding box center [717, 648] width 15 height 15
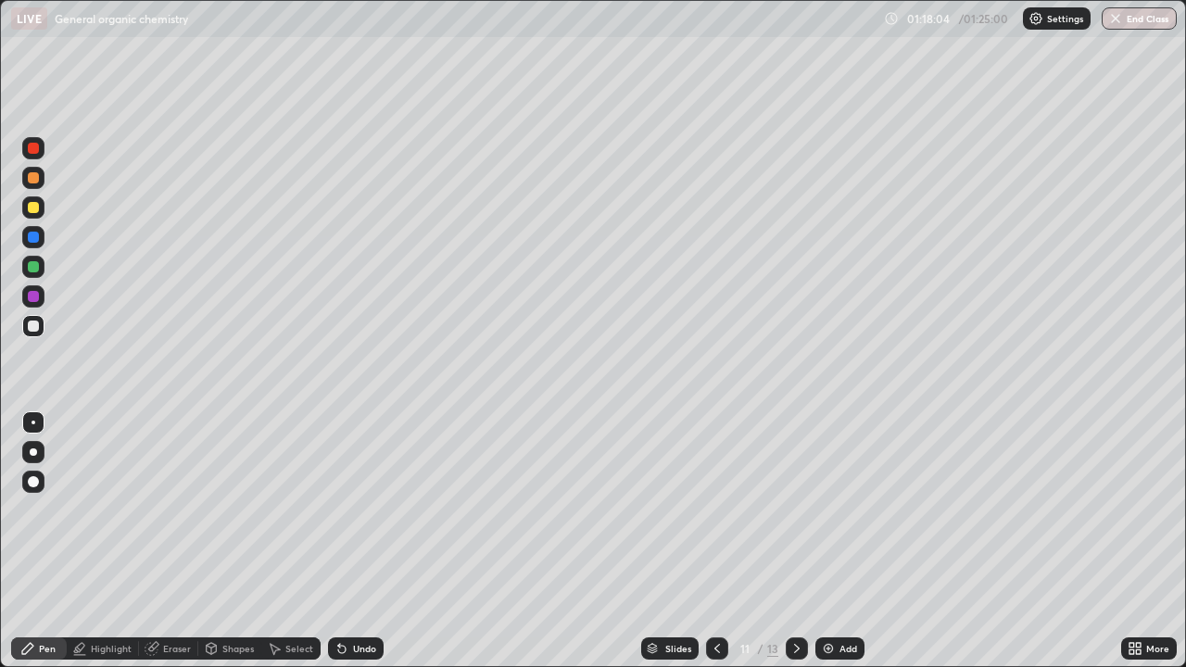
click at [713, 509] on icon at bounding box center [717, 648] width 15 height 15
click at [712, 509] on icon at bounding box center [717, 648] width 15 height 15
click at [714, 509] on icon at bounding box center [717, 648] width 6 height 9
click at [795, 509] on icon at bounding box center [796, 648] width 15 height 15
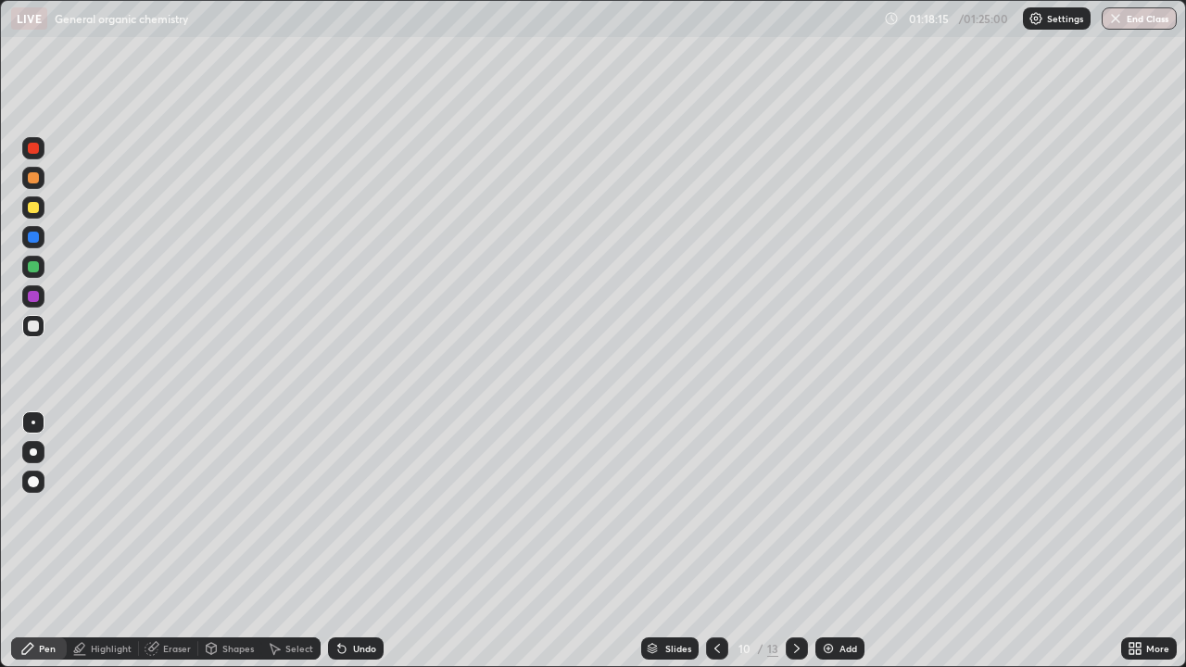
click at [793, 509] on icon at bounding box center [796, 648] width 15 height 15
click at [795, 509] on icon at bounding box center [796, 648] width 15 height 15
click at [50, 509] on div "Pen" at bounding box center [47, 648] width 17 height 9
click at [35, 324] on div at bounding box center [33, 325] width 11 height 11
click at [354, 509] on div "Undo" at bounding box center [356, 648] width 56 height 22
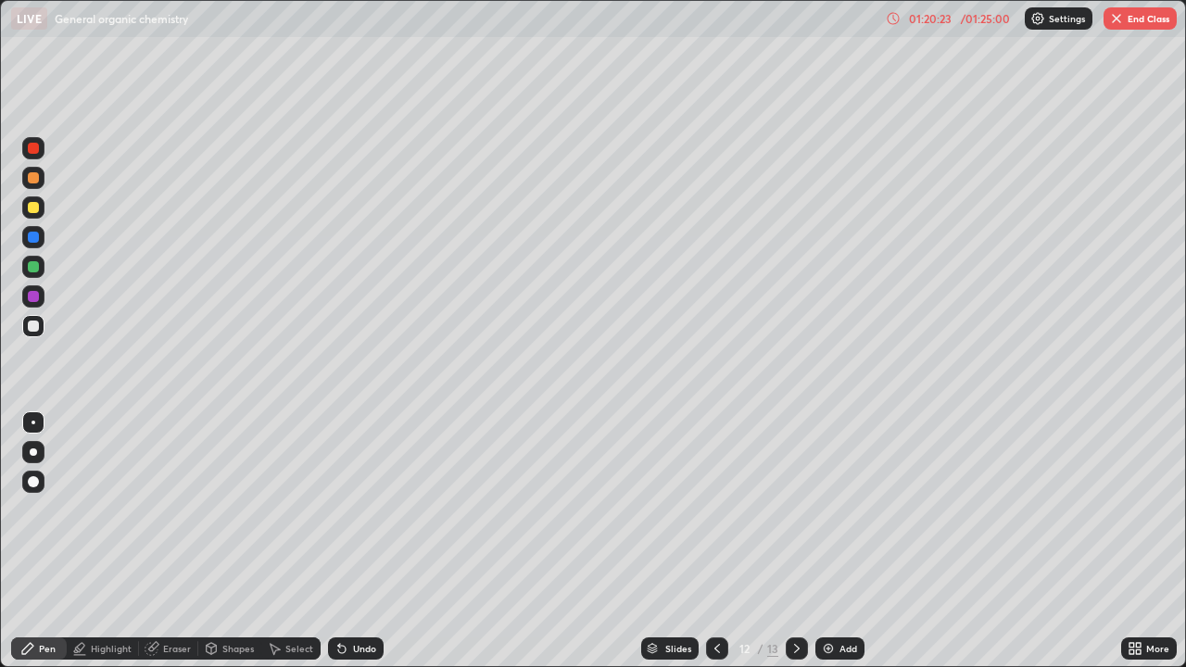
click at [356, 509] on div "Undo" at bounding box center [364, 648] width 23 height 9
click at [353, 509] on div "Undo" at bounding box center [364, 648] width 23 height 9
click at [338, 509] on icon at bounding box center [339, 645] width 2 height 2
click at [334, 509] on div "Undo" at bounding box center [351, 648] width 63 height 37
click at [339, 509] on div "Undo" at bounding box center [356, 648] width 56 height 22
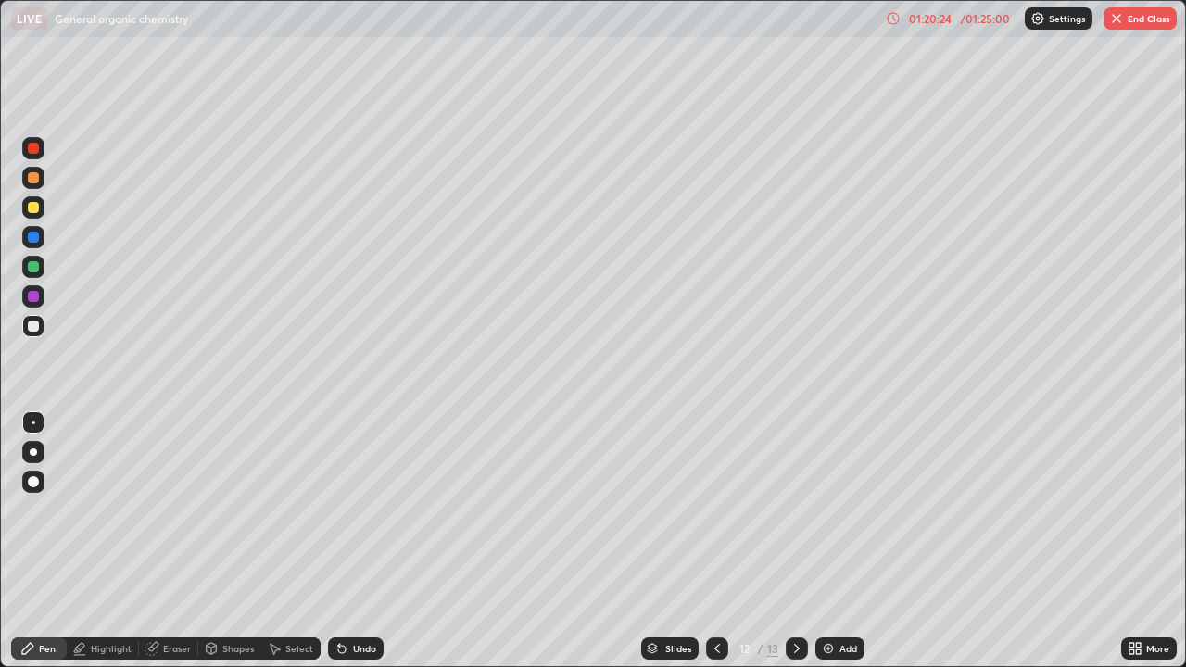
click at [342, 509] on div "Undo" at bounding box center [356, 648] width 56 height 22
click at [349, 509] on div "Undo" at bounding box center [356, 648] width 56 height 22
click at [338, 509] on icon at bounding box center [339, 645] width 2 height 2
click at [342, 509] on div "Undo" at bounding box center [356, 648] width 56 height 22
click at [345, 509] on div "Undo" at bounding box center [356, 648] width 56 height 22
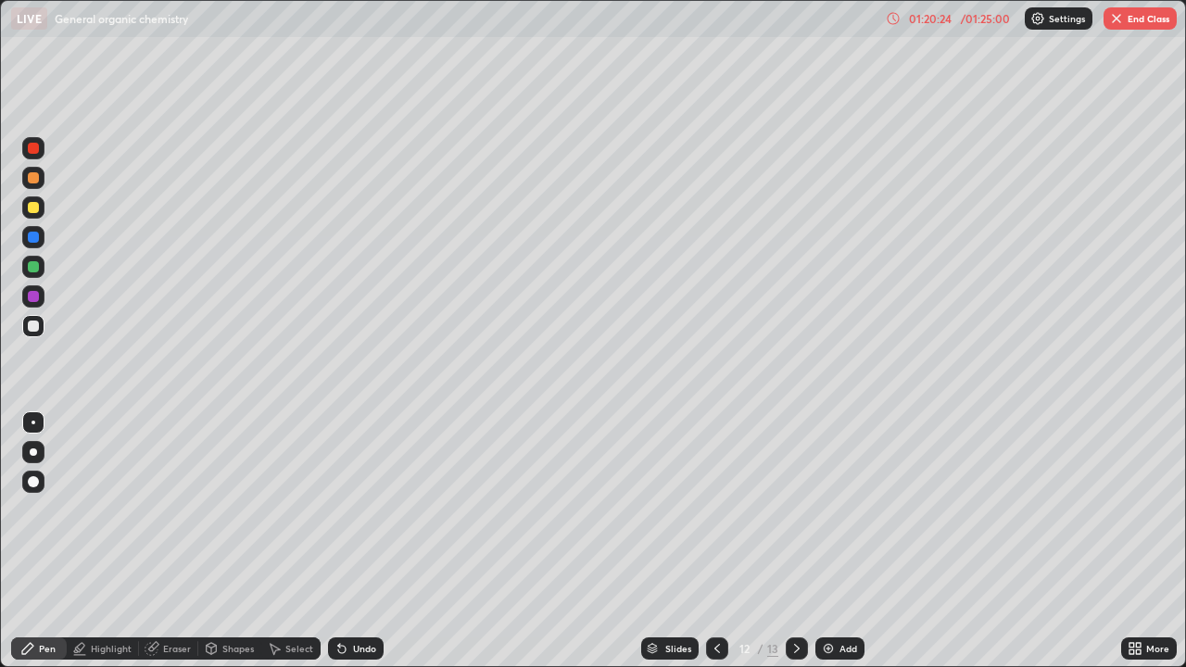
click at [356, 509] on div "Undo" at bounding box center [364, 648] width 23 height 9
click at [358, 509] on div "Undo" at bounding box center [364, 648] width 23 height 9
click at [359, 509] on div "Undo" at bounding box center [364, 648] width 23 height 9
click at [361, 509] on div "Undo" at bounding box center [364, 648] width 23 height 9
click at [359, 509] on div "Undo" at bounding box center [364, 648] width 23 height 9
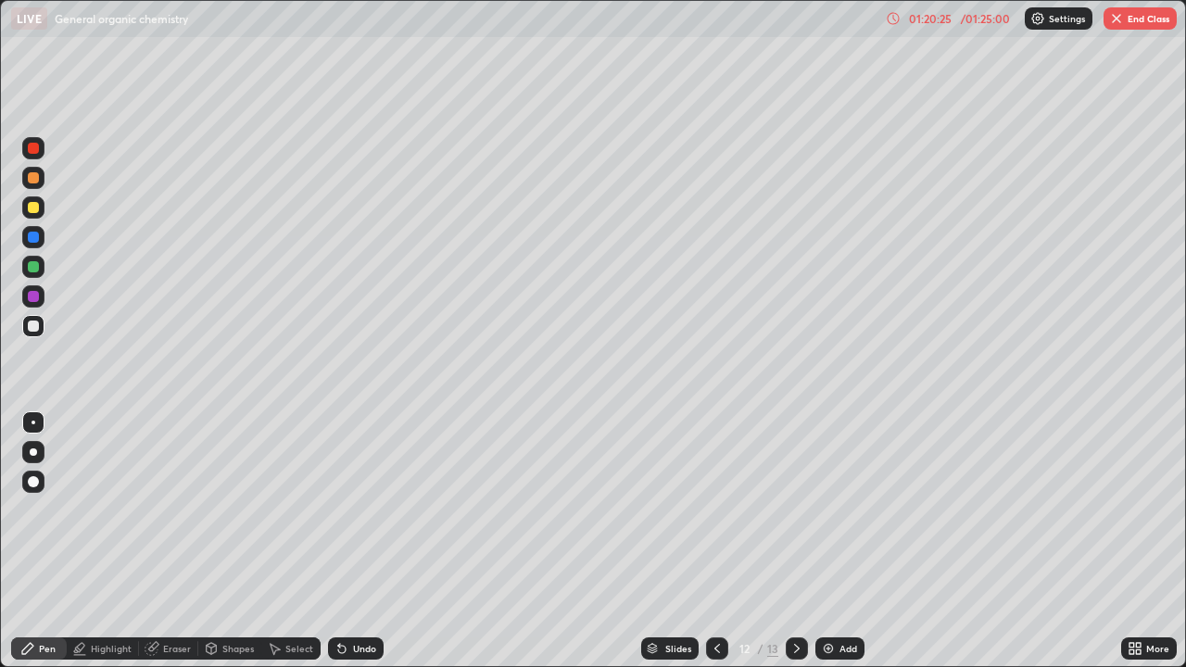
click at [363, 509] on div "Undo" at bounding box center [364, 648] width 23 height 9
click at [364, 509] on div "Undo" at bounding box center [364, 648] width 23 height 9
click at [369, 509] on div "Undo" at bounding box center [364, 648] width 23 height 9
click at [367, 509] on div "Undo" at bounding box center [356, 648] width 56 height 22
click at [370, 509] on div "Undo" at bounding box center [356, 648] width 56 height 22
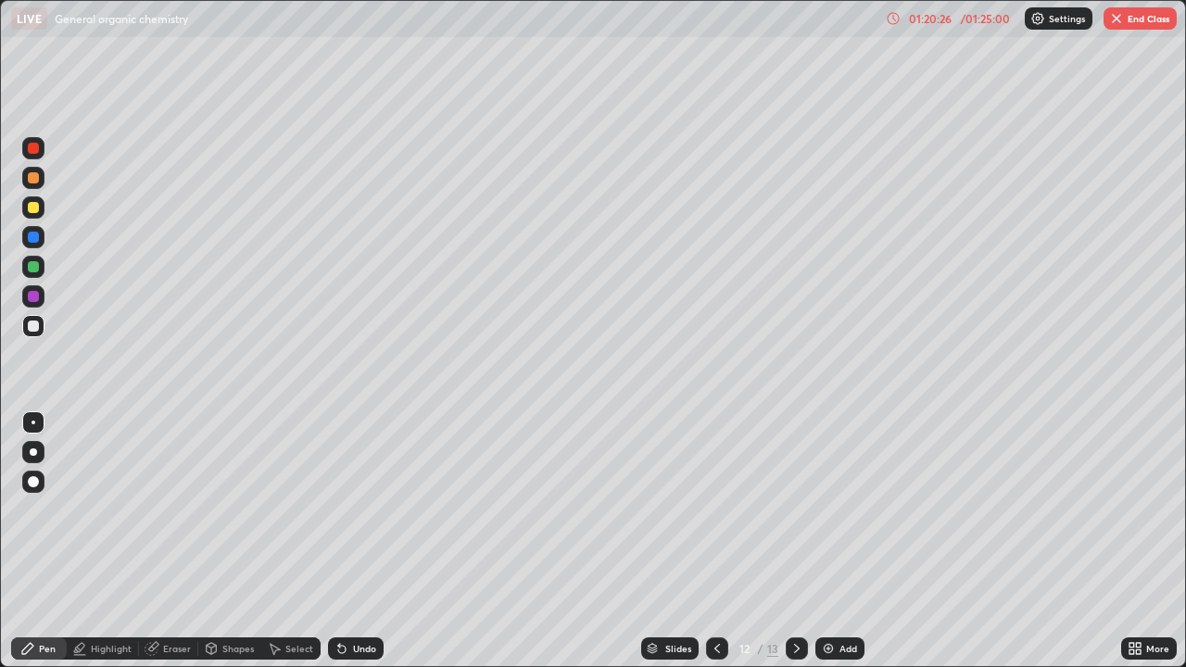
click at [361, 509] on div "Undo" at bounding box center [356, 648] width 56 height 22
click at [358, 509] on div "Undo" at bounding box center [356, 648] width 56 height 22
click at [714, 509] on icon at bounding box center [717, 648] width 15 height 15
click at [712, 509] on icon at bounding box center [717, 648] width 15 height 15
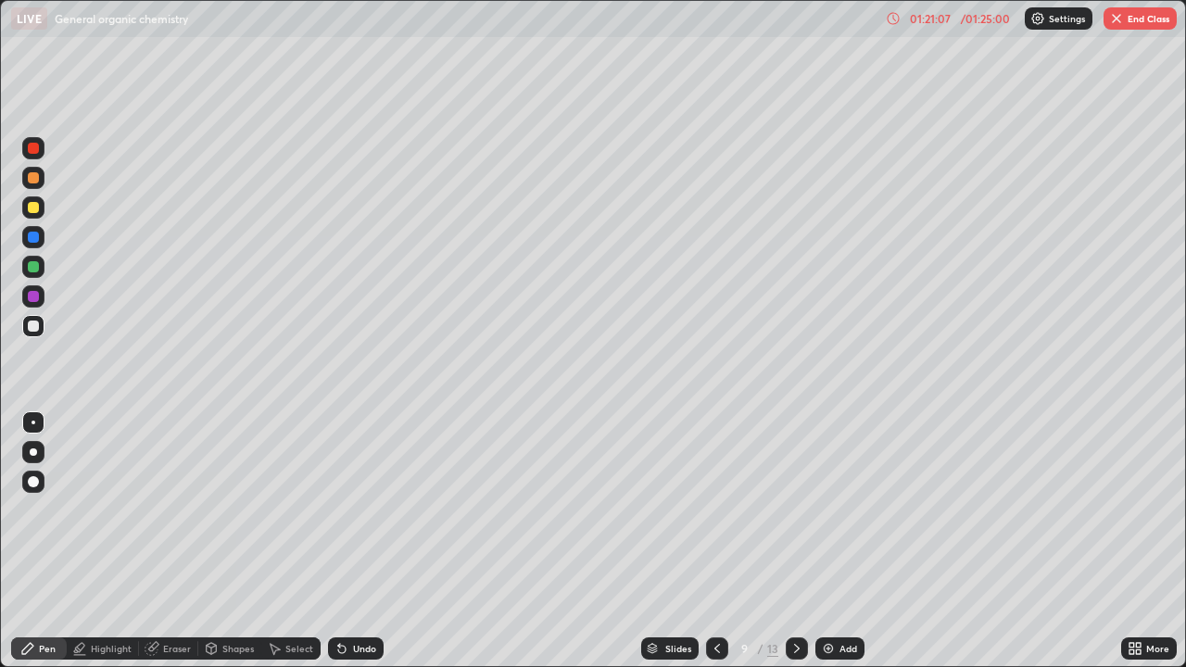
click at [717, 509] on icon at bounding box center [717, 648] width 6 height 9
click at [715, 509] on icon at bounding box center [717, 648] width 15 height 15
click at [797, 509] on icon at bounding box center [797, 648] width 6 height 9
click at [794, 509] on icon at bounding box center [796, 648] width 15 height 15
click at [793, 509] on icon at bounding box center [796, 648] width 15 height 15
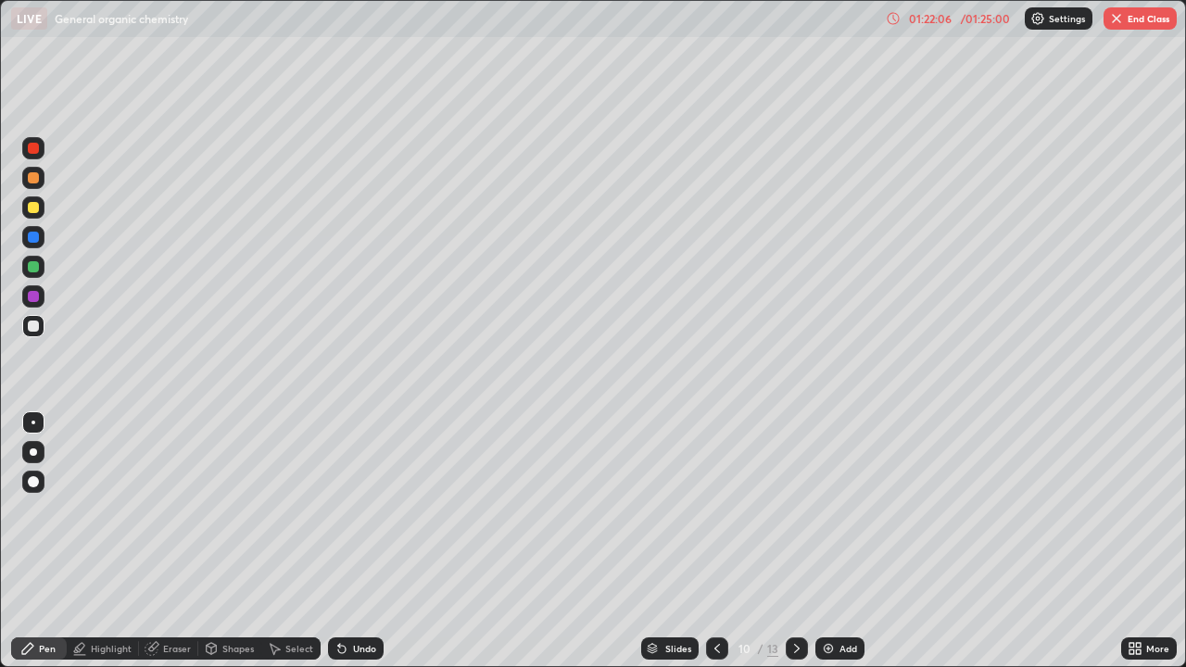
click at [795, 509] on icon at bounding box center [796, 648] width 15 height 15
click at [794, 509] on icon at bounding box center [796, 648] width 15 height 15
click at [785, 509] on div at bounding box center [796, 648] width 22 height 22
click at [716, 509] on icon at bounding box center [717, 648] width 15 height 15
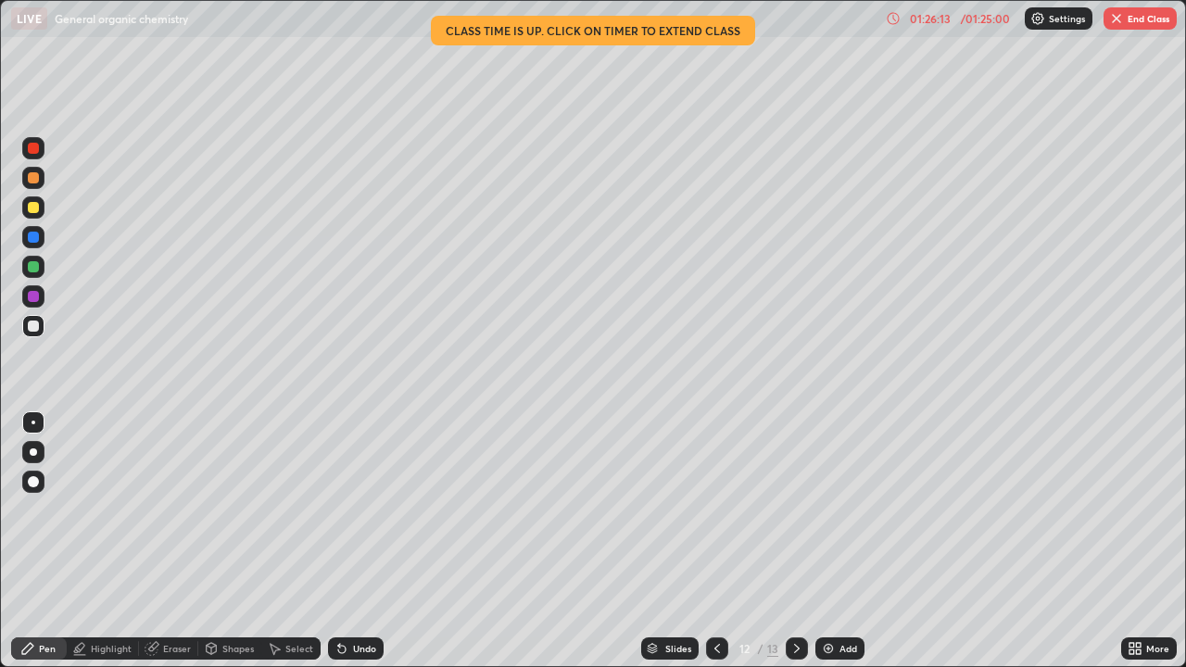
click at [1152, 21] on button "End Class" at bounding box center [1139, 18] width 73 height 22
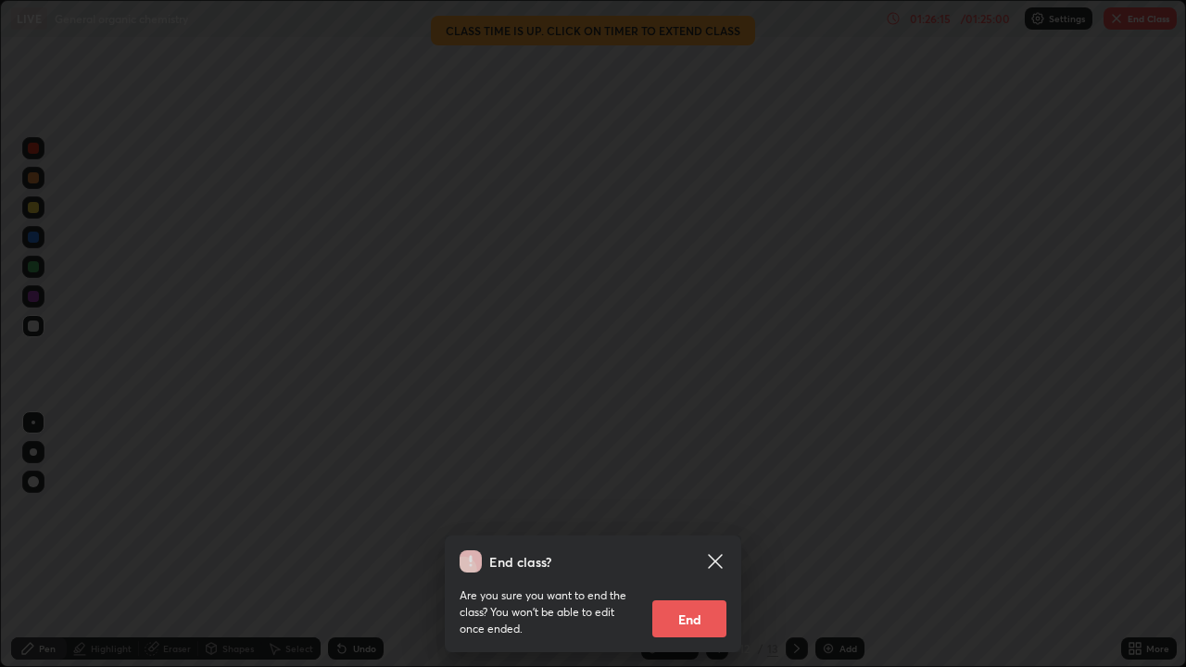
click at [723, 509] on icon at bounding box center [715, 561] width 22 height 22
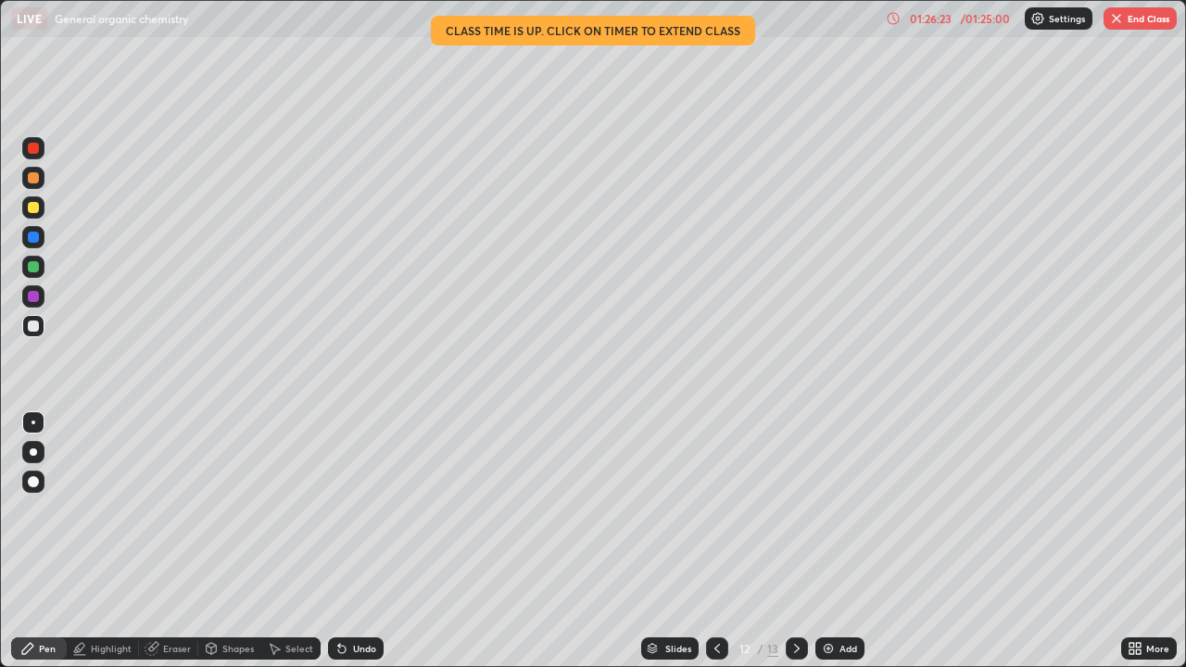
click at [715, 509] on icon at bounding box center [717, 648] width 15 height 15
click at [723, 509] on div at bounding box center [717, 648] width 22 height 22
click at [715, 509] on icon at bounding box center [717, 648] width 15 height 15
click at [716, 509] on icon at bounding box center [717, 648] width 15 height 15
click at [1144, 26] on button "End Class" at bounding box center [1139, 18] width 73 height 22
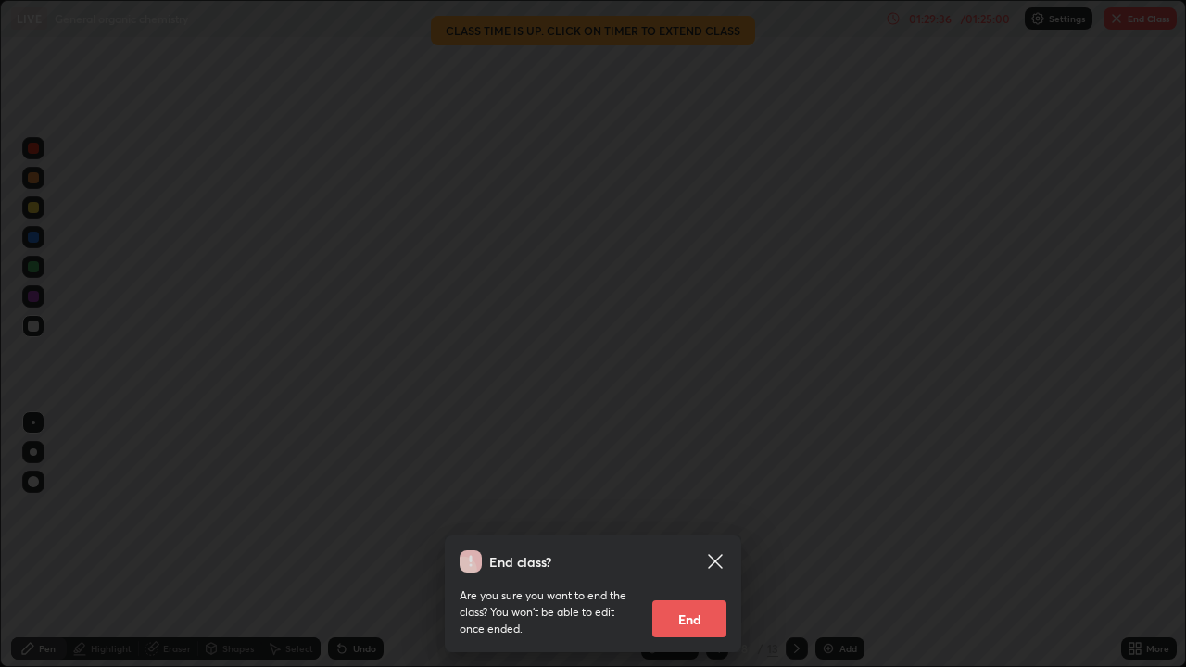
click at [696, 509] on button "End" at bounding box center [689, 618] width 74 height 37
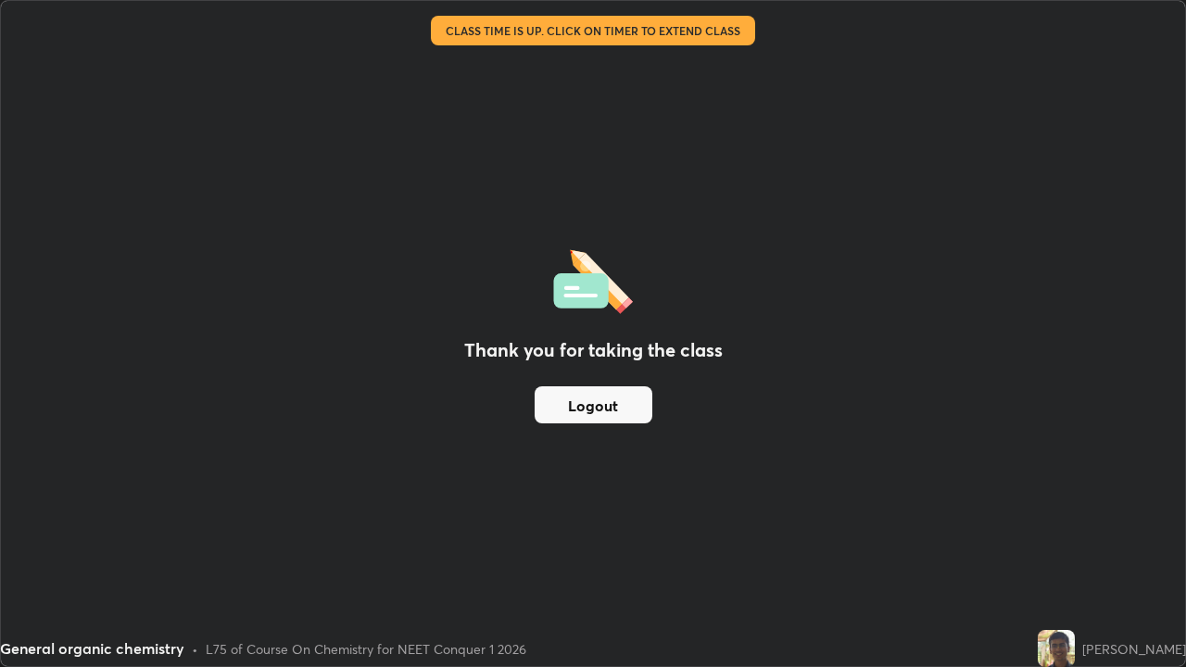
click at [633, 420] on button "Logout" at bounding box center [593, 404] width 118 height 37
click at [627, 398] on button "Logout" at bounding box center [593, 404] width 118 height 37
click at [608, 408] on button "Logout" at bounding box center [593, 404] width 118 height 37
click at [614, 397] on button "Logout" at bounding box center [593, 404] width 118 height 37
click at [591, 413] on button "Logout" at bounding box center [593, 404] width 118 height 37
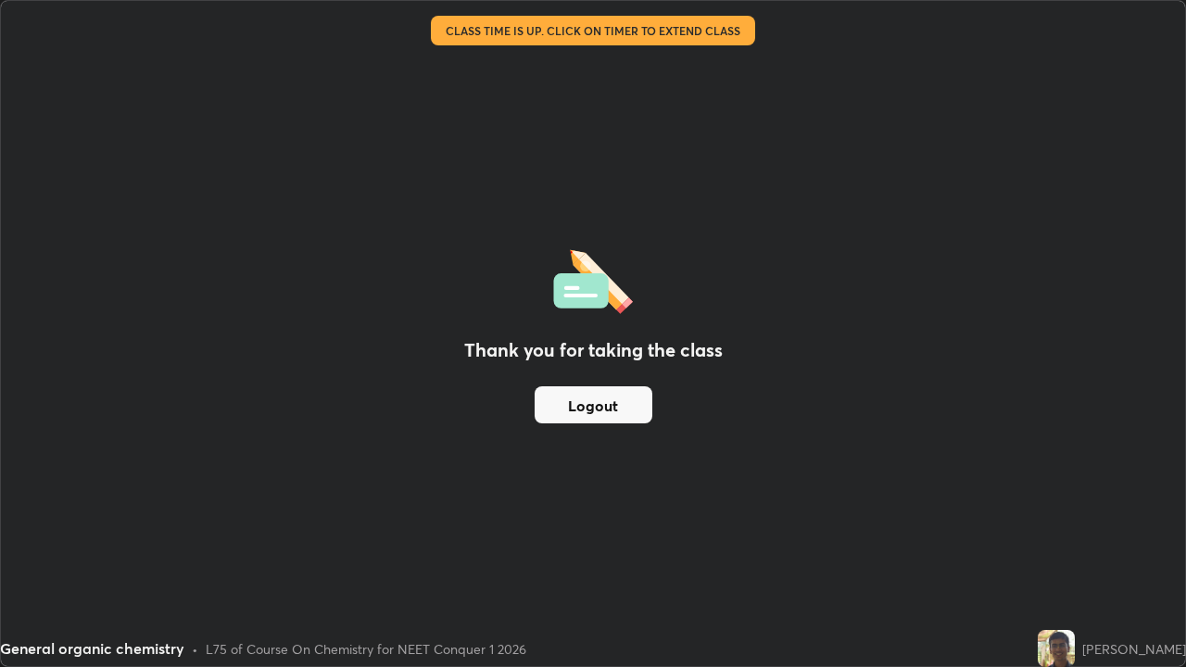
click at [598, 398] on button "Logout" at bounding box center [593, 404] width 118 height 37
click at [588, 398] on button "Logout" at bounding box center [593, 404] width 118 height 37
click at [580, 396] on button "Logout" at bounding box center [593, 404] width 118 height 37
click at [559, 407] on button "Logout" at bounding box center [593, 404] width 118 height 37
click at [575, 398] on button "Logout" at bounding box center [593, 404] width 118 height 37
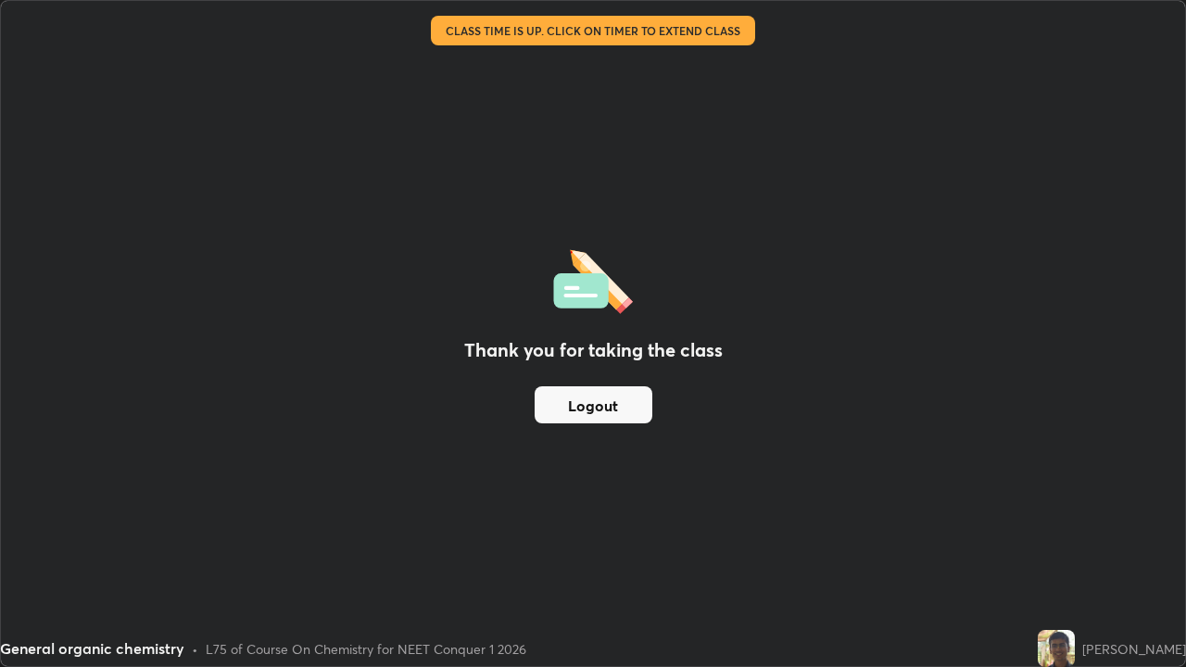
click at [449, 486] on div "Thank you for taking the class Logout" at bounding box center [593, 333] width 1184 height 665
click at [589, 407] on button "Logout" at bounding box center [593, 404] width 118 height 37
click at [610, 410] on button "Logout" at bounding box center [593, 404] width 118 height 37
click at [576, 408] on button "Logout" at bounding box center [593, 404] width 118 height 37
click at [579, 408] on button "Logout" at bounding box center [593, 404] width 118 height 37
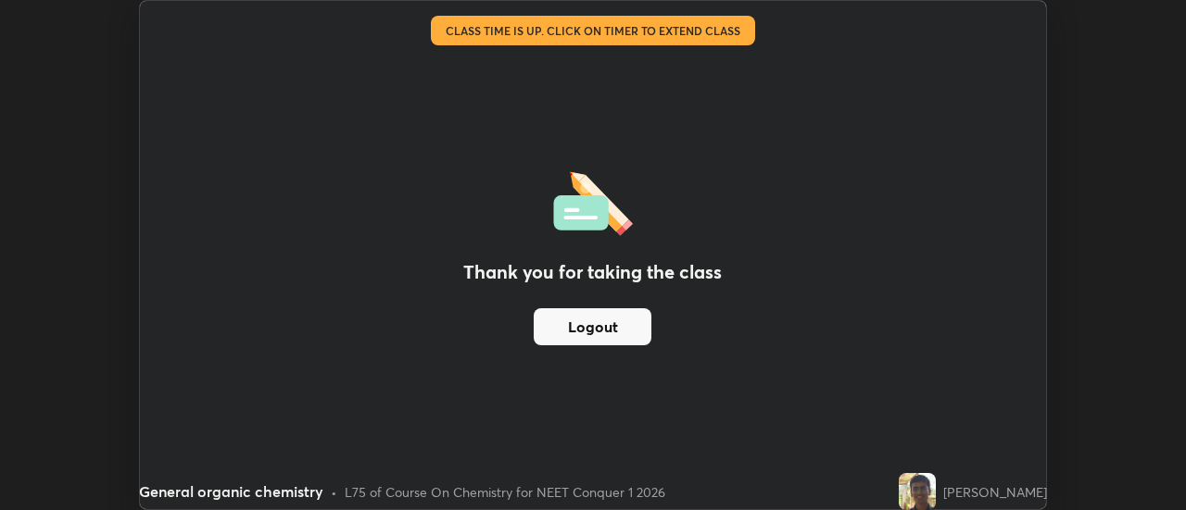
scroll to position [92116, 91441]
